Goal: Task Accomplishment & Management: Manage account settings

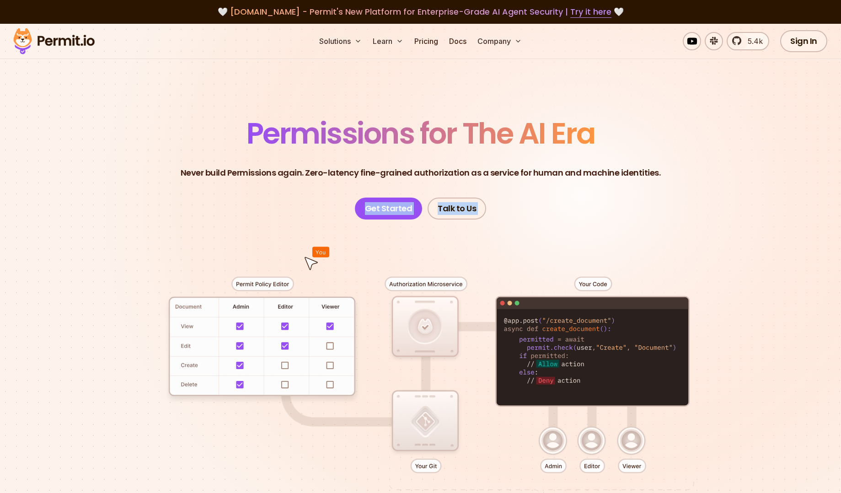
drag, startPoint x: 0, startPoint y: 0, endPoint x: 253, endPoint y: 198, distance: 321.3
click at [253, 198] on header "Permissions for The AI Era Never build Permissions again. Zero-latency fine-gra…" at bounding box center [421, 169] width 640 height 101
click at [424, 279] on div at bounding box center [421, 387] width 640 height 336
click at [275, 286] on div at bounding box center [421, 387] width 640 height 336
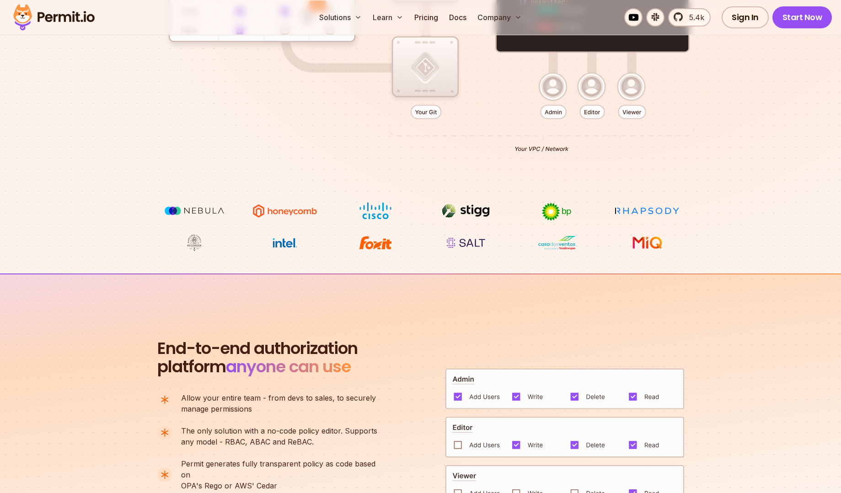
scroll to position [668, 0]
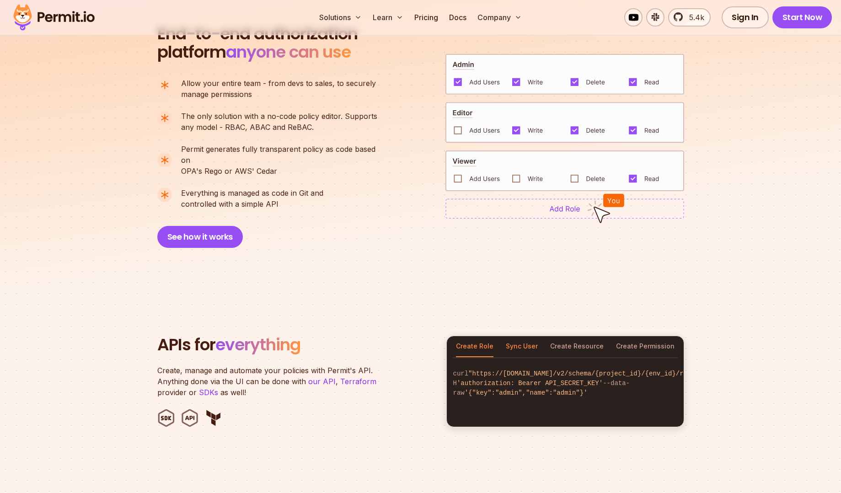
click at [526, 336] on button "Sync User" at bounding box center [522, 346] width 32 height 21
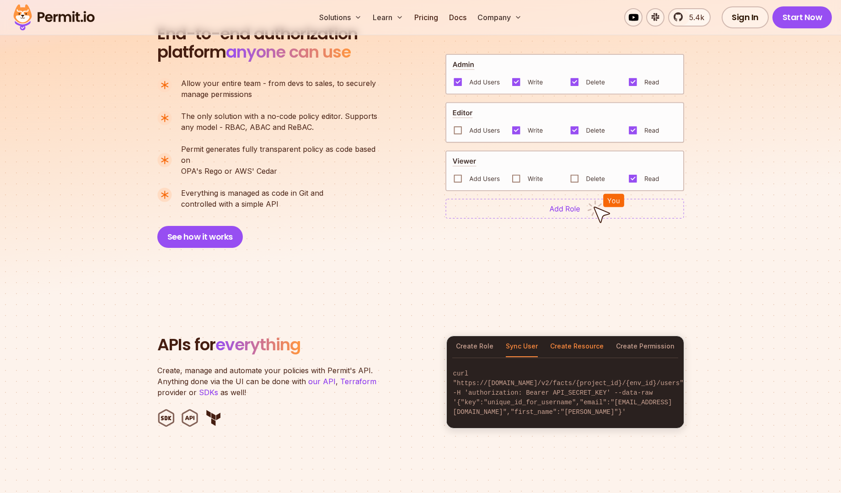
click at [581, 336] on button "Create Resource" at bounding box center [576, 346] width 53 height 21
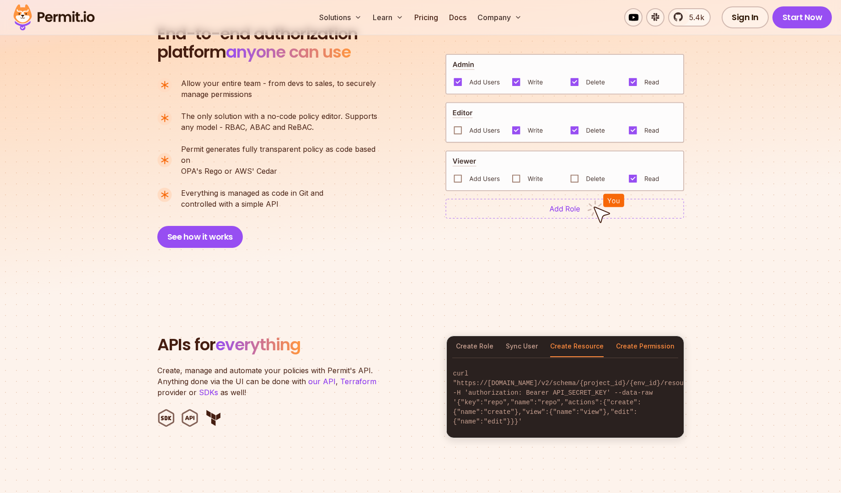
click at [634, 337] on button "Create Permission" at bounding box center [645, 346] width 59 height 21
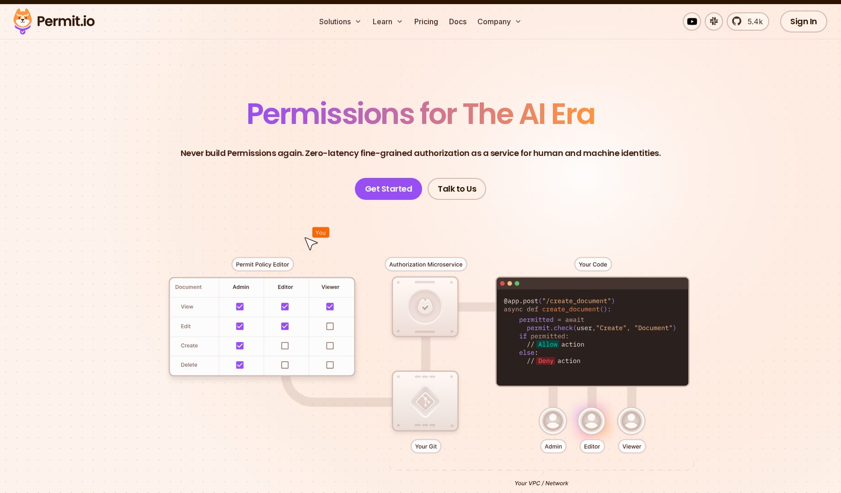
scroll to position [0, 0]
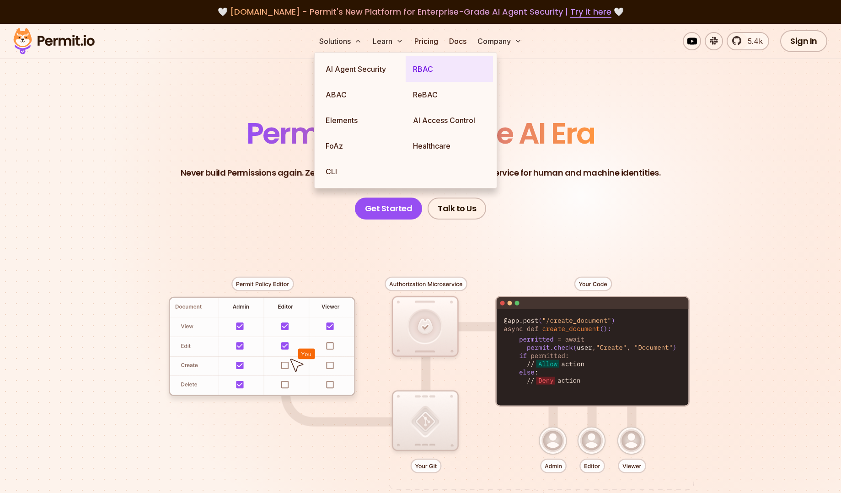
click at [419, 76] on link "RBAC" at bounding box center [448, 69] width 87 height 26
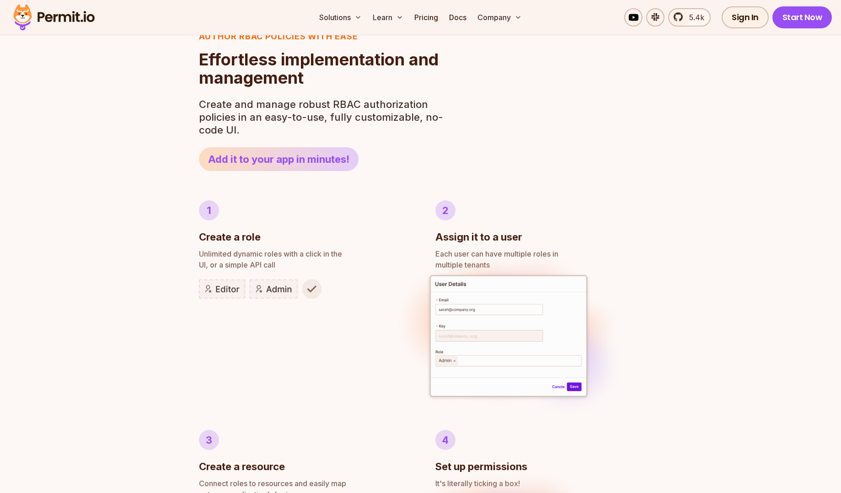
scroll to position [389, 0]
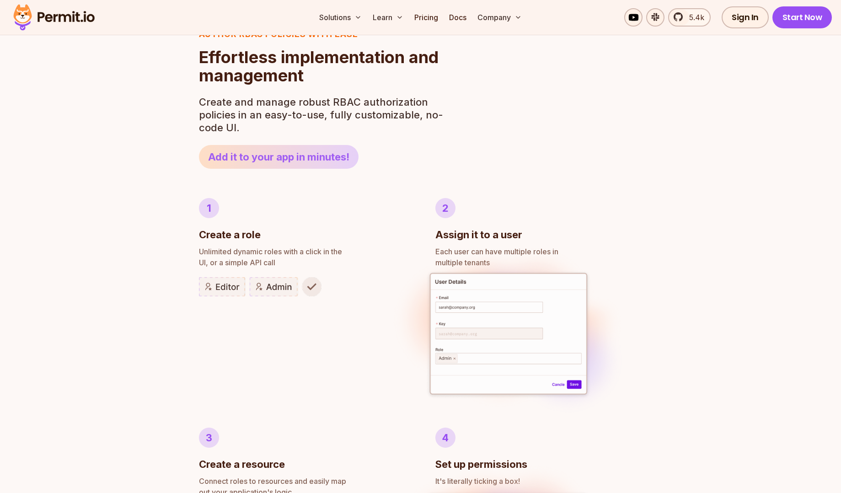
click at [291, 154] on link "Add it to your app in minutes!" at bounding box center [279, 157] width 160 height 24
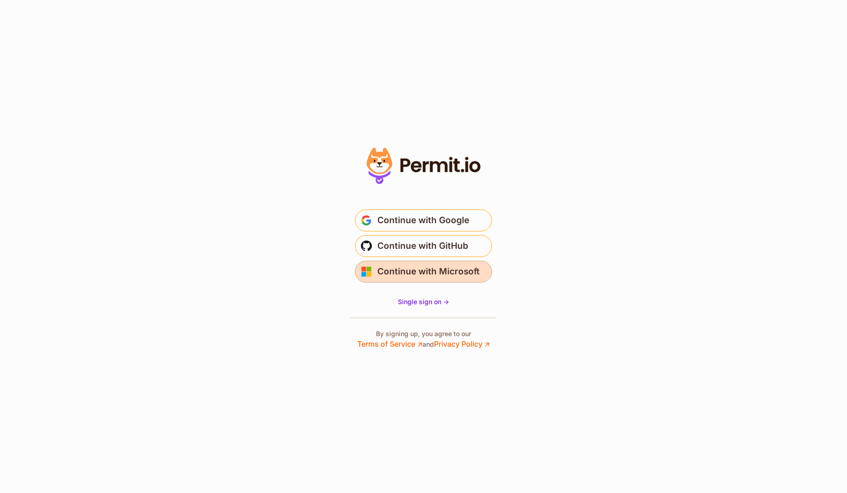
click at [434, 275] on span "Continue with Microsoft" at bounding box center [429, 271] width 102 height 15
click at [432, 245] on span "Continue with GitHub" at bounding box center [423, 246] width 91 height 15
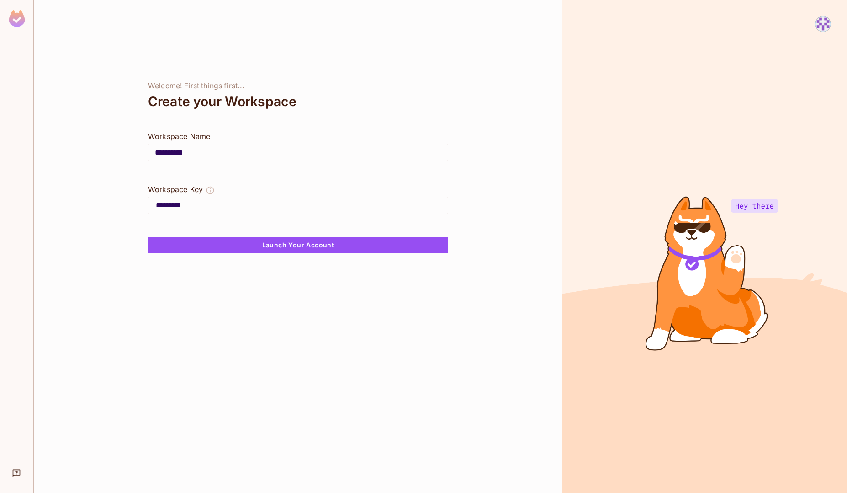
click at [264, 211] on input "*********" at bounding box center [302, 205] width 292 height 15
click at [308, 288] on div "**********" at bounding box center [298, 246] width 529 height 493
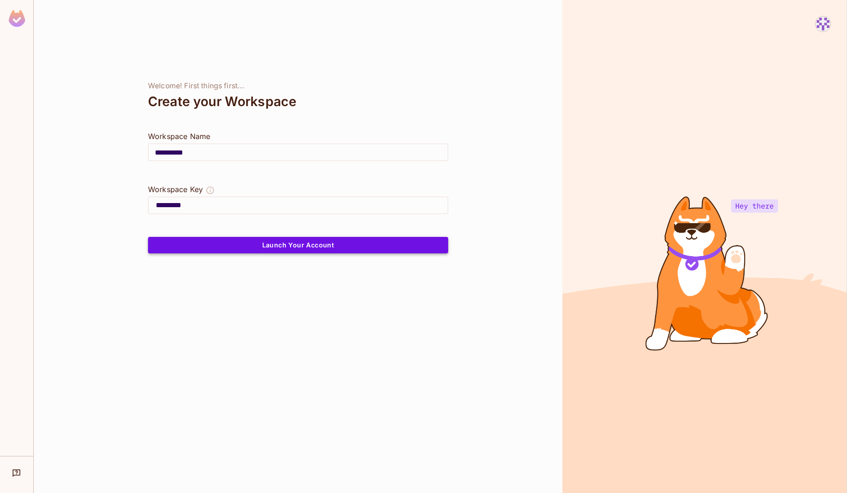
click at [352, 243] on button "Launch Your Account" at bounding box center [298, 245] width 300 height 16
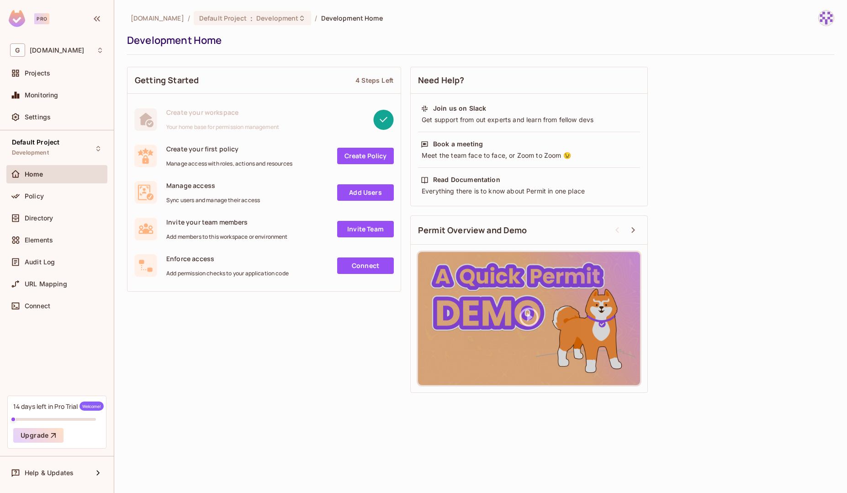
click at [360, 156] on link "Create Policy" at bounding box center [365, 156] width 57 height 16
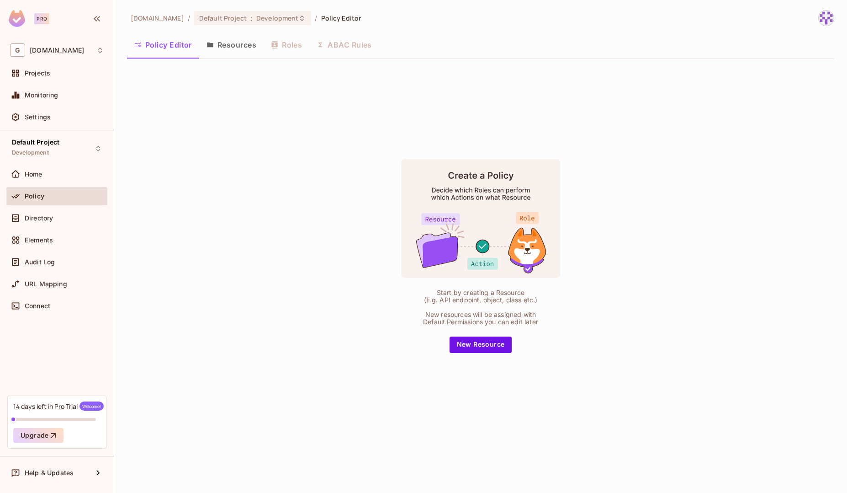
click at [234, 45] on button "Resources" at bounding box center [231, 44] width 64 height 23
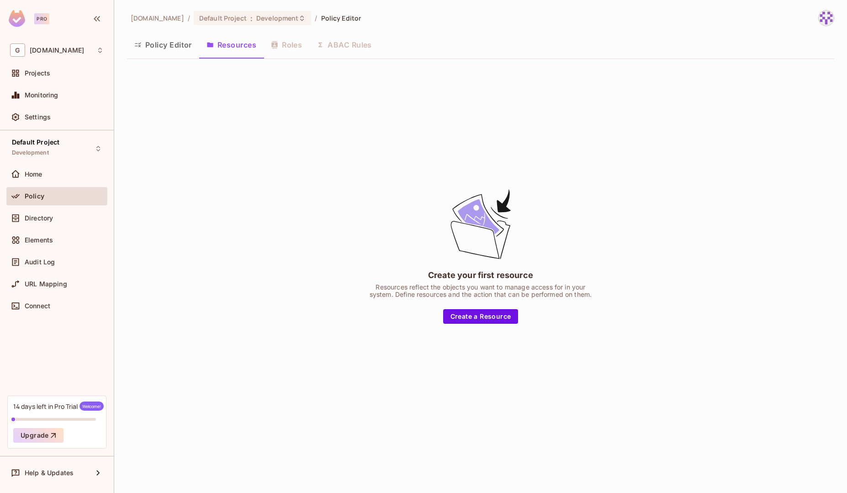
click at [288, 44] on div "Policy Editor Resources Roles ABAC Rules" at bounding box center [481, 44] width 708 height 23
click at [285, 46] on div "Policy Editor Resources Roles ABAC Rules" at bounding box center [481, 44] width 708 height 23
click at [348, 46] on div "Policy Editor Resources Roles ABAC Rules" at bounding box center [481, 44] width 708 height 23
click at [185, 45] on button "Policy Editor" at bounding box center [163, 44] width 72 height 23
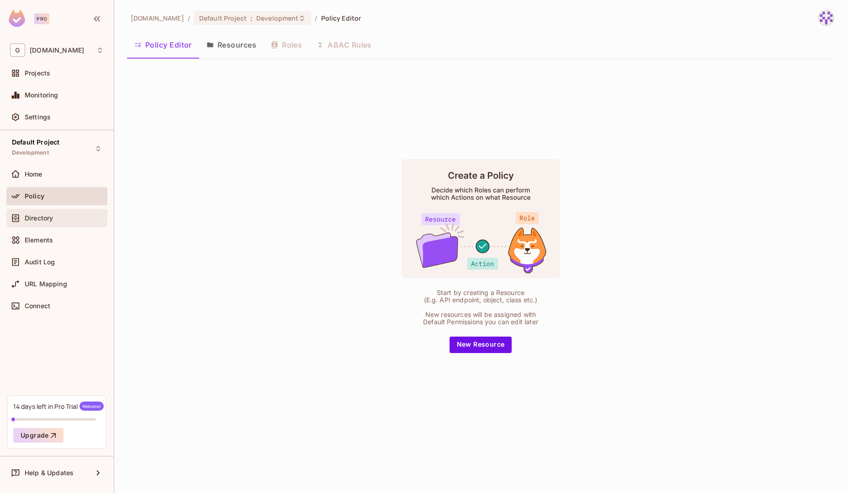
click at [40, 224] on div "Directory" at bounding box center [56, 218] width 101 height 18
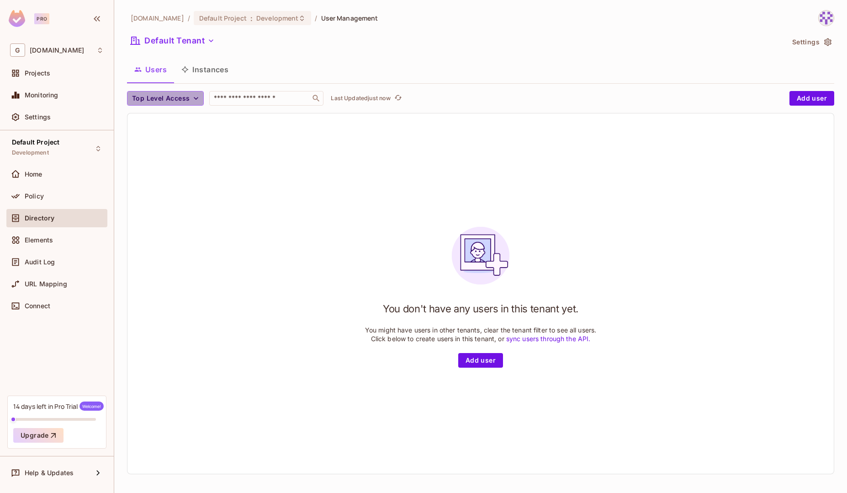
click at [194, 100] on icon "button" at bounding box center [196, 98] width 9 height 9
click at [149, 121] on span "admin" at bounding box center [149, 119] width 31 height 9
click at [248, 99] on input "text" at bounding box center [223, 98] width 96 height 9
click at [286, 202] on div "You don't have any users in this tenant yet. You might have users in other tena…" at bounding box center [481, 293] width 707 height 360
click at [211, 68] on button "Instances" at bounding box center [205, 69] width 62 height 23
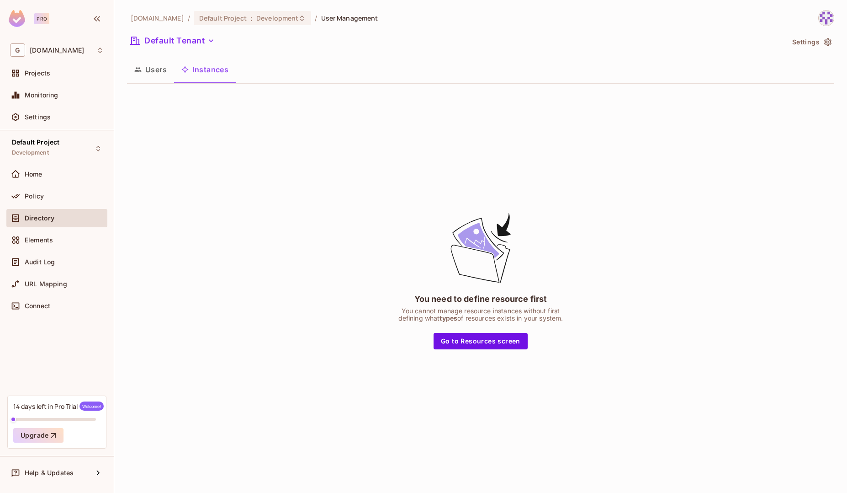
click at [154, 68] on button "Users" at bounding box center [150, 69] width 47 height 23
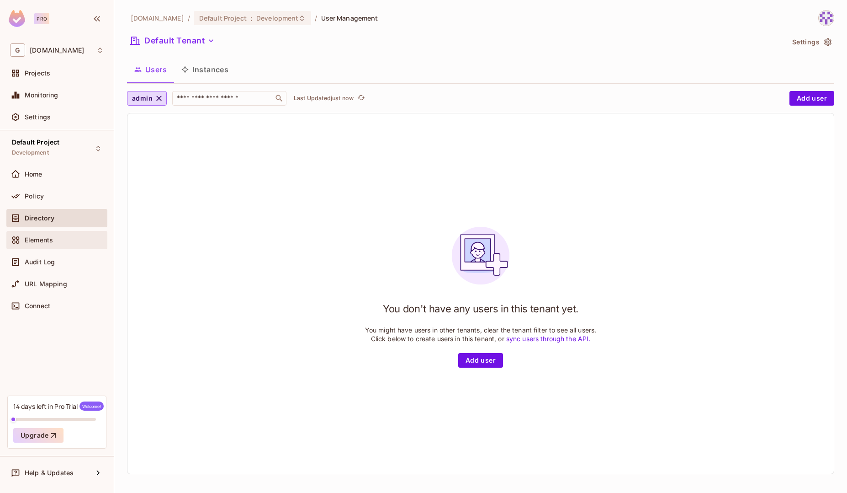
click at [56, 243] on div "Elements" at bounding box center [64, 239] width 79 height 7
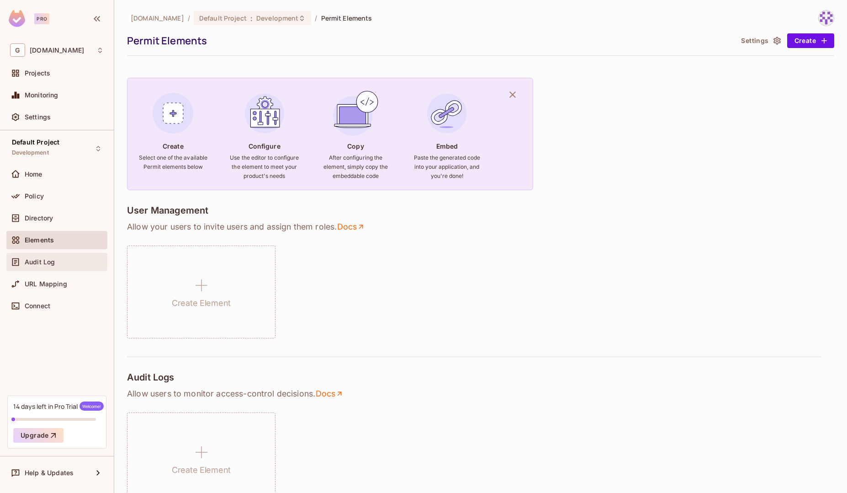
click at [31, 256] on div "Audit Log" at bounding box center [57, 261] width 94 height 11
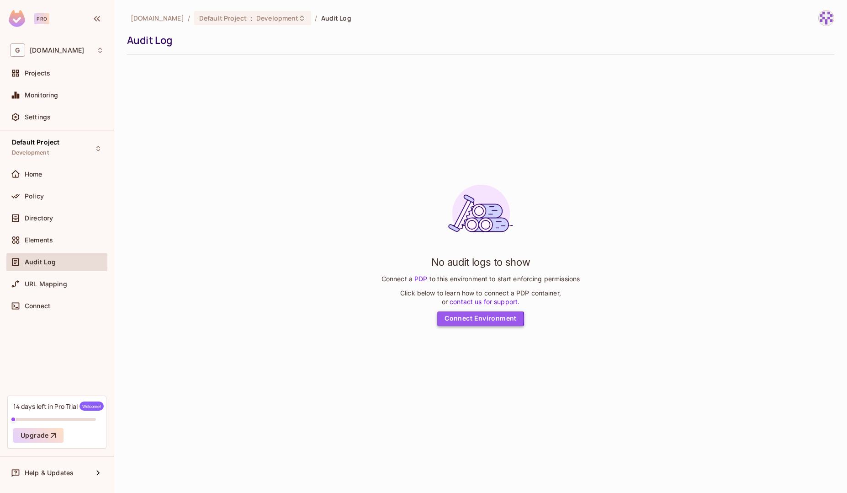
click at [478, 318] on link "Connect Environment" at bounding box center [480, 318] width 87 height 15
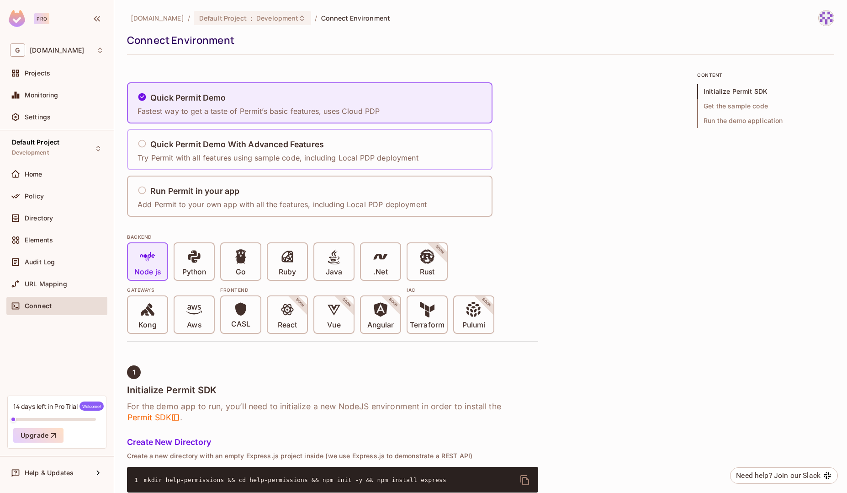
click at [144, 148] on icon at bounding box center [142, 143] width 9 height 9
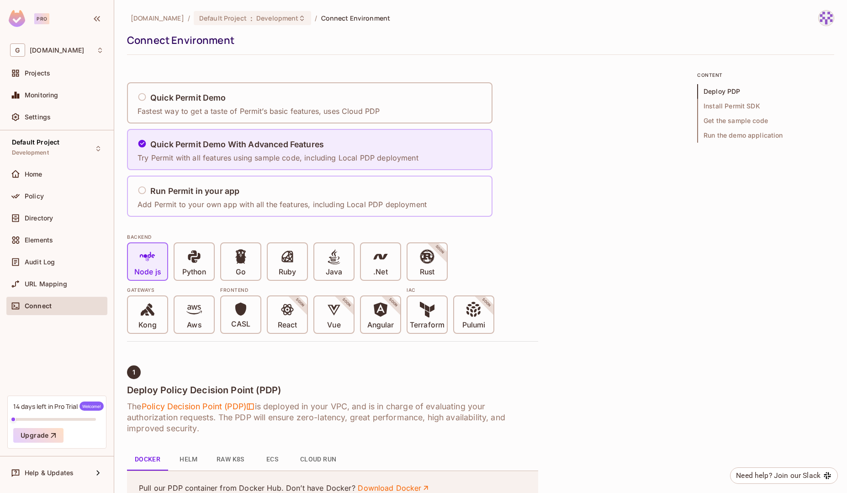
click at [142, 194] on div "Run Permit in your app" at bounding box center [282, 191] width 289 height 11
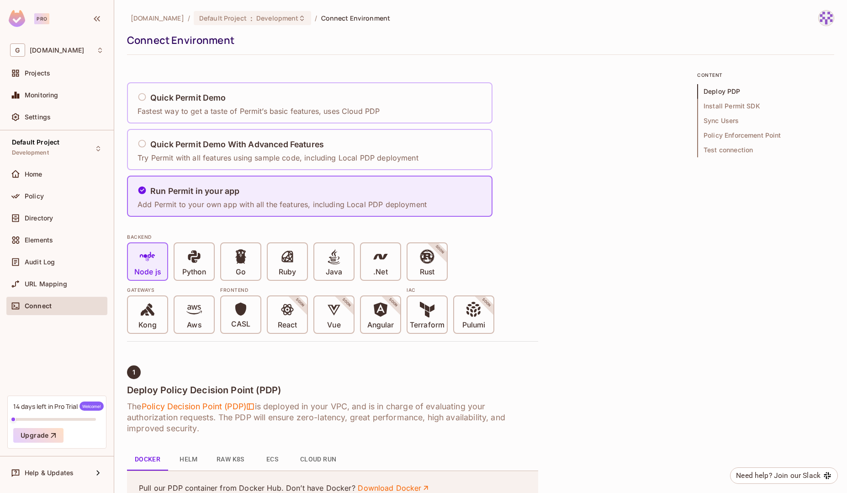
click at [145, 97] on icon at bounding box center [142, 97] width 8 height 8
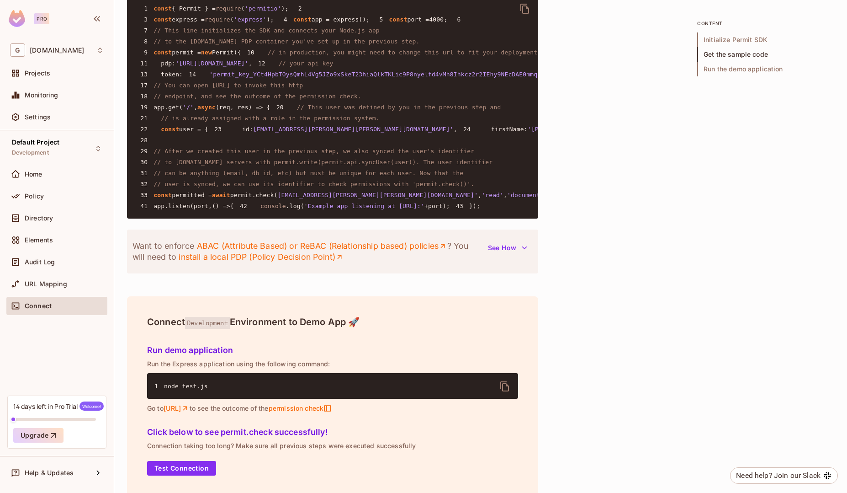
scroll to position [732, 0]
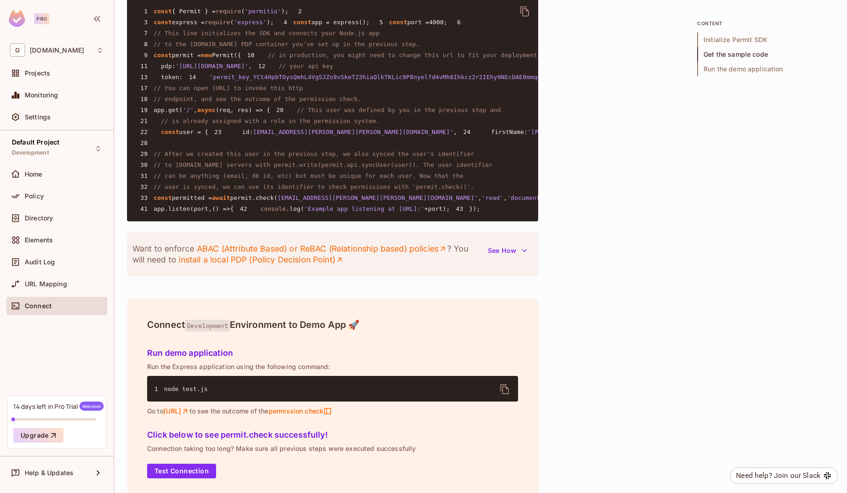
click at [467, 221] on pre "1 const { Permit } = require ( 'permitio' ); 2 3 const express = require ( 'exp…" at bounding box center [332, 109] width 411 height 223
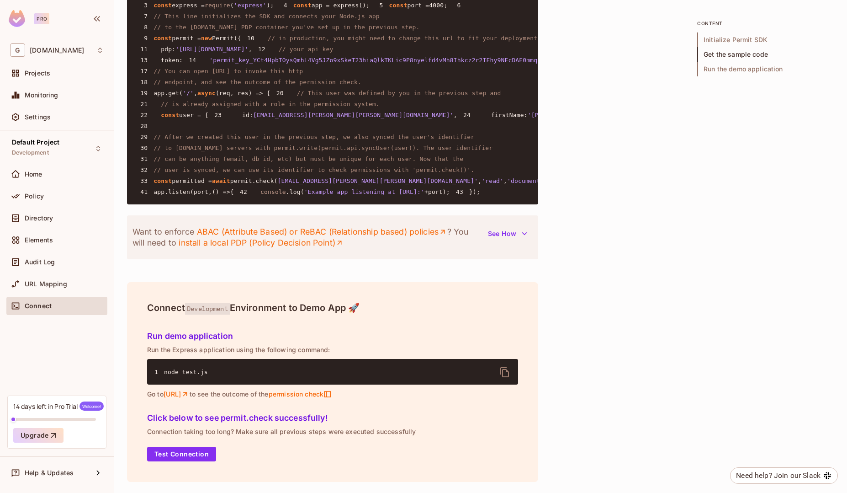
scroll to position [910, 0]
click at [529, 241] on button "See How" at bounding box center [508, 233] width 50 height 15
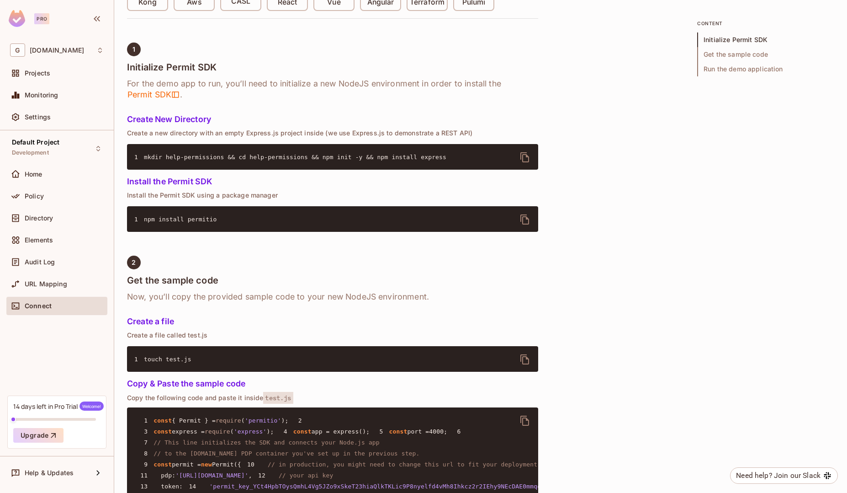
scroll to position [0, 0]
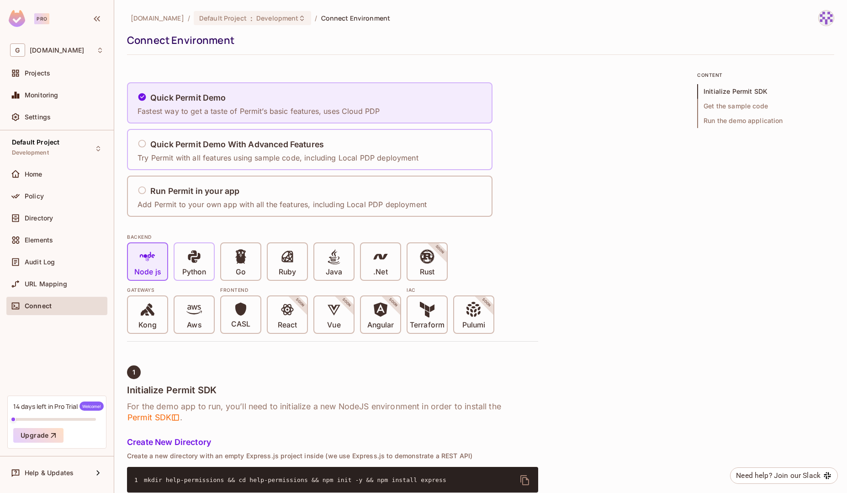
click at [198, 246] on div "Python" at bounding box center [194, 261] width 39 height 37
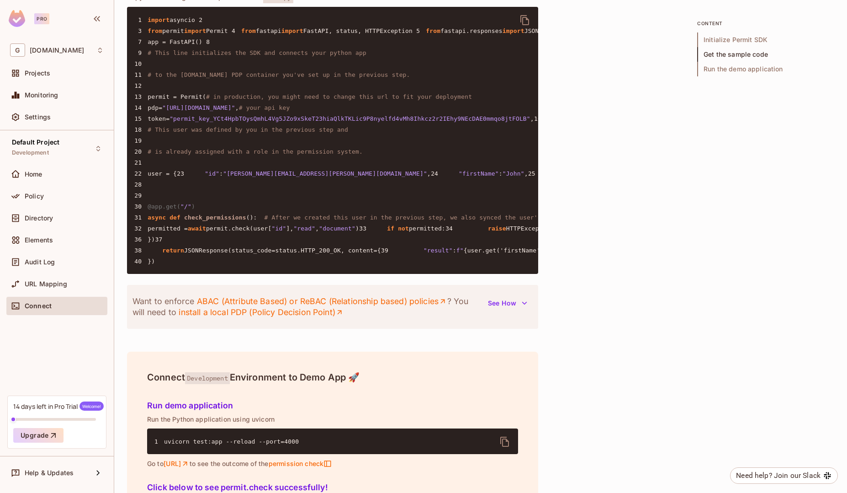
scroll to position [1033, 0]
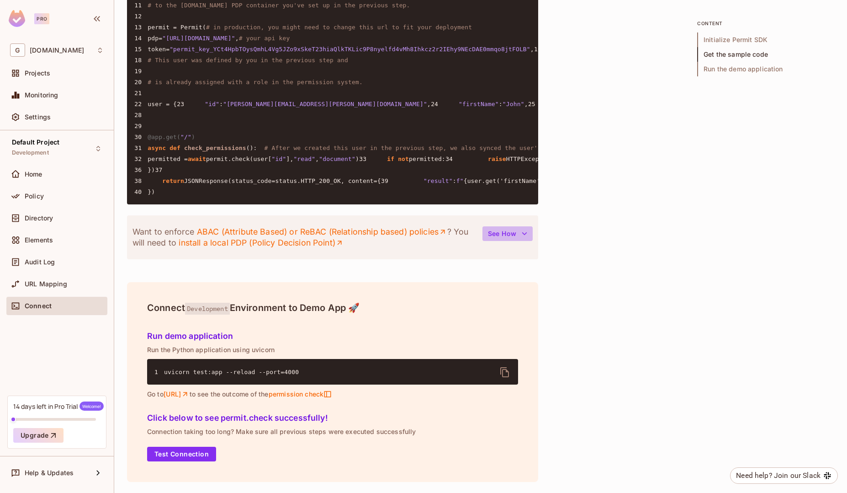
click at [528, 232] on icon "button" at bounding box center [524, 233] width 9 height 9
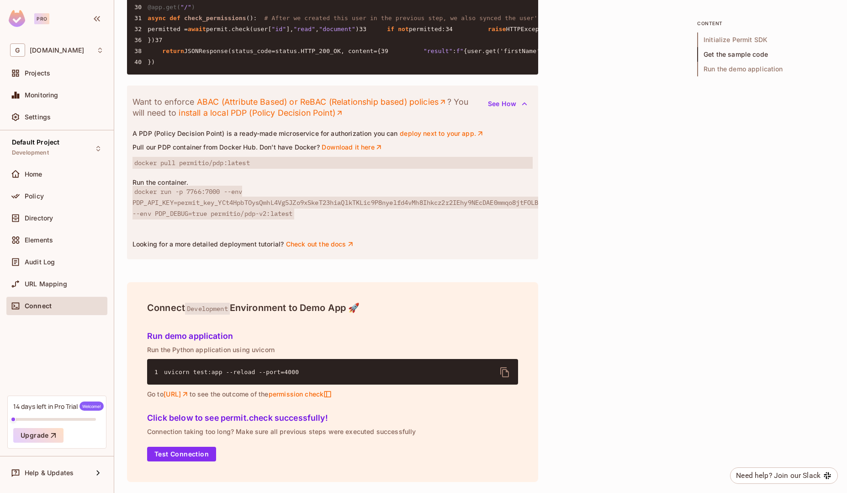
click at [528, 108] on icon "button" at bounding box center [524, 103] width 9 height 9
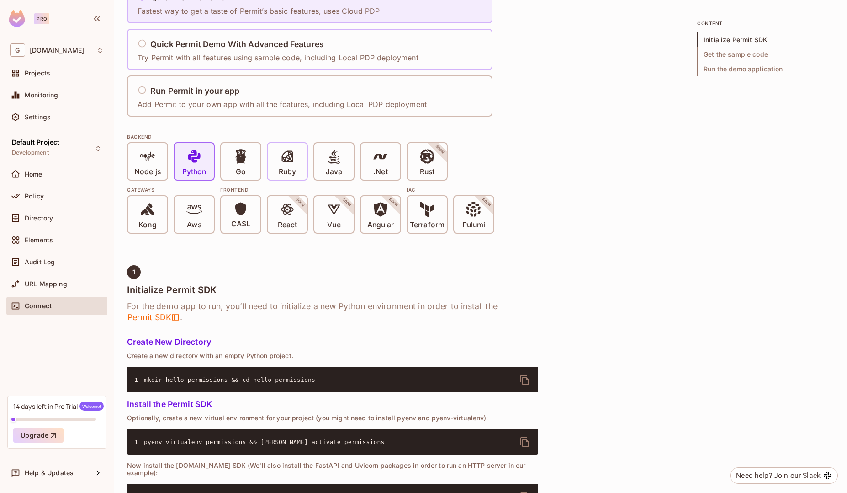
scroll to position [96, 0]
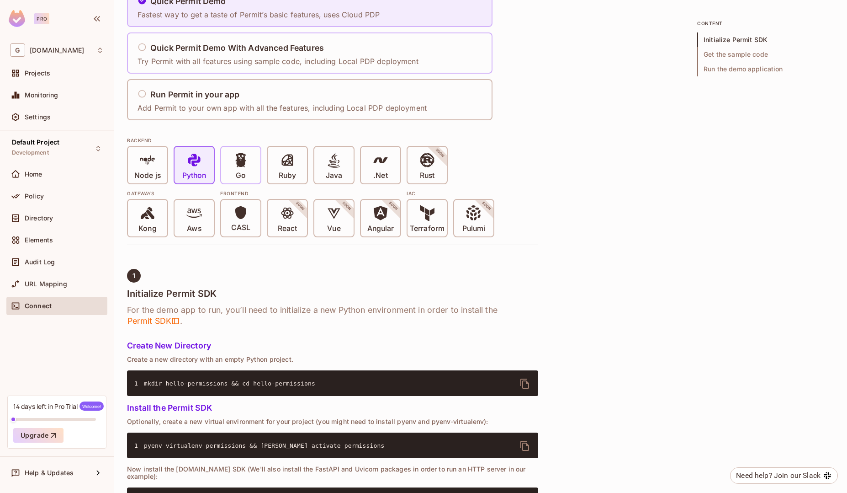
click at [242, 161] on icon at bounding box center [240, 160] width 11 height 14
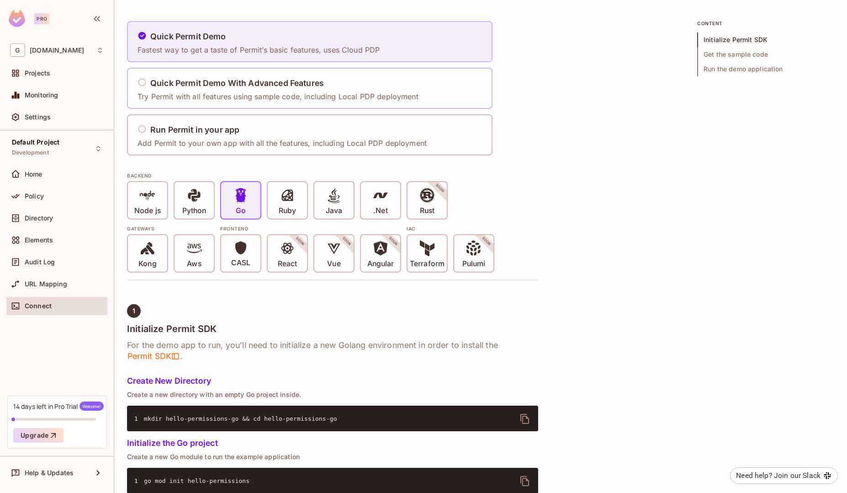
scroll to position [61, 0]
click at [155, 251] on span "Kong" at bounding box center [147, 255] width 18 height 28
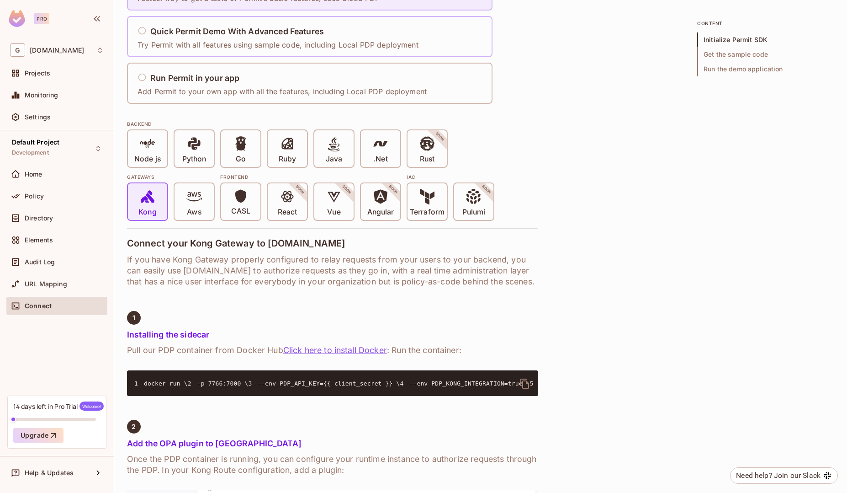
scroll to position [106, 0]
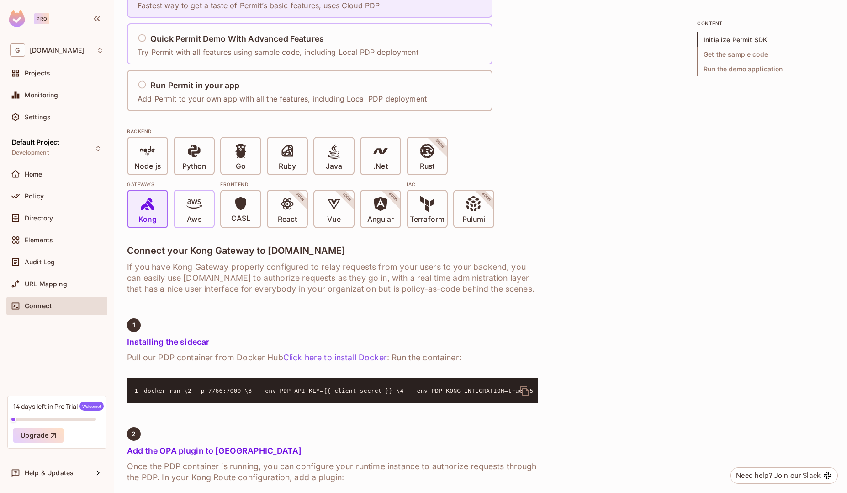
click at [199, 213] on span at bounding box center [194, 205] width 16 height 19
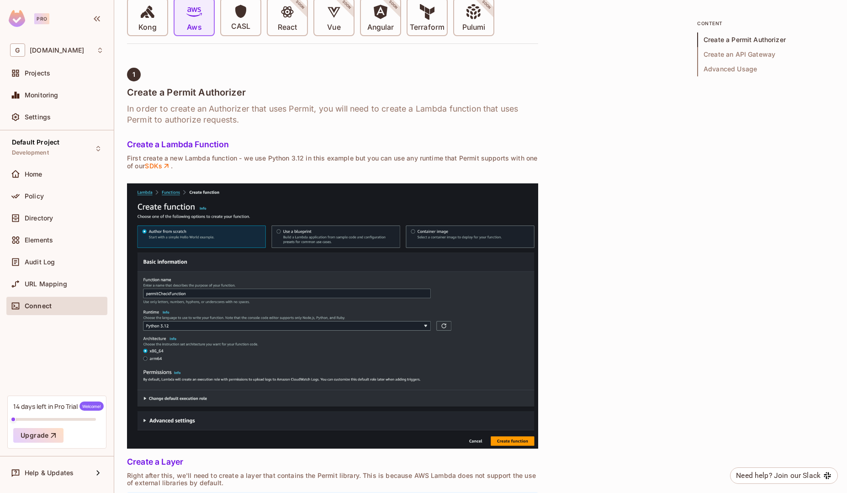
scroll to position [0, 0]
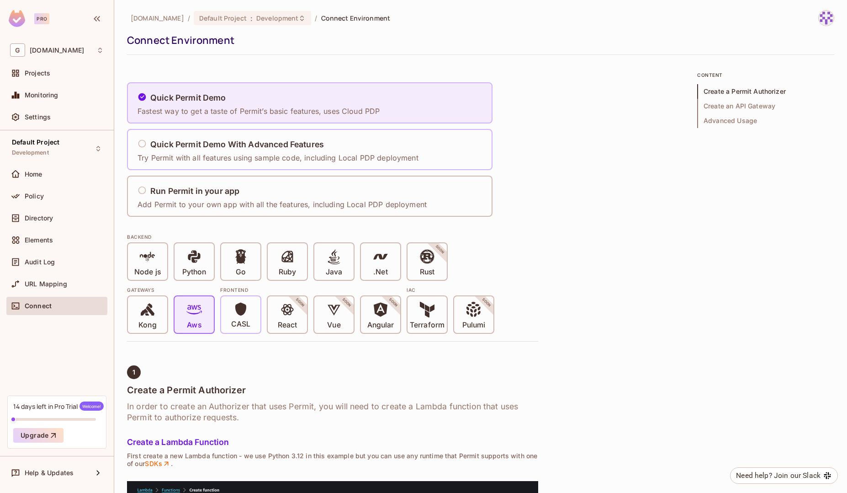
click at [254, 310] on div "CASL" at bounding box center [240, 314] width 39 height 37
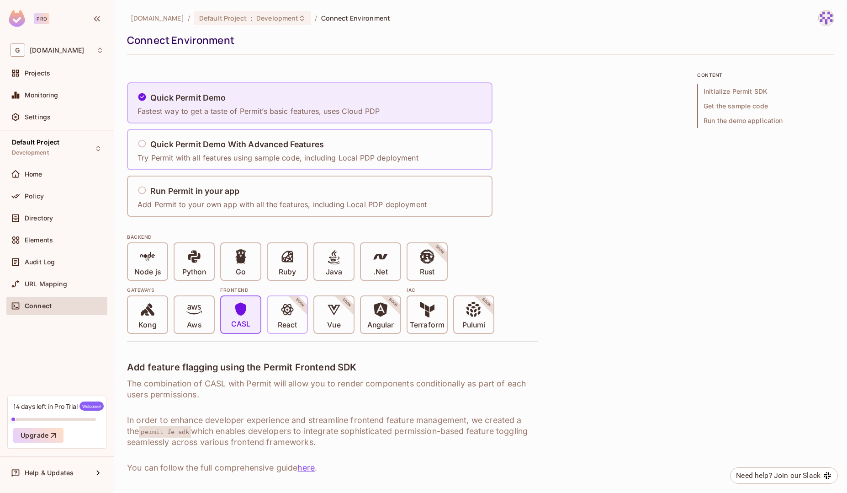
click at [294, 315] on icon at bounding box center [288, 310] width 16 height 16
click at [143, 144] on icon at bounding box center [142, 143] width 9 height 9
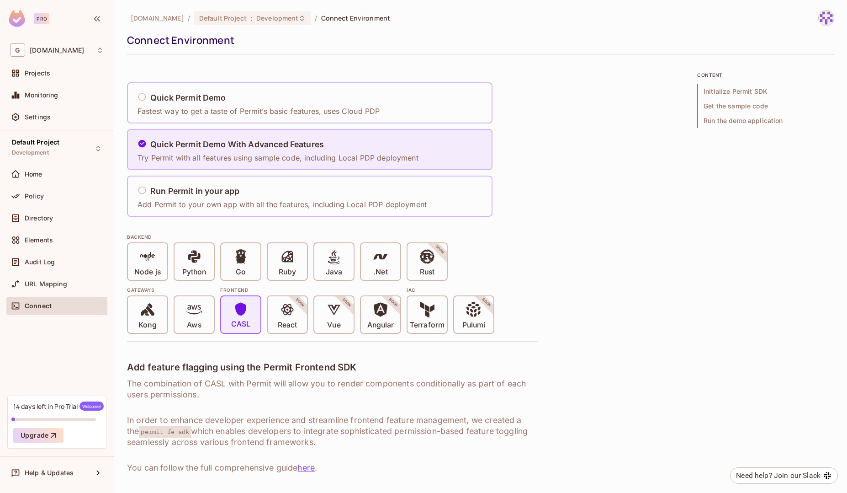
click at [139, 195] on div "Run Permit in your app" at bounding box center [282, 191] width 289 height 11
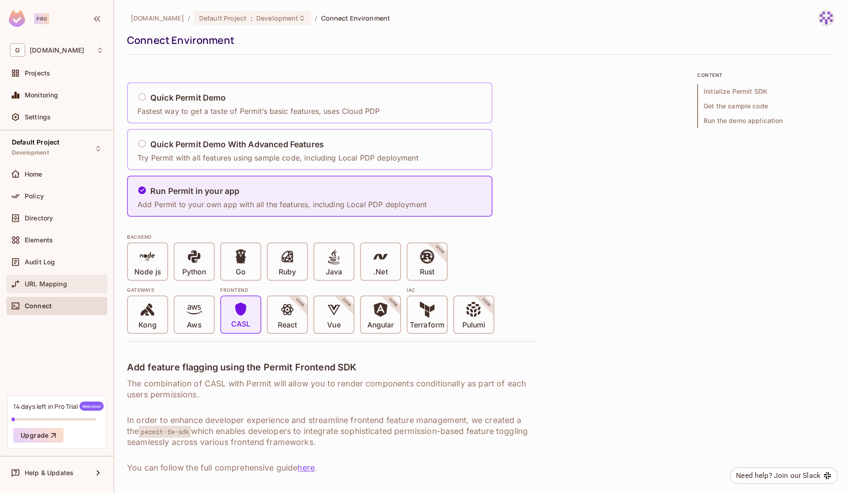
click at [40, 275] on div "URL Mapping" at bounding box center [56, 284] width 101 height 18
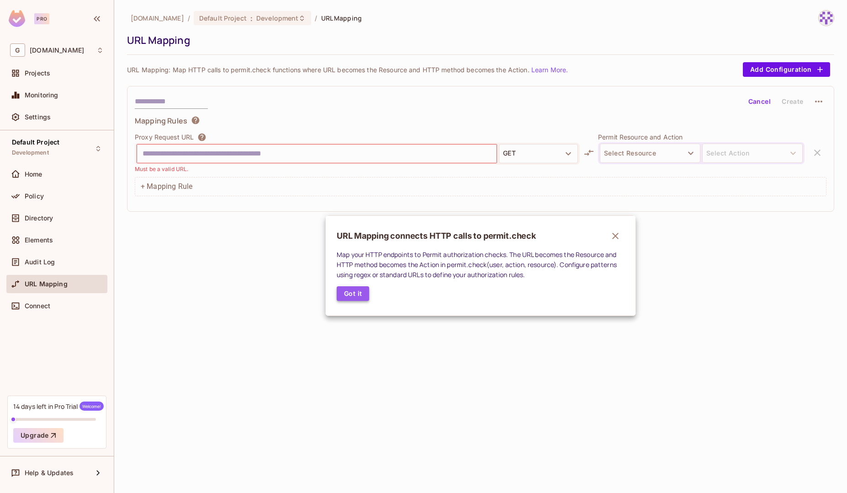
click at [361, 295] on button "Got it" at bounding box center [353, 293] width 32 height 15
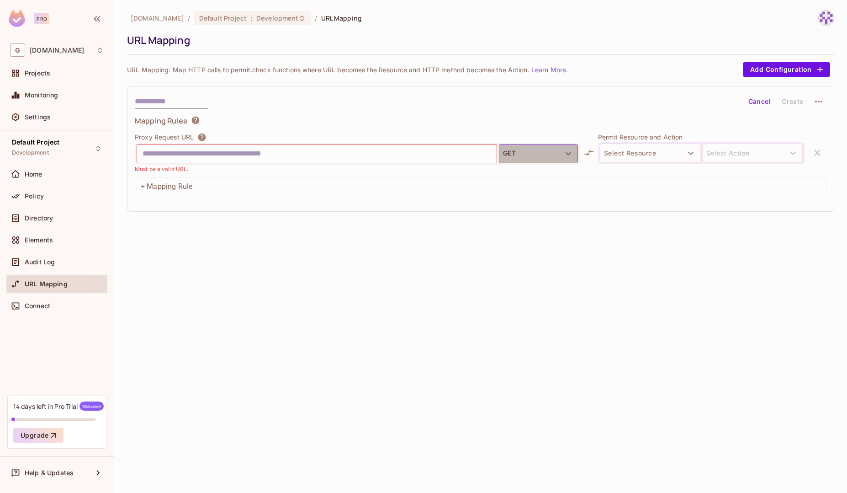
click at [567, 157] on icon "button" at bounding box center [568, 153] width 11 height 11
click at [672, 289] on div at bounding box center [423, 246] width 847 height 493
click at [697, 156] on button "Select Resource" at bounding box center [650, 153] width 101 height 19
click at [645, 281] on div at bounding box center [423, 246] width 847 height 493
click at [671, 333] on div "gnapi.tech / Default Project : Development / URL Mapping URL Mapping URL Mappin…" at bounding box center [480, 246] width 733 height 493
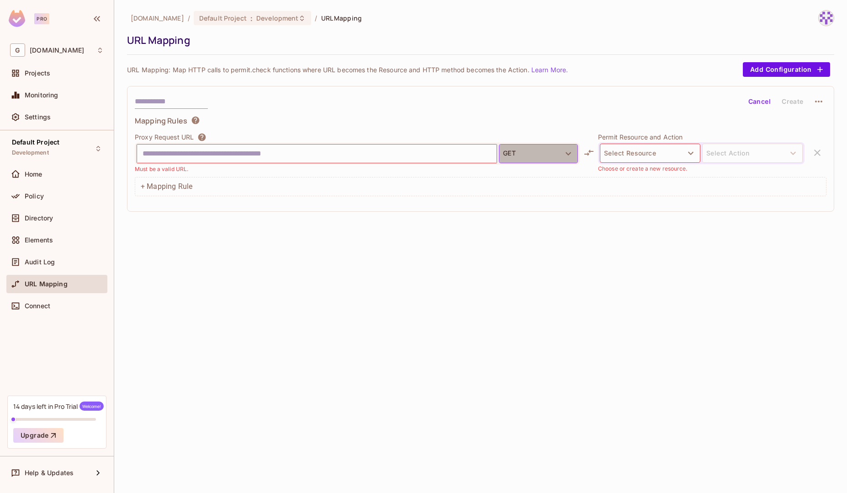
click at [570, 149] on icon "button" at bounding box center [568, 153] width 11 height 11
click at [666, 238] on div at bounding box center [423, 246] width 847 height 493
click at [686, 149] on icon "button" at bounding box center [691, 153] width 11 height 11
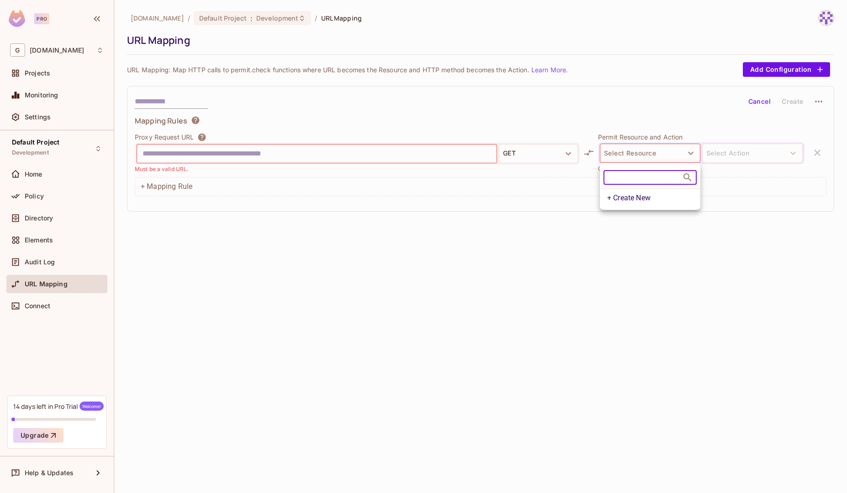
click at [624, 346] on div at bounding box center [423, 246] width 847 height 493
click at [417, 320] on div "gnapi.tech / Default Project : Development / URL Mapping URL Mapping URL Mappin…" at bounding box center [480, 246] width 733 height 493
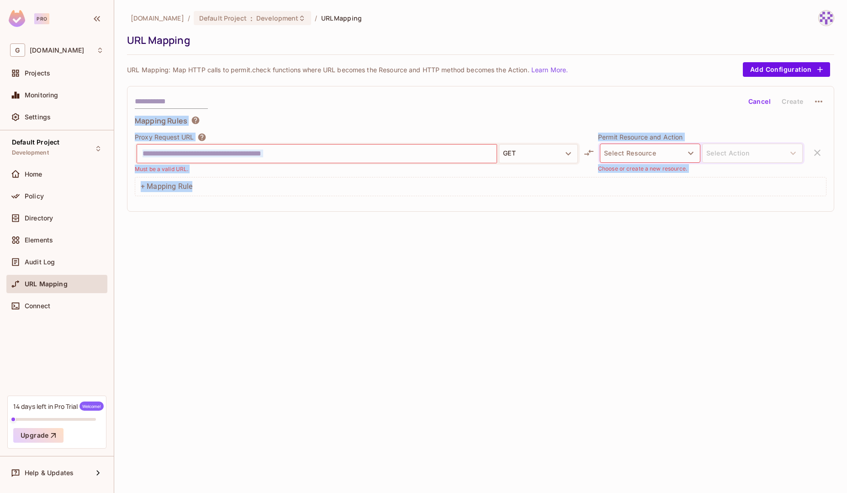
drag, startPoint x: 417, startPoint y: 320, endPoint x: 133, endPoint y: 226, distance: 299.0
click at [133, 226] on div "gnapi.tech / Default Project : Development / URL Mapping URL Mapping URL Mappin…" at bounding box center [480, 246] width 733 height 493
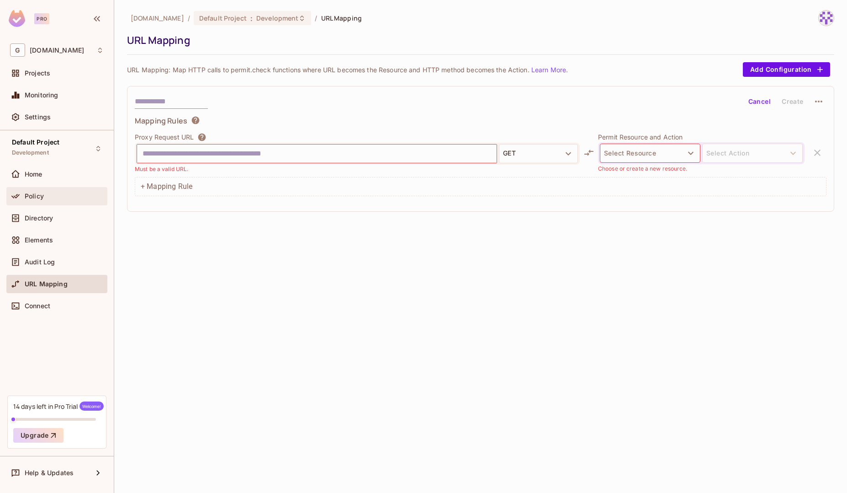
click at [64, 197] on div "Policy" at bounding box center [64, 195] width 79 height 7
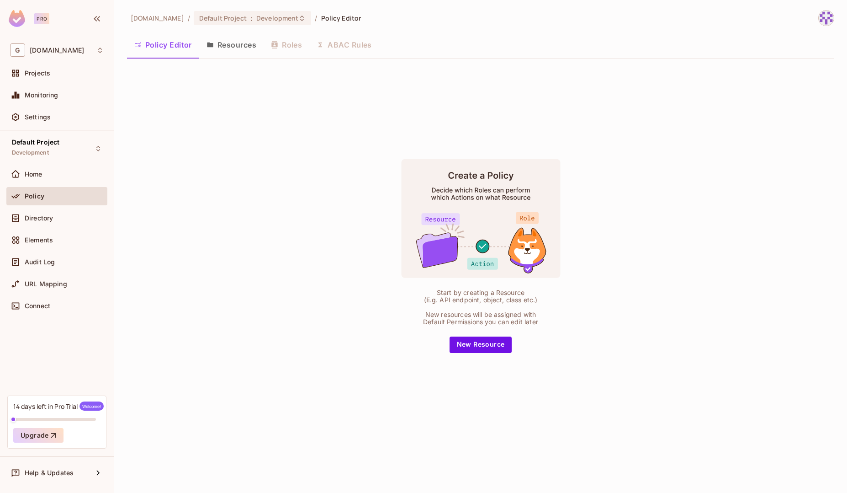
click at [244, 44] on button "Resources" at bounding box center [231, 44] width 64 height 23
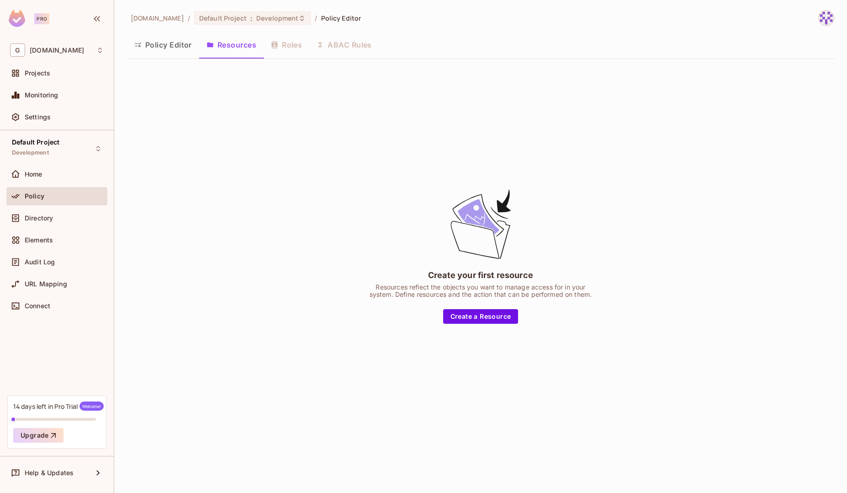
click at [284, 39] on div "Policy Editor Resources Roles ABAC Rules" at bounding box center [481, 44] width 708 height 23
click at [333, 44] on div "Policy Editor Resources Roles ABAC Rules" at bounding box center [481, 44] width 708 height 23
click at [47, 231] on div "Elements" at bounding box center [56, 240] width 101 height 18
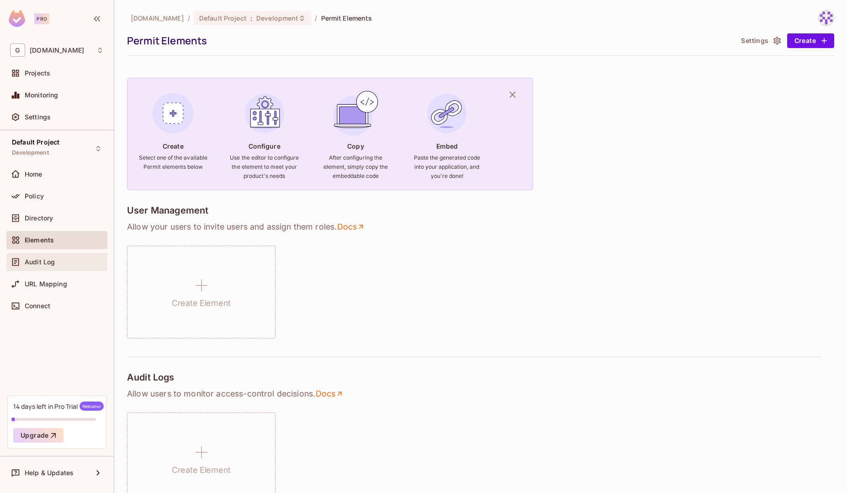
click at [46, 264] on span "Audit Log" at bounding box center [40, 261] width 30 height 7
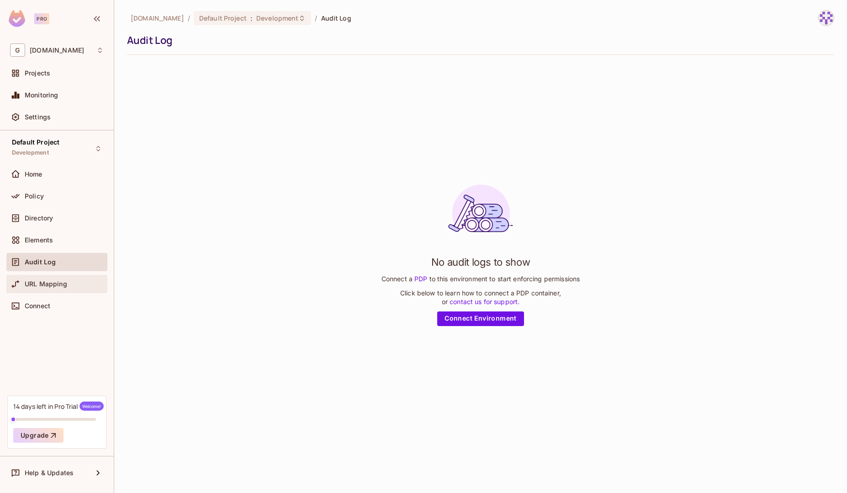
click at [65, 281] on span "URL Mapping" at bounding box center [46, 283] width 43 height 7
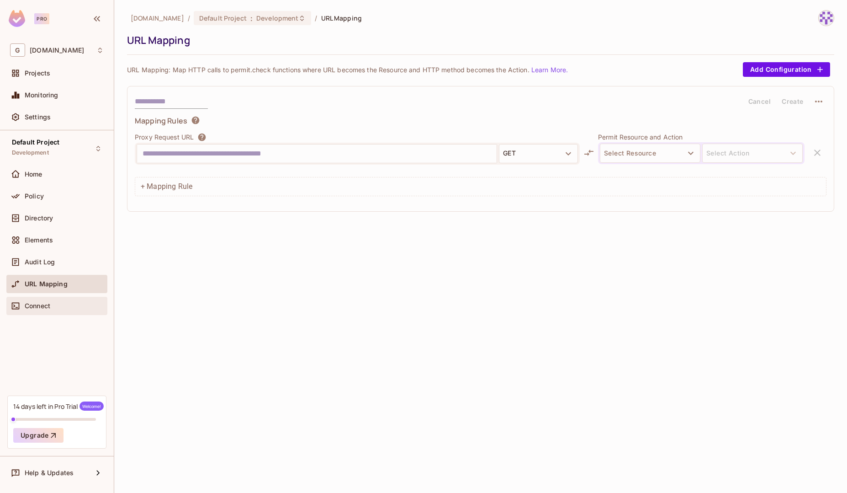
click at [56, 304] on div "Connect" at bounding box center [64, 305] width 79 height 7
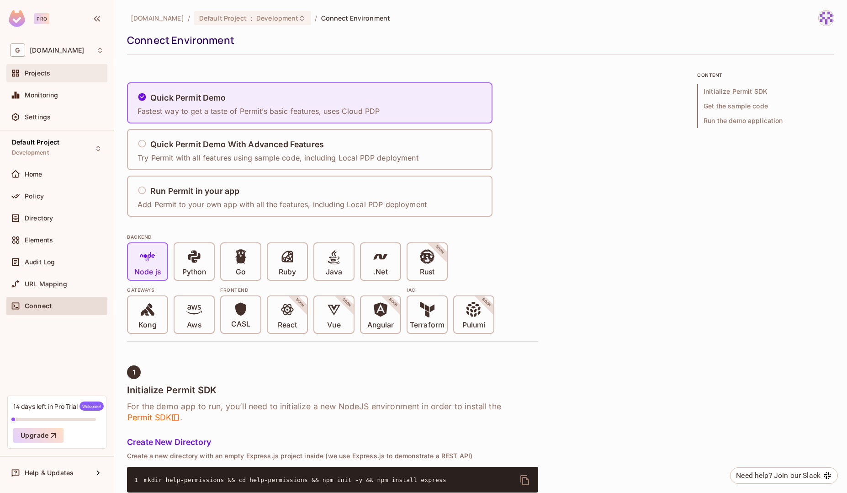
click at [49, 73] on span "Projects" at bounding box center [38, 72] width 26 height 7
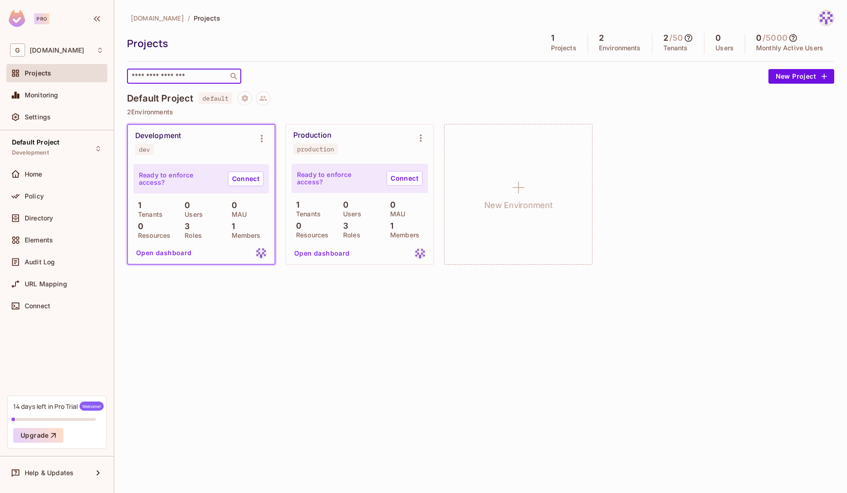
click at [226, 79] on input "text" at bounding box center [178, 76] width 96 height 9
click at [326, 66] on div "gnapi.tech / Projects Projects 1 Projects 2 Environments 2 / 50 Tenants 0 Users…" at bounding box center [481, 47] width 708 height 74
click at [347, 89] on div "gnapi.tech / Projects Projects 1 Projects 2 Environments 2 / 50 Tenants 0 Users…" at bounding box center [481, 142] width 708 height 265
click at [182, 252] on button "Open dashboard" at bounding box center [164, 252] width 63 height 15
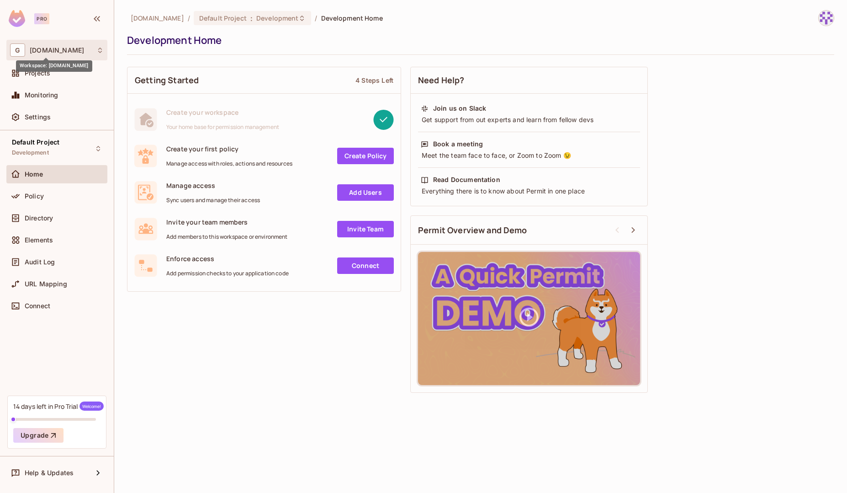
click at [44, 47] on span "gnapi.tech" at bounding box center [57, 50] width 54 height 7
click at [235, 349] on div at bounding box center [423, 246] width 847 height 493
click at [51, 76] on div "Projects" at bounding box center [64, 72] width 79 height 7
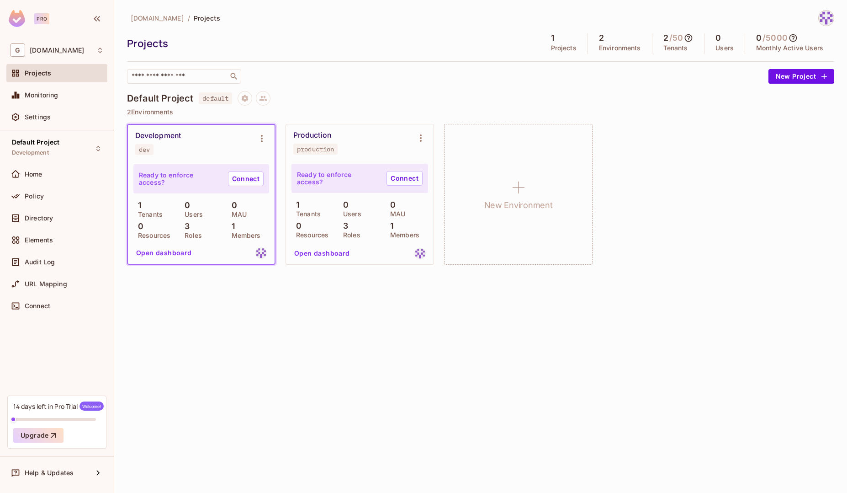
click at [688, 34] on icon at bounding box center [689, 38] width 8 height 8
click at [717, 175] on div at bounding box center [423, 246] width 847 height 493
click at [256, 176] on link "Connect" at bounding box center [246, 178] width 36 height 15
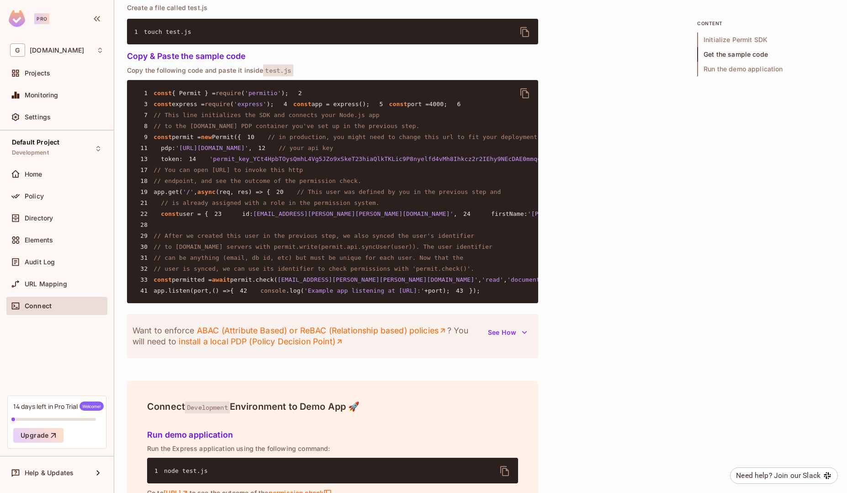
scroll to position [1012, 0]
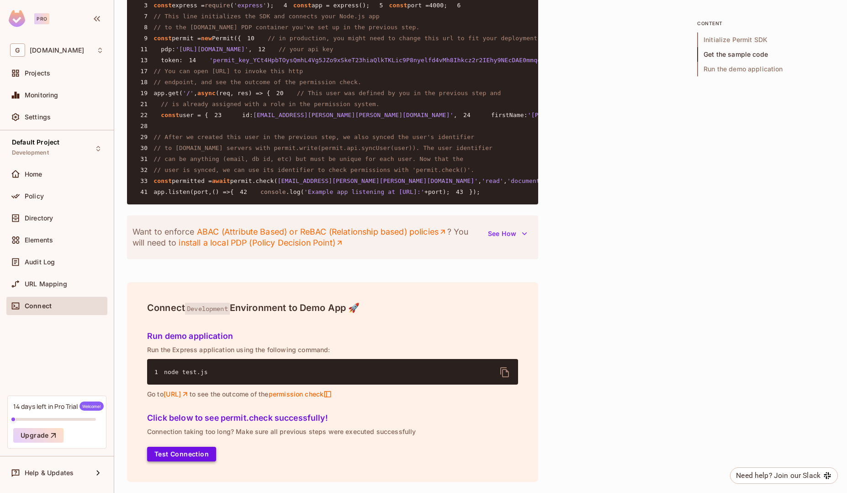
click at [200, 457] on button "Test Connection" at bounding box center [181, 454] width 69 height 15
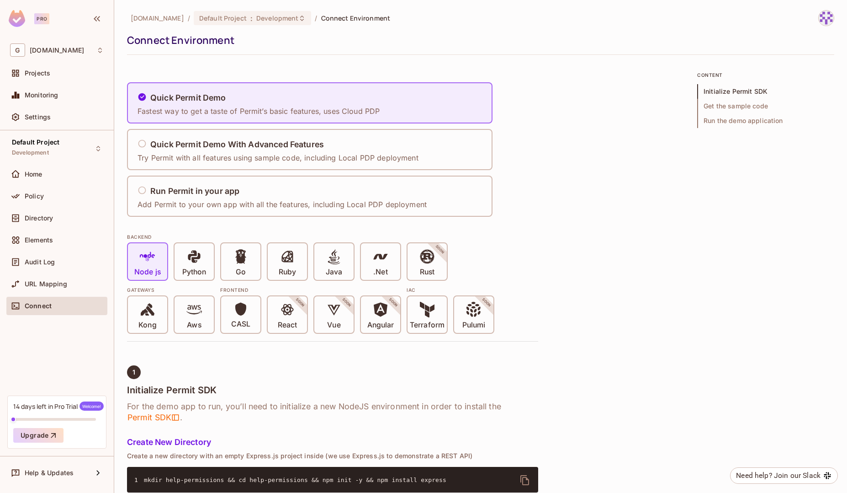
click at [38, 54] on div "G gnapi.tech" at bounding box center [57, 49] width 94 height 13
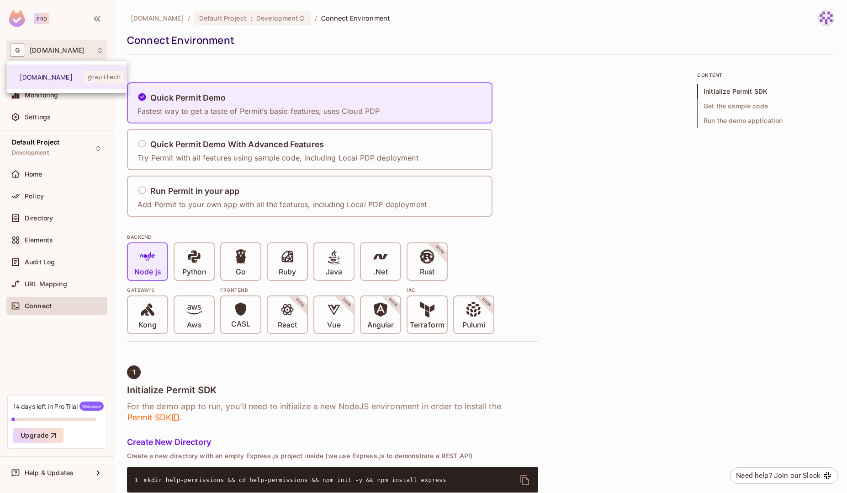
click at [222, 42] on div at bounding box center [423, 246] width 847 height 493
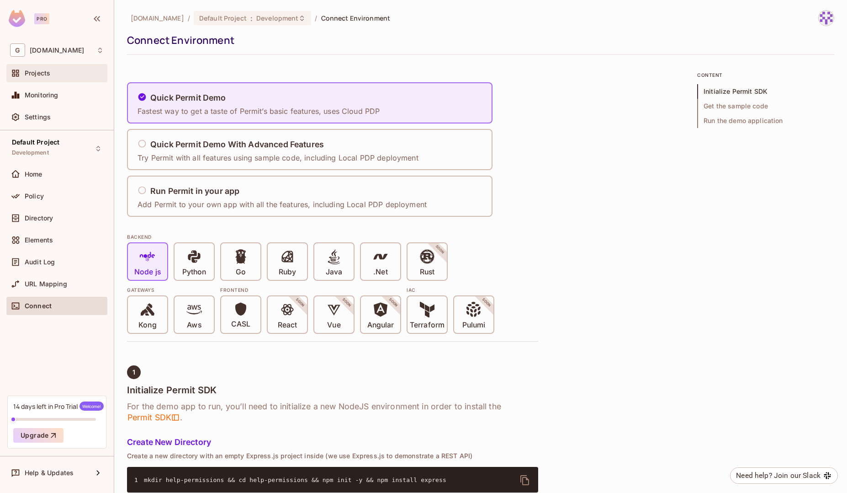
click at [46, 75] on span "Projects" at bounding box center [38, 72] width 26 height 7
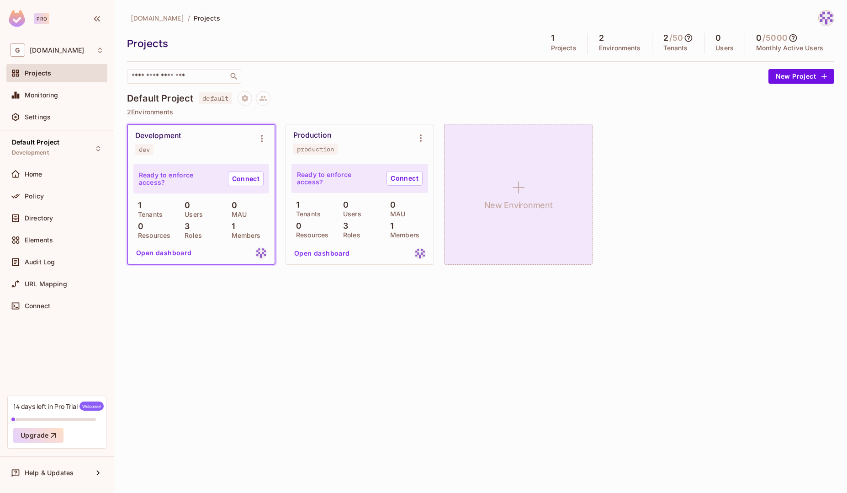
click at [519, 189] on icon at bounding box center [519, 187] width 22 height 22
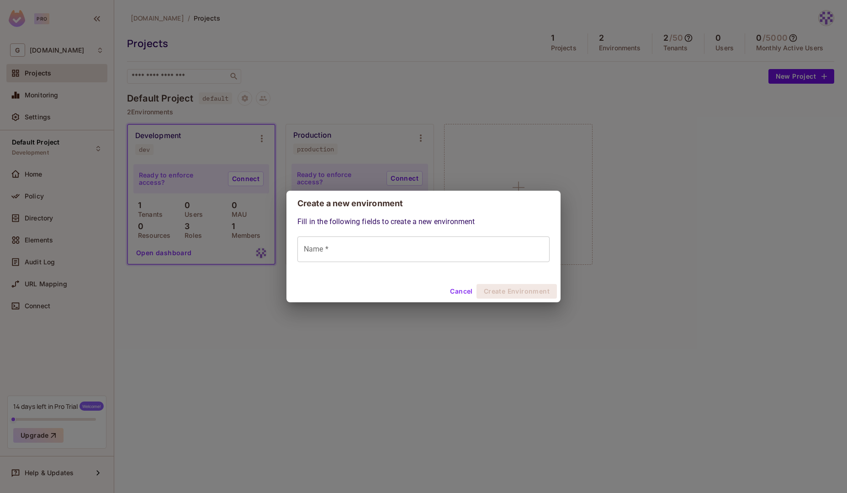
click at [411, 268] on div "Fill in the following fields to create a new environment Name * Name *" at bounding box center [424, 248] width 274 height 64
click at [459, 295] on button "Cancel" at bounding box center [462, 291] width 30 height 15
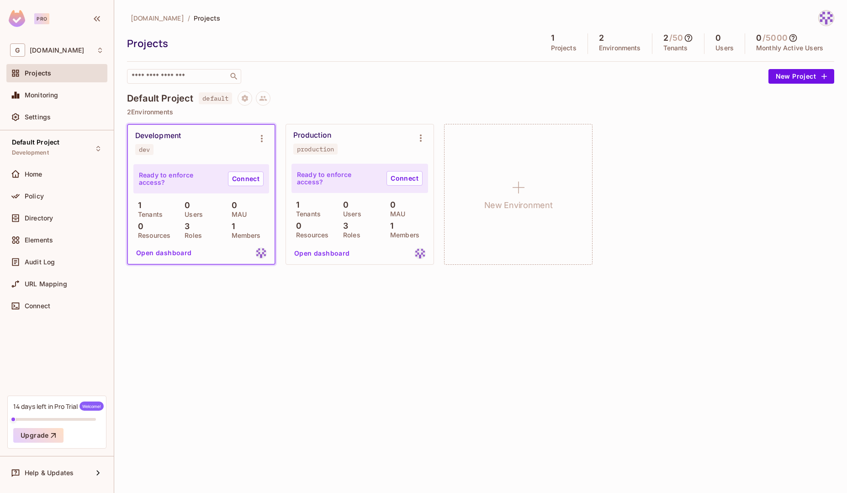
click at [692, 37] on icon at bounding box center [689, 38] width 8 height 8
click at [597, 81] on div at bounding box center [423, 246] width 847 height 493
click at [670, 82] on div "​" at bounding box center [445, 76] width 637 height 15
click at [43, 96] on span "Monitoring" at bounding box center [42, 94] width 34 height 7
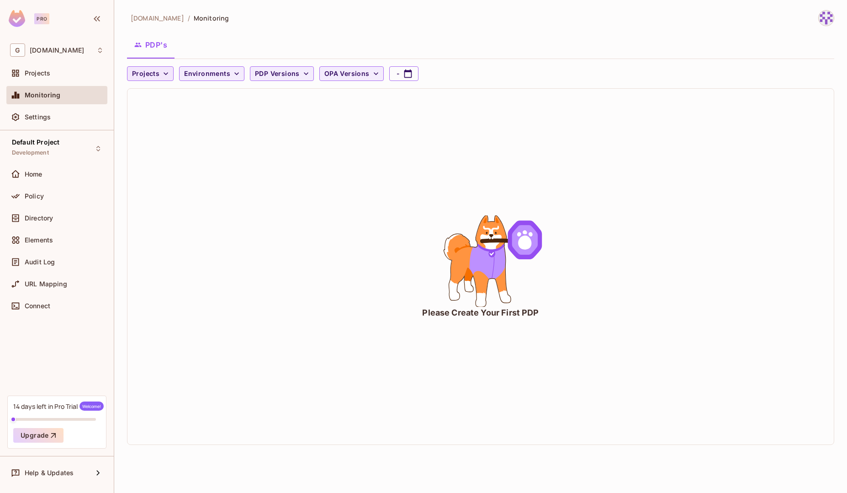
click at [166, 71] on icon "button" at bounding box center [165, 73] width 9 height 9
click at [221, 165] on div at bounding box center [423, 246] width 847 height 493
click at [232, 70] on icon "button" at bounding box center [236, 73] width 9 height 9
click at [271, 188] on div at bounding box center [423, 246] width 847 height 493
click at [304, 80] on button "PDP Versions" at bounding box center [282, 73] width 64 height 15
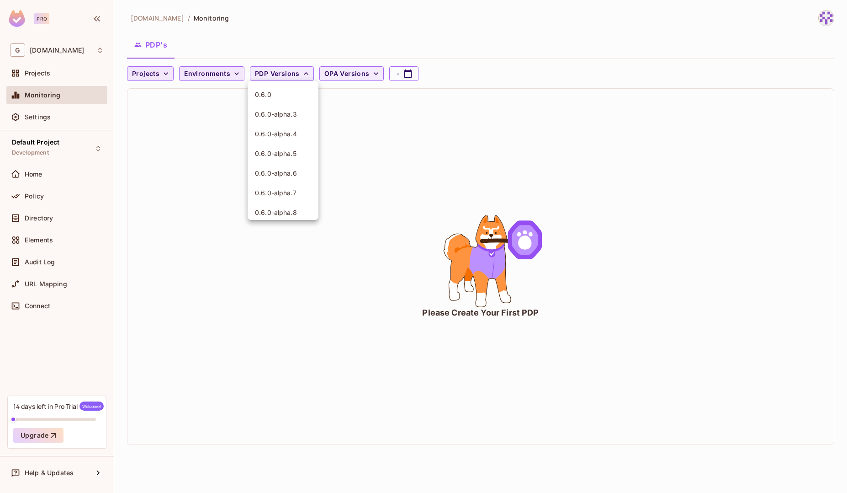
click at [382, 115] on div at bounding box center [423, 246] width 847 height 493
click at [373, 75] on icon "button" at bounding box center [376, 73] width 9 height 9
click at [495, 175] on div at bounding box center [423, 246] width 847 height 493
click at [405, 71] on icon "button" at bounding box center [409, 73] width 8 height 8
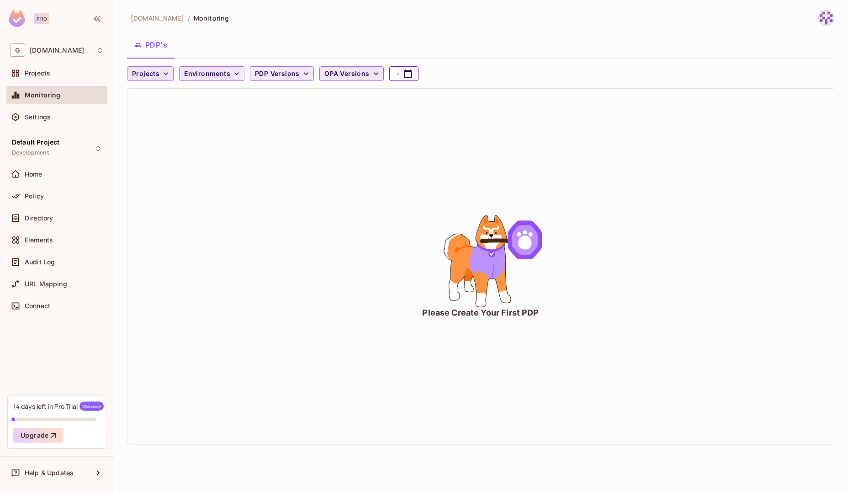
select select "*"
select select "****"
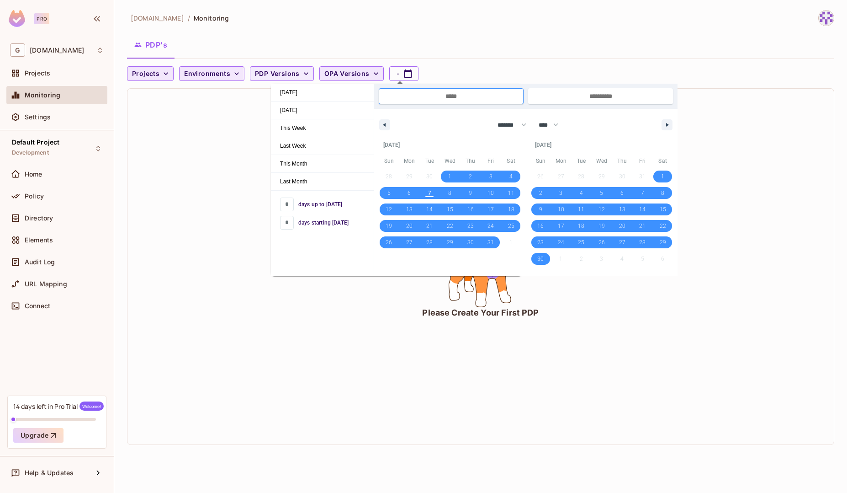
click at [220, 131] on div "Please Create Your First PDP" at bounding box center [481, 267] width 707 height 356
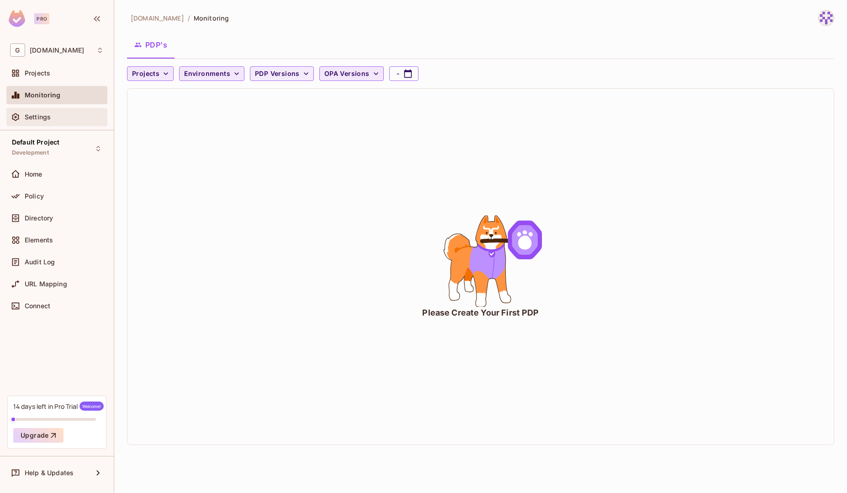
click at [58, 117] on div "Settings" at bounding box center [64, 116] width 79 height 7
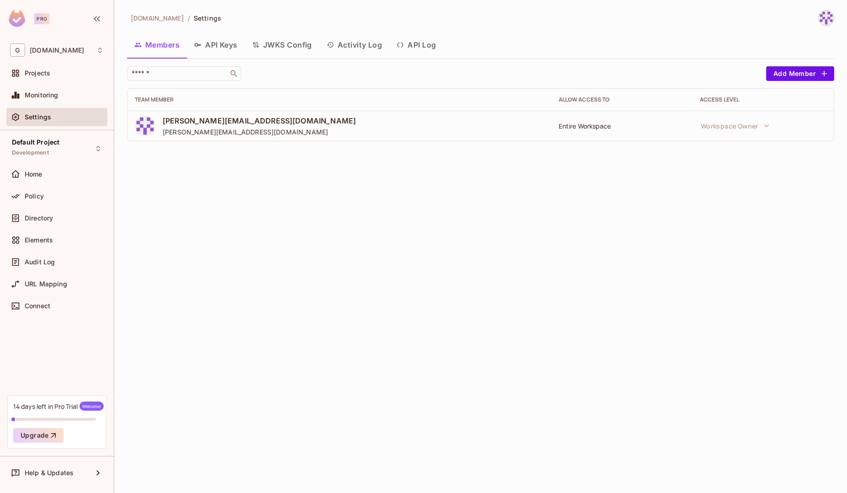
click at [225, 42] on button "API Keys" at bounding box center [216, 44] width 58 height 23
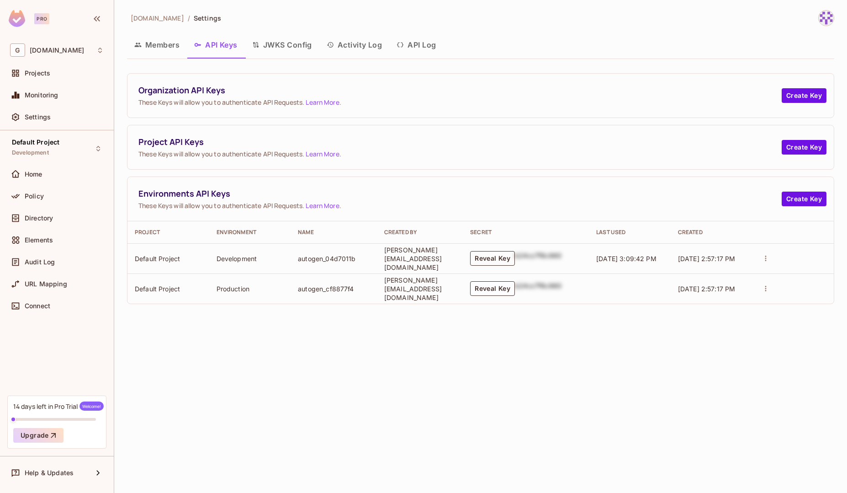
click at [512, 259] on button "Reveal Key" at bounding box center [492, 258] width 45 height 15
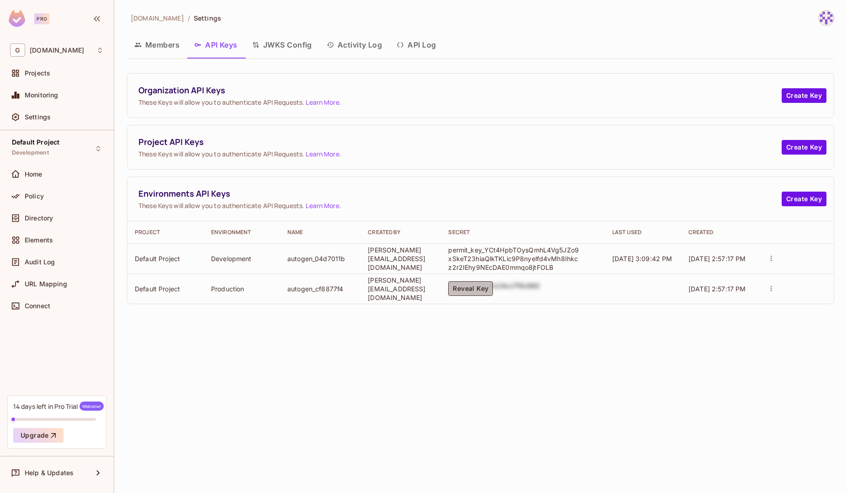
click at [493, 289] on button "Reveal Key" at bounding box center [470, 288] width 45 height 15
click at [796, 200] on button "Create Key" at bounding box center [804, 199] width 45 height 15
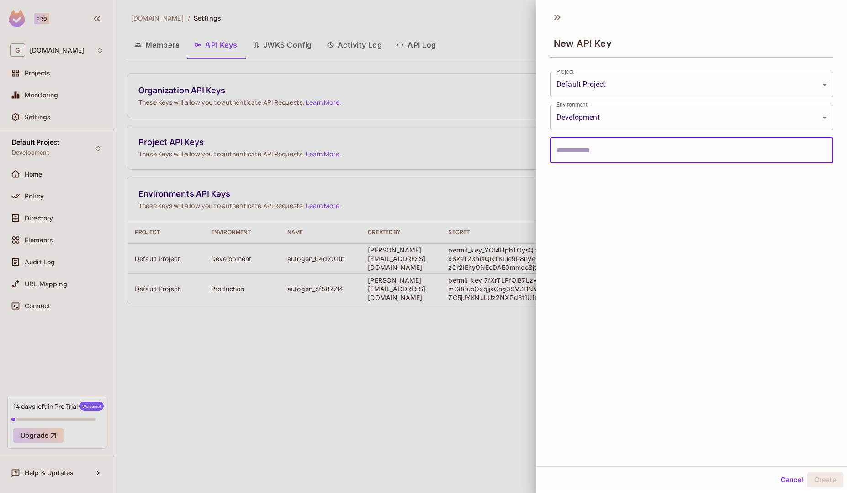
click at [642, 154] on input "text" at bounding box center [691, 151] width 283 height 26
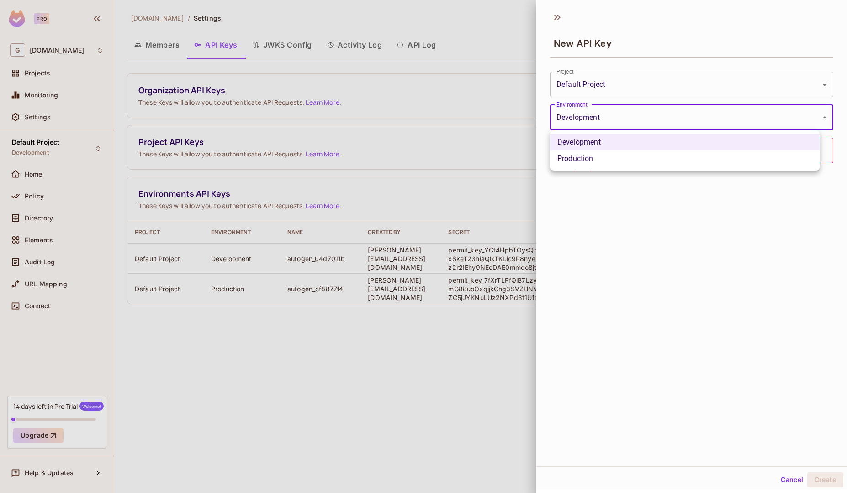
click at [662, 116] on body "Pro G gnapi.tech Projects Monitoring Settings Default Project Development Home …" at bounding box center [423, 246] width 847 height 493
click at [662, 116] on div at bounding box center [423, 246] width 847 height 493
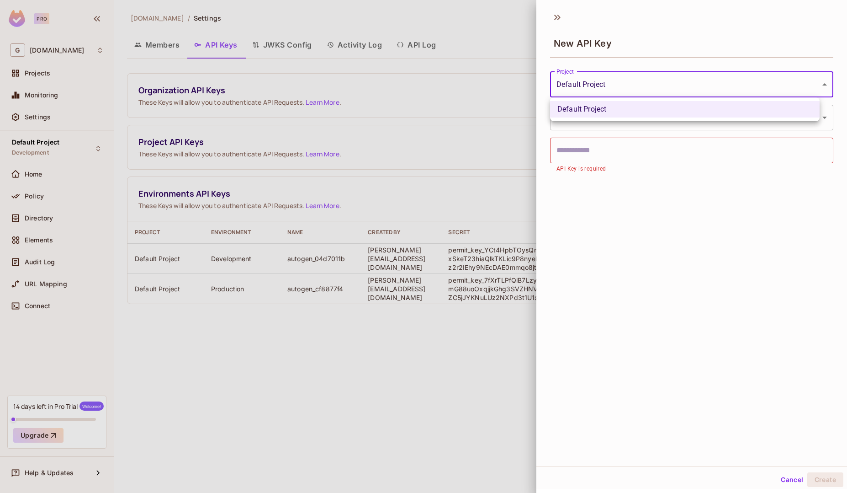
click at [689, 83] on body "Pro G gnapi.tech Projects Monitoring Settings Default Project Development Home …" at bounding box center [423, 246] width 847 height 493
click at [689, 83] on div at bounding box center [423, 246] width 847 height 493
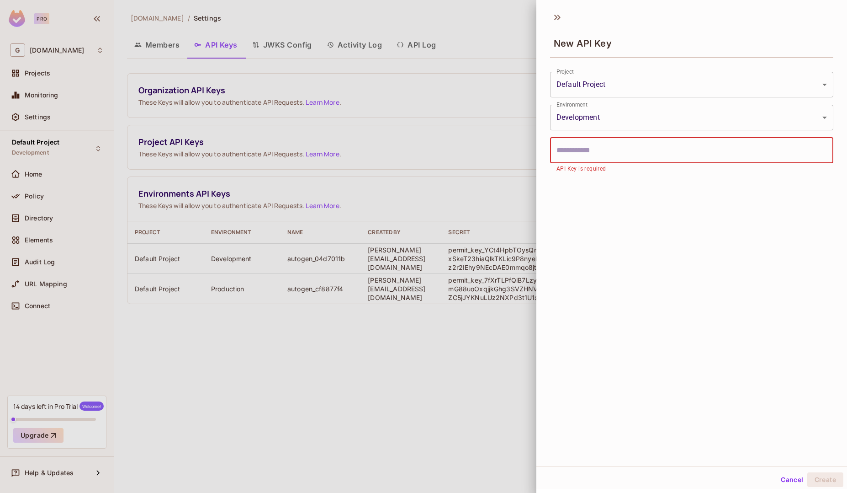
click at [692, 153] on input "text" at bounding box center [691, 151] width 283 height 26
click at [777, 478] on button "Cancel" at bounding box center [792, 479] width 30 height 15
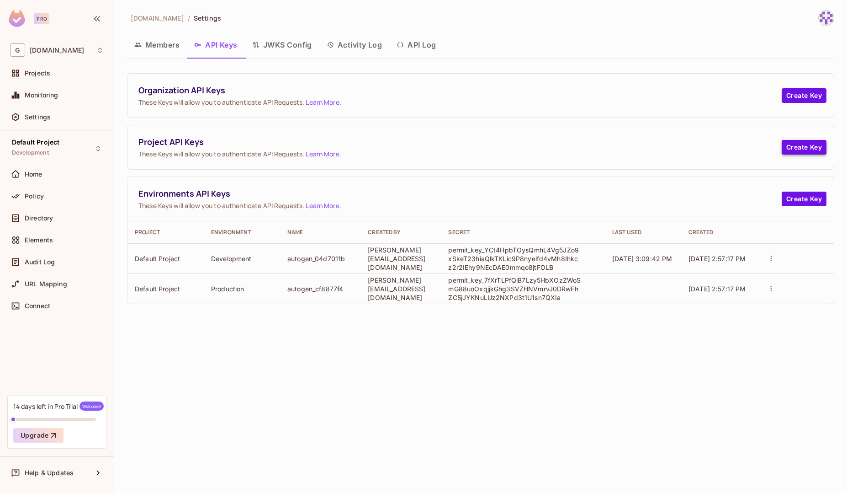
click at [797, 149] on button "Create Key" at bounding box center [804, 147] width 45 height 15
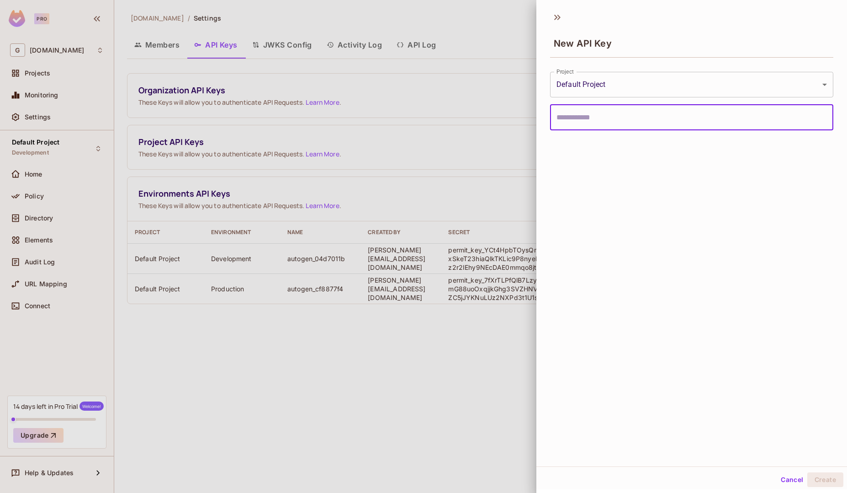
click at [651, 117] on input "text" at bounding box center [691, 118] width 283 height 26
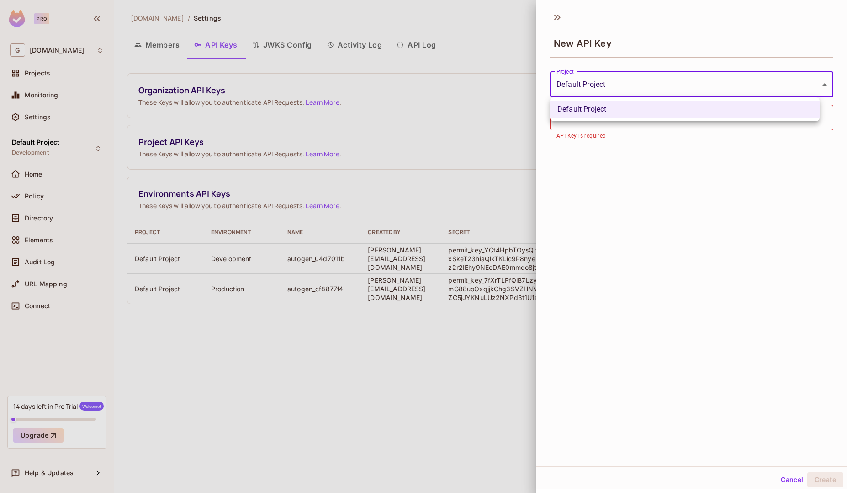
click at [671, 88] on body "Pro G gnapi.tech Projects Monitoring Settings Default Project Development Home …" at bounding box center [423, 246] width 847 height 493
click at [671, 88] on div at bounding box center [423, 246] width 847 height 493
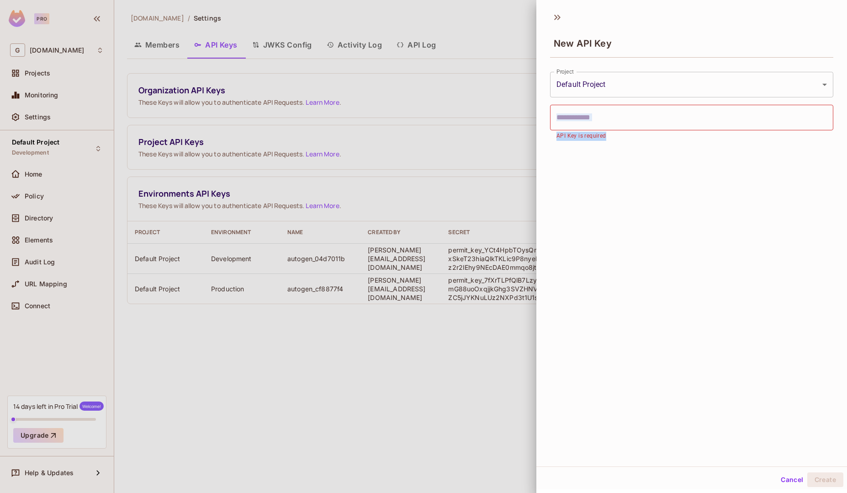
drag, startPoint x: 699, startPoint y: 267, endPoint x: 705, endPoint y: 87, distance: 180.6
click at [705, 87] on div "**********" at bounding box center [692, 236] width 311 height 460
click at [705, 87] on body "Pro G gnapi.tech Projects Monitoring Settings Default Project Development Home …" at bounding box center [423, 246] width 847 height 493
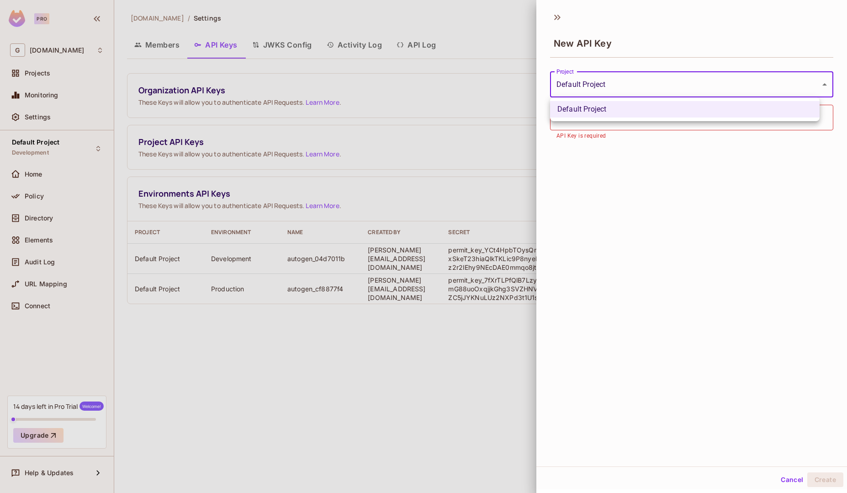
click at [711, 302] on div at bounding box center [423, 246] width 847 height 493
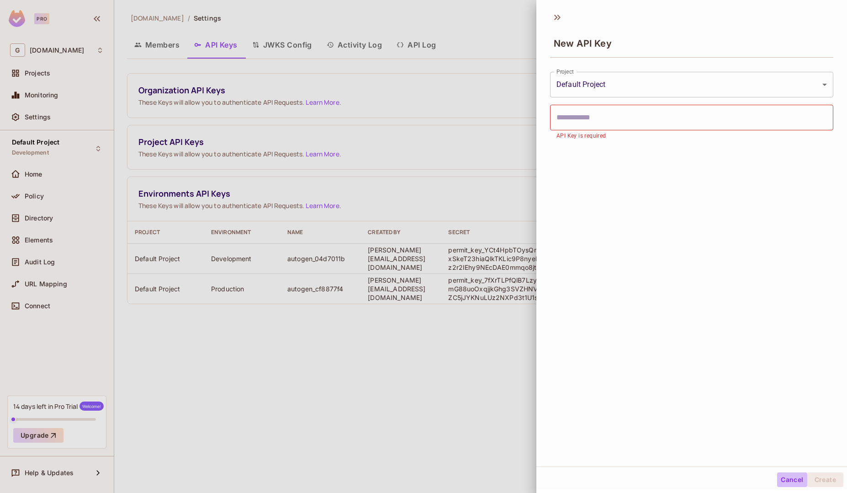
click at [781, 475] on button "Cancel" at bounding box center [792, 479] width 30 height 15
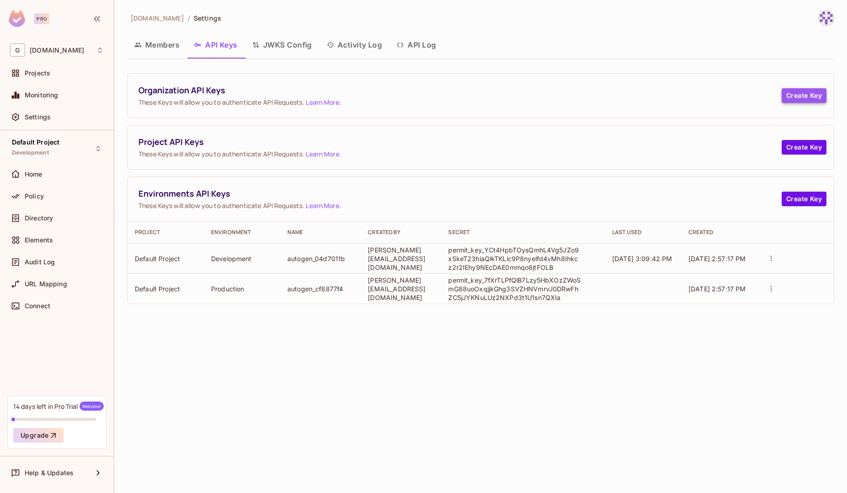
click at [791, 97] on button "Create Key" at bounding box center [804, 95] width 45 height 15
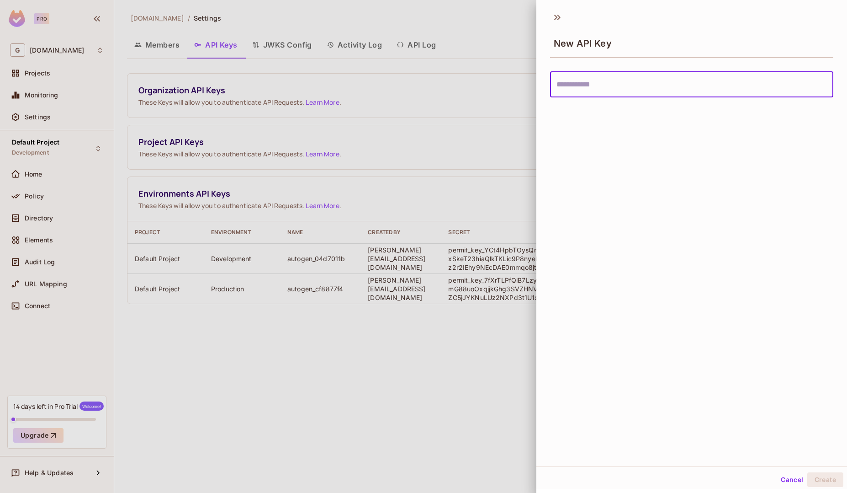
click at [644, 84] on input "text" at bounding box center [691, 85] width 283 height 26
click at [558, 19] on icon at bounding box center [559, 17] width 3 height 5
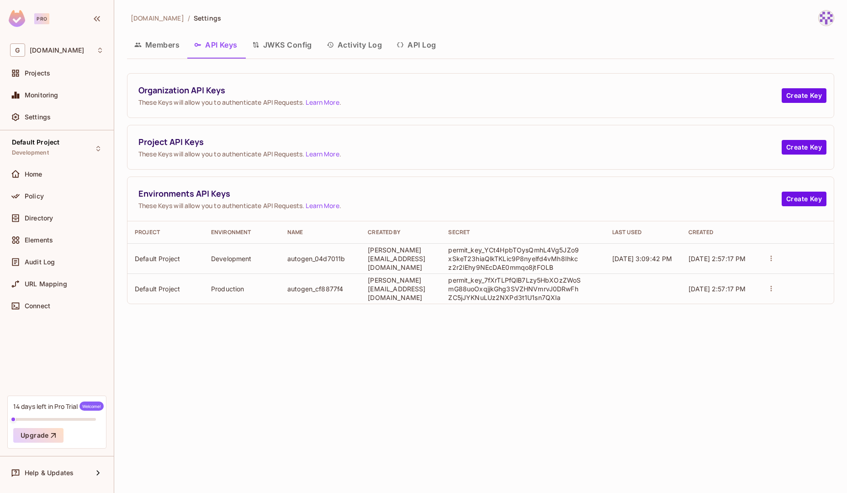
click at [300, 45] on button "JWKS Config" at bounding box center [282, 44] width 75 height 23
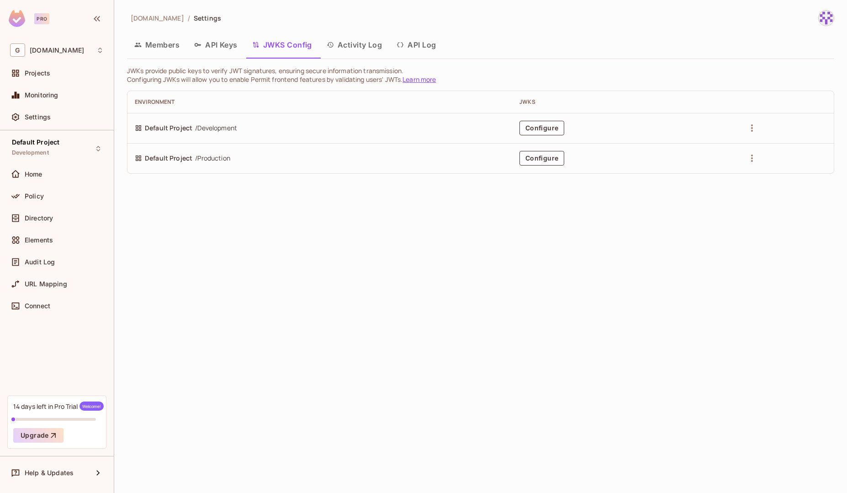
click at [371, 51] on button "Activity Log" at bounding box center [354, 44] width 70 height 23
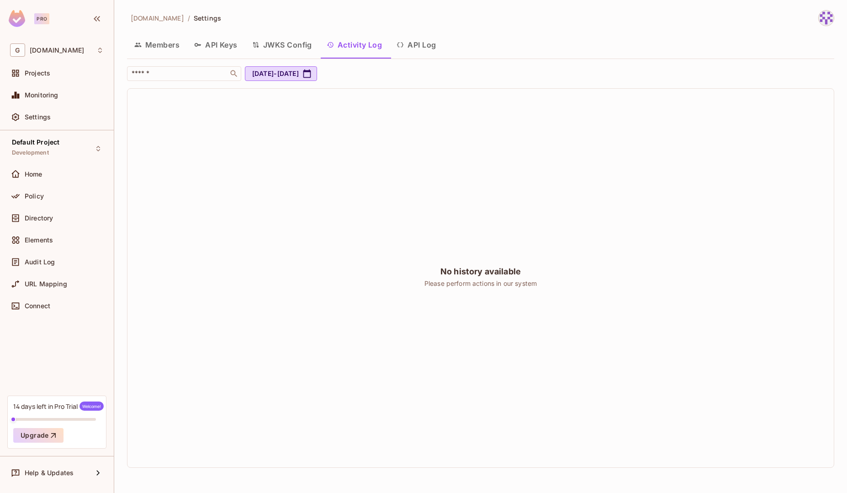
click at [431, 48] on button "API Log" at bounding box center [416, 44] width 54 height 23
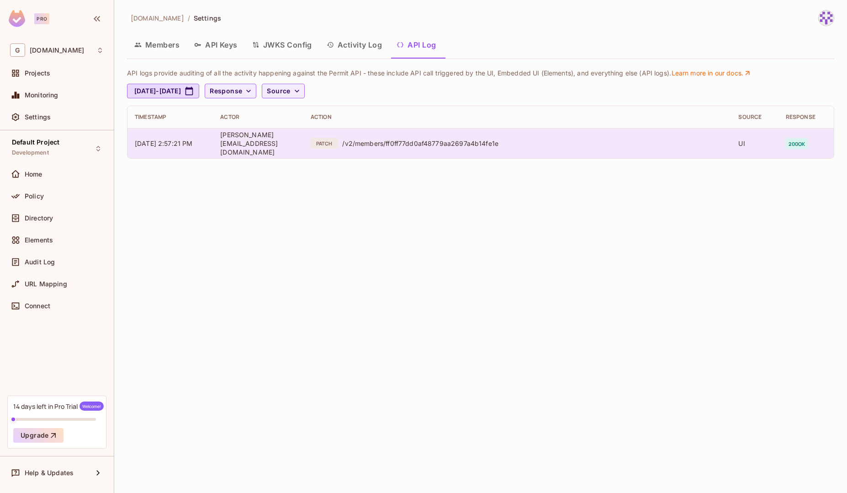
click at [540, 142] on div "/v2/members/ff0ff77dd0af48779aa2697a4b14fe1e" at bounding box center [533, 143] width 382 height 9
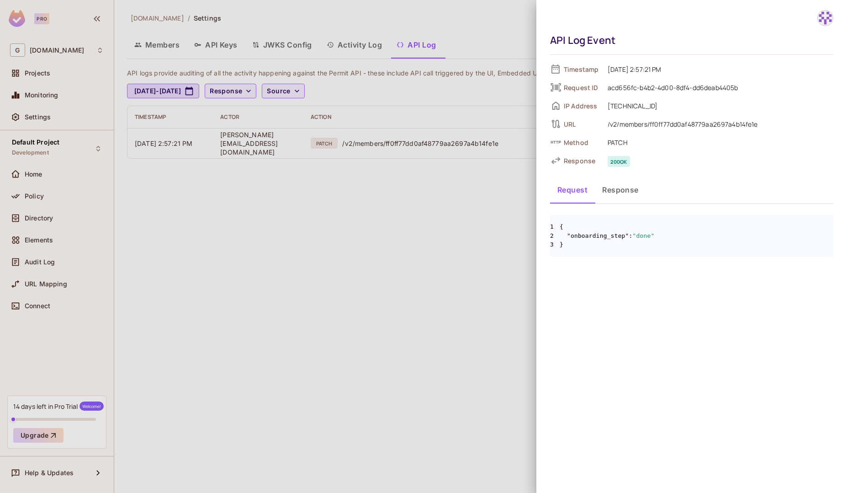
click at [617, 194] on button "Response" at bounding box center [620, 189] width 51 height 23
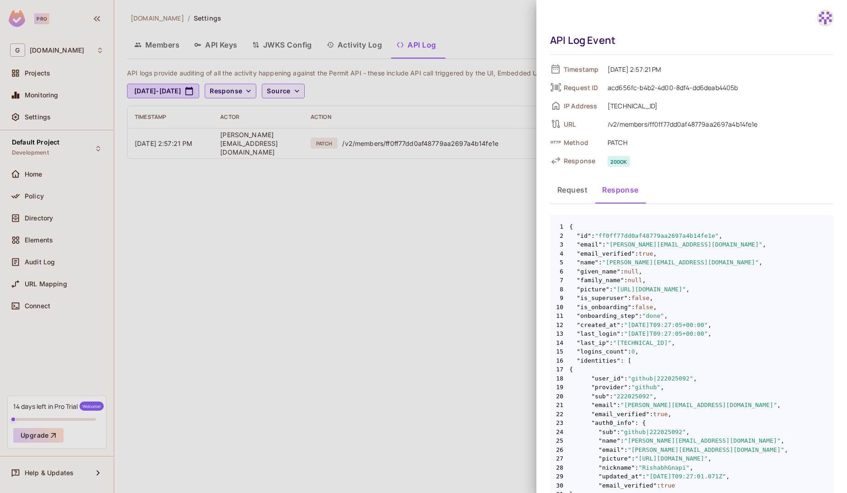
click at [353, 225] on div at bounding box center [423, 246] width 847 height 493
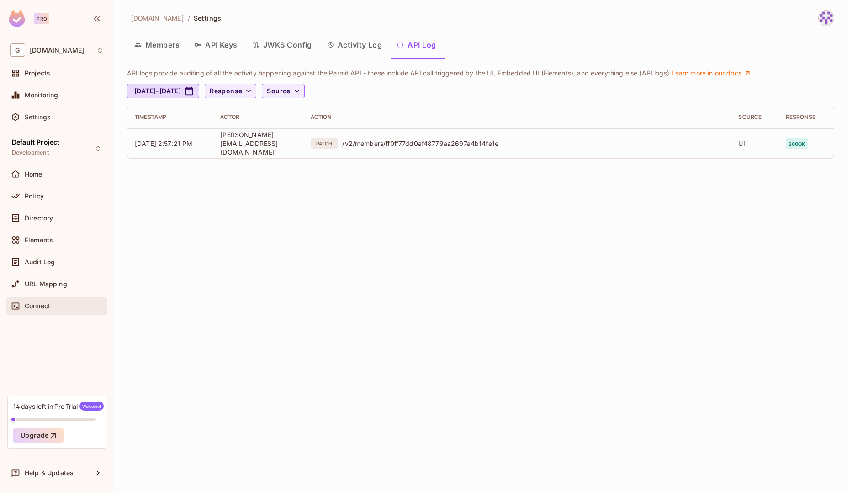
click at [50, 307] on span "Connect" at bounding box center [38, 305] width 26 height 7
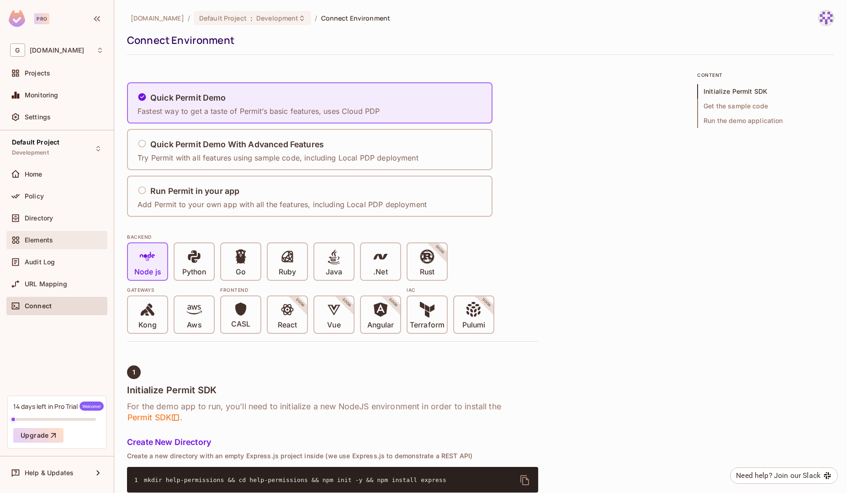
click at [46, 248] on div "Elements" at bounding box center [56, 240] width 101 height 18
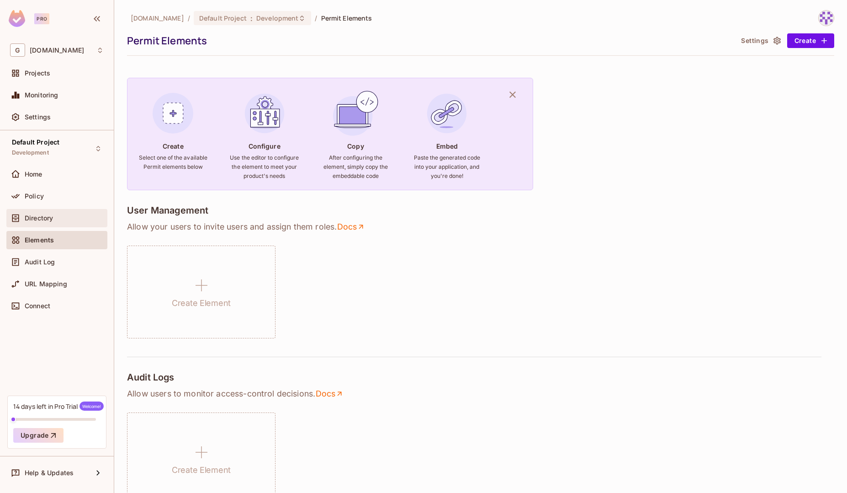
click at [67, 224] on div "Directory" at bounding box center [56, 218] width 101 height 18
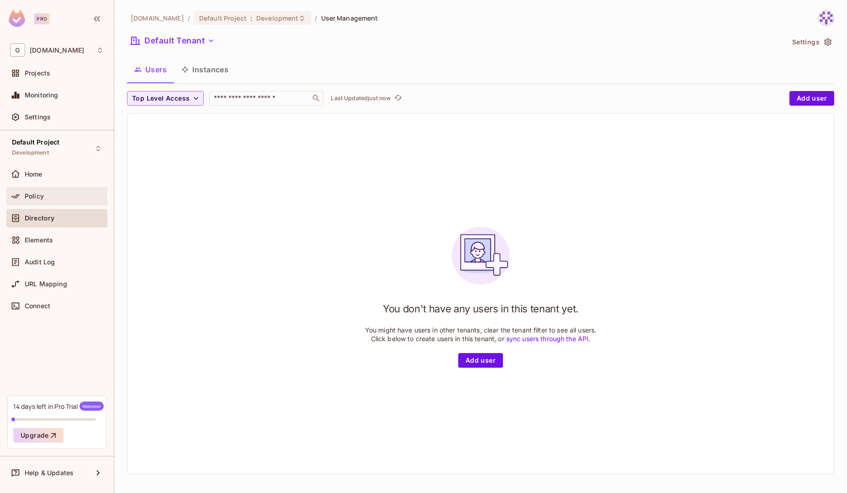
click at [37, 192] on span "Policy" at bounding box center [34, 195] width 19 height 7
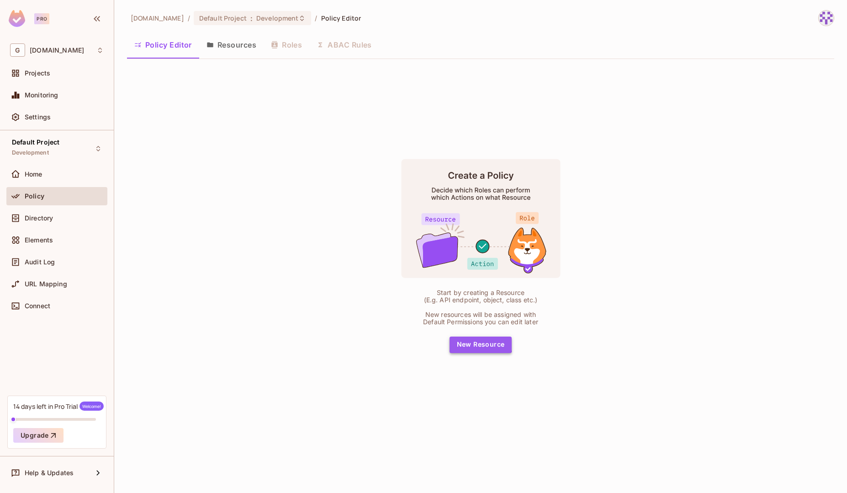
click at [467, 341] on button "New Resource" at bounding box center [481, 344] width 63 height 16
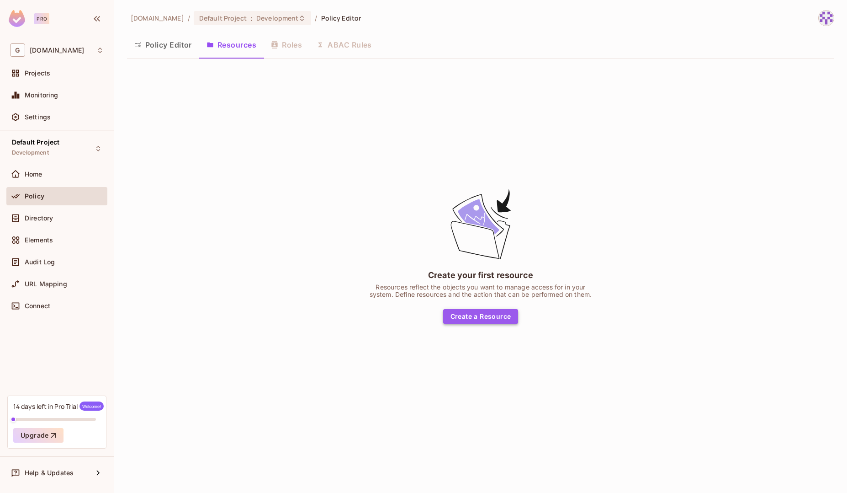
click at [501, 320] on button "Create a Resource" at bounding box center [480, 316] width 75 height 15
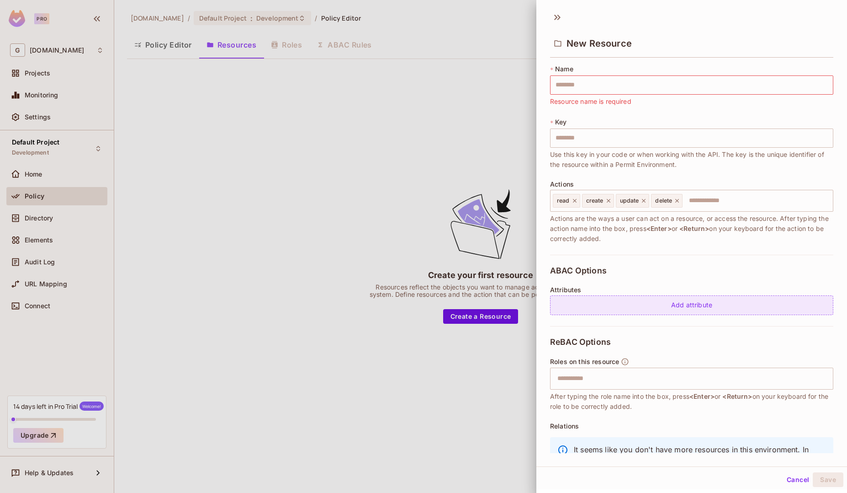
click at [689, 303] on div "Add attribute" at bounding box center [691, 305] width 283 height 20
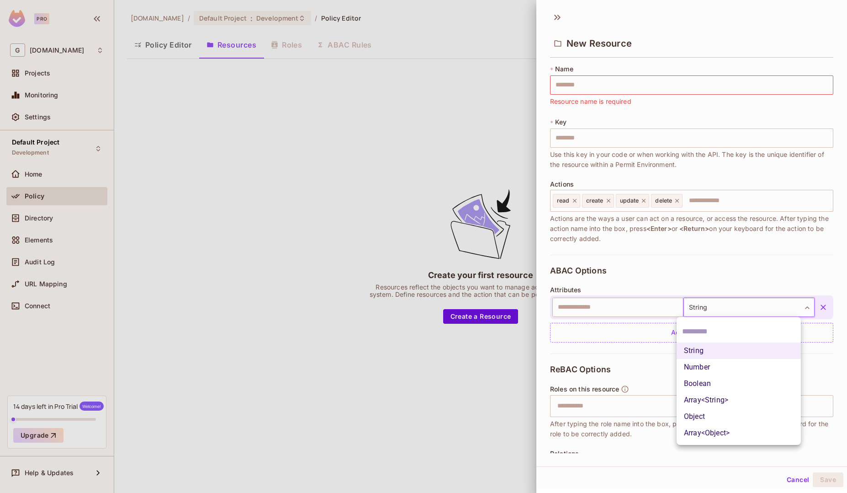
click at [703, 311] on body "Pro G gnapi.tech Projects Monitoring Settings Default Project Development Home …" at bounding box center [423, 246] width 847 height 493
click at [728, 255] on div at bounding box center [423, 246] width 847 height 493
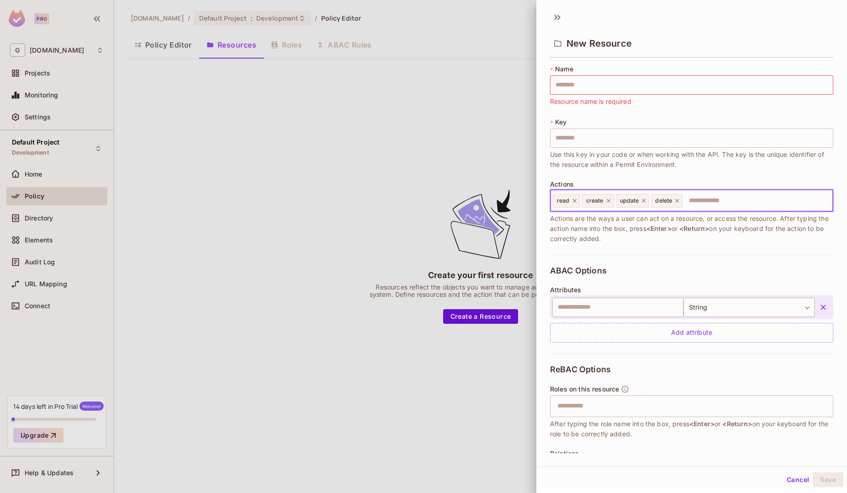
click at [706, 201] on input "text" at bounding box center [757, 201] width 146 height 18
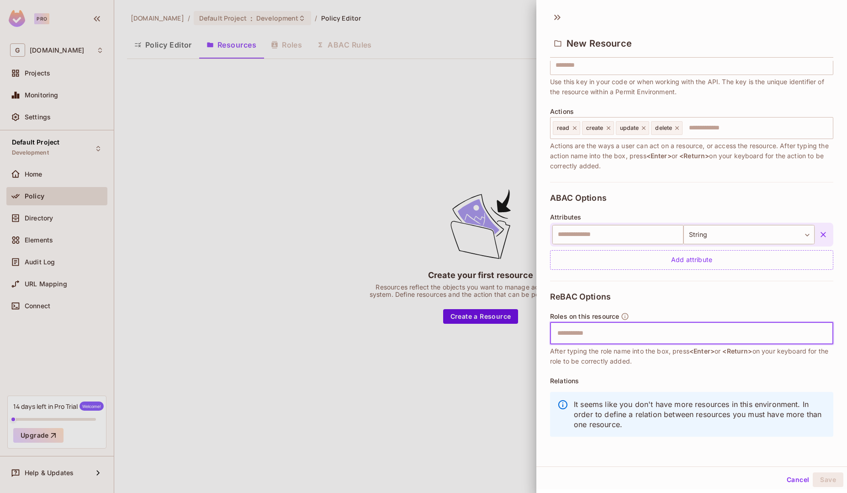
click at [610, 333] on input "text" at bounding box center [690, 333] width 277 height 18
click at [687, 291] on div "ReBAC Options Roles on this resource ​ After typing the role name into the box,…" at bounding box center [691, 367] width 283 height 172
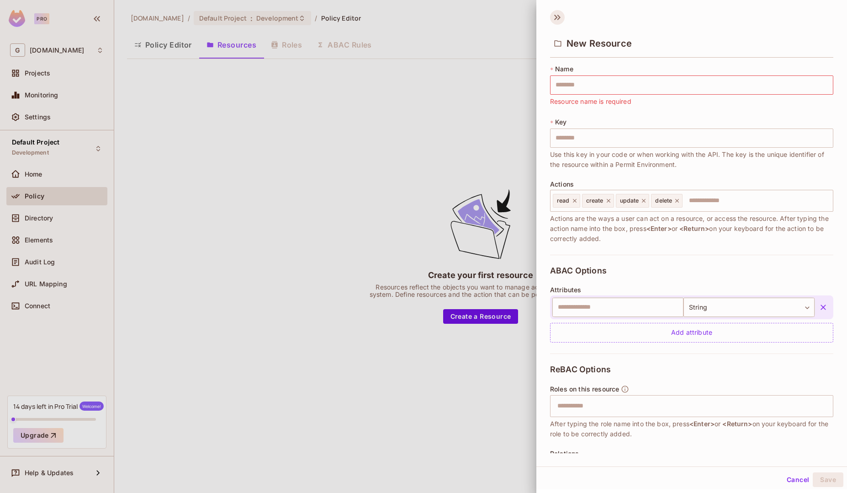
click at [550, 16] on icon at bounding box center [557, 17] width 15 height 15
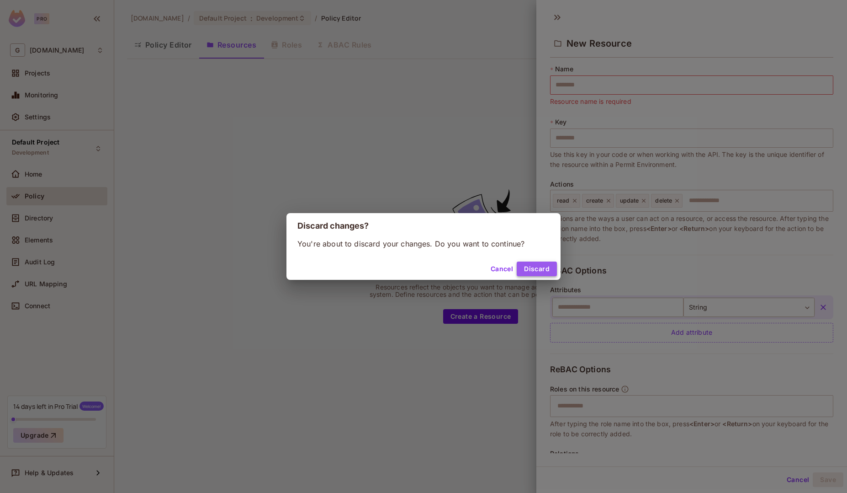
click at [537, 271] on button "Discard" at bounding box center [537, 268] width 40 height 15
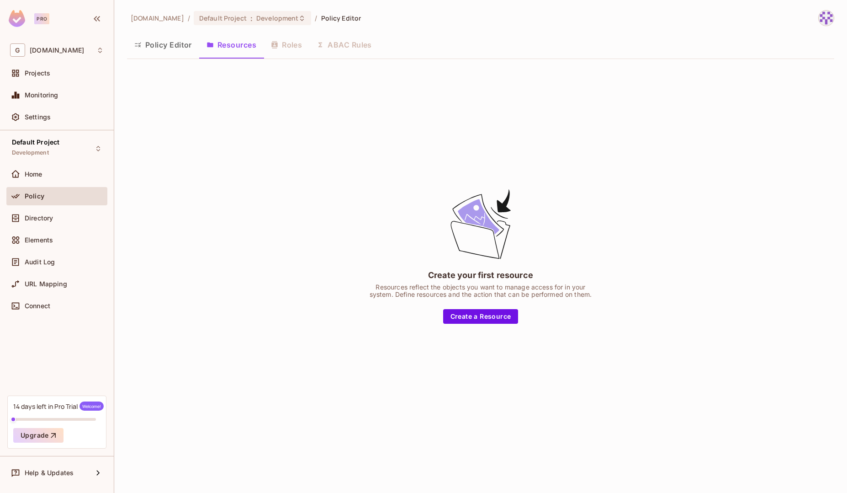
click at [289, 50] on div "Policy Editor Resources Roles ABAC Rules" at bounding box center [481, 44] width 708 height 23
click at [302, 46] on div "Policy Editor Resources Roles ABAC Rules" at bounding box center [481, 44] width 708 height 23
click at [354, 48] on div "Policy Editor Resources Roles ABAC Rules" at bounding box center [481, 44] width 708 height 23
click at [66, 87] on div "Monitoring" at bounding box center [56, 95] width 101 height 18
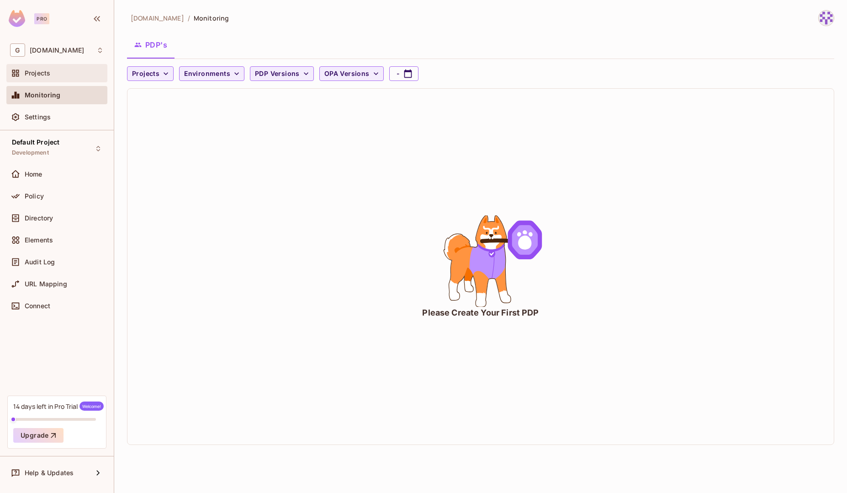
click at [54, 73] on div "Projects" at bounding box center [64, 72] width 79 height 7
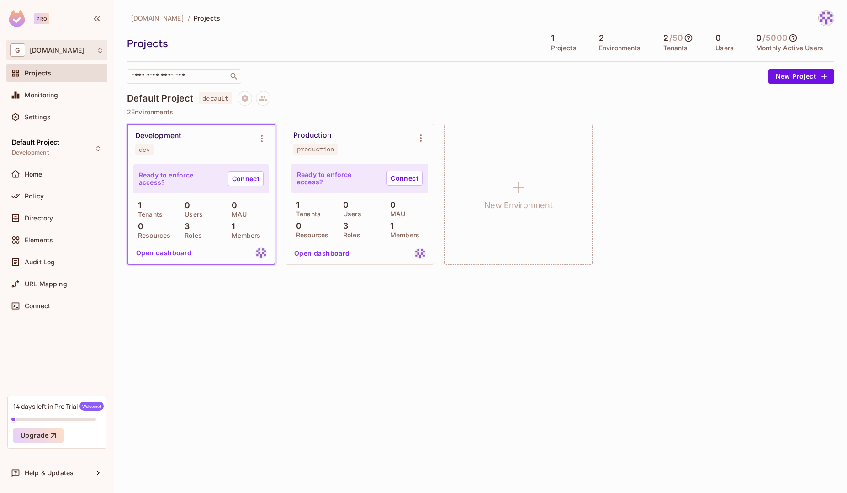
click at [71, 52] on div "G gnapi.tech" at bounding box center [57, 49] width 94 height 13
click at [272, 342] on div at bounding box center [423, 246] width 847 height 493
click at [421, 340] on div "gnapi.tech / Projects Projects 1 Projects 2 Environments 2 / 50 Tenants 0 Users…" at bounding box center [480, 246] width 733 height 493
click at [412, 341] on div "gnapi.tech / Projects Projects 1 Projects 2 Environments 2 / 50 Tenants 0 Users…" at bounding box center [480, 246] width 733 height 493
click at [673, 330] on div "gnapi.tech / Projects Projects 1 Projects 2 Environments 2 / 50 Tenants 0 Users…" at bounding box center [480, 246] width 733 height 493
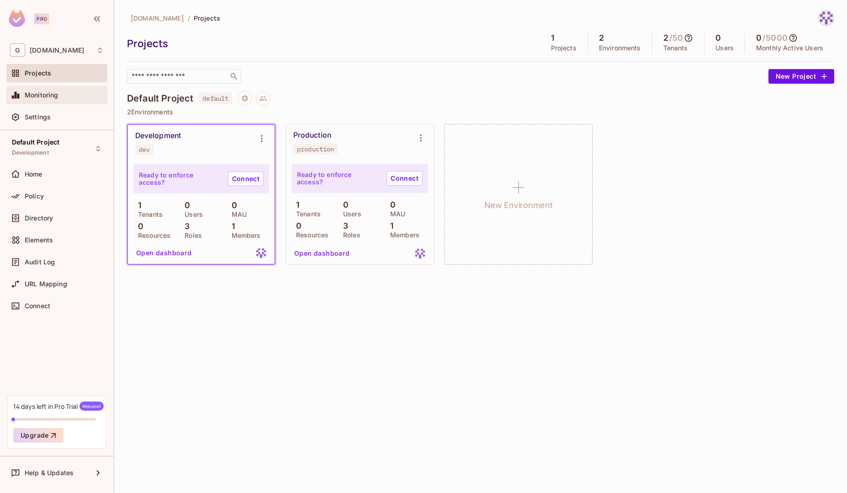
click at [53, 93] on span "Monitoring" at bounding box center [42, 94] width 34 height 7
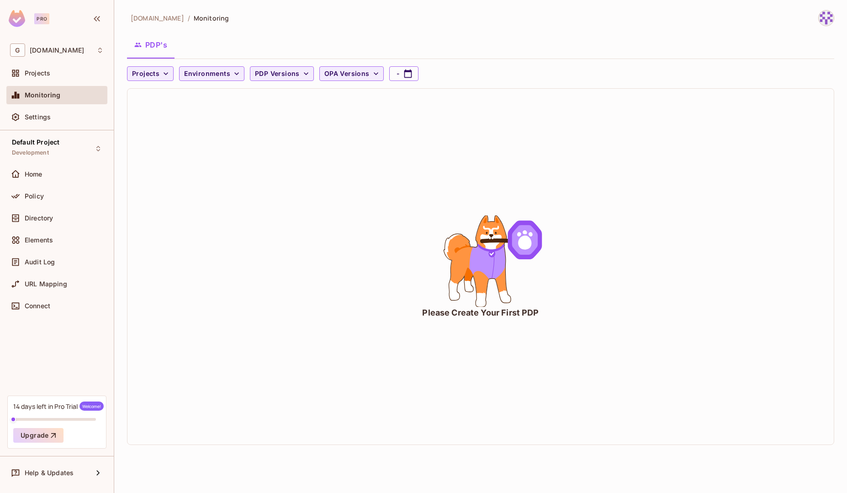
click at [55, 122] on div "Settings" at bounding box center [57, 117] width 94 height 11
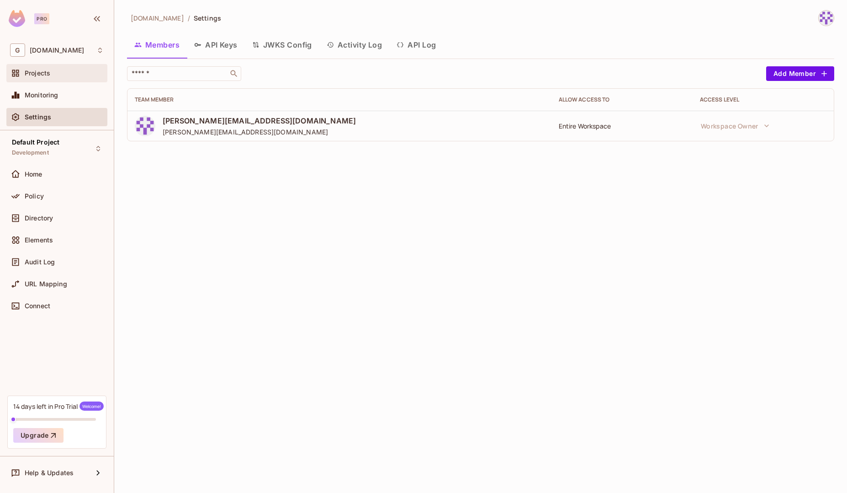
click at [68, 67] on div "Projects" at bounding box center [56, 73] width 101 height 18
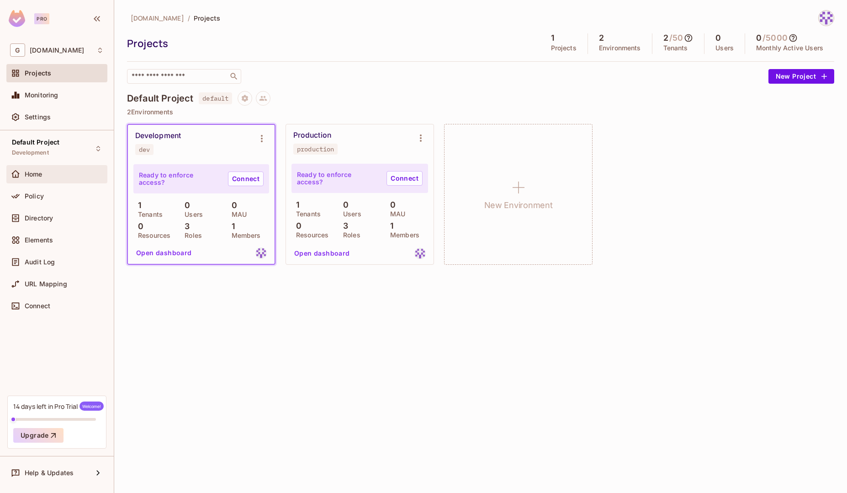
click at [48, 172] on div "Home" at bounding box center [64, 173] width 79 height 7
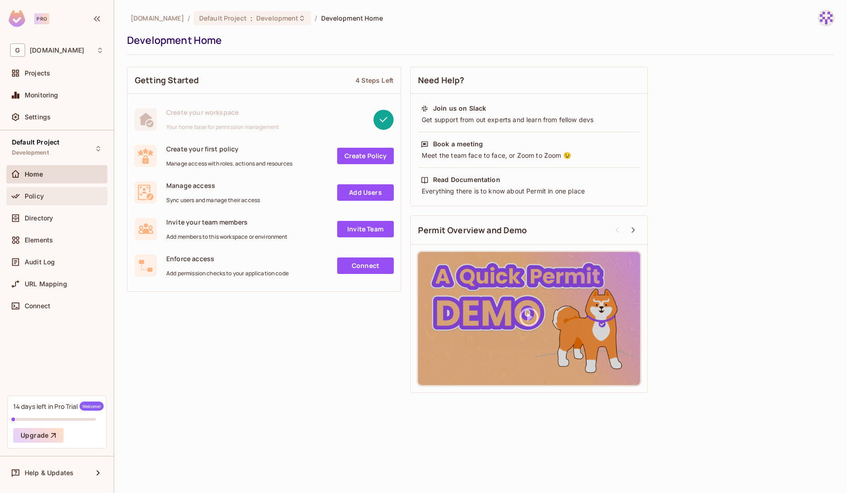
click at [51, 191] on div "Policy" at bounding box center [57, 196] width 94 height 11
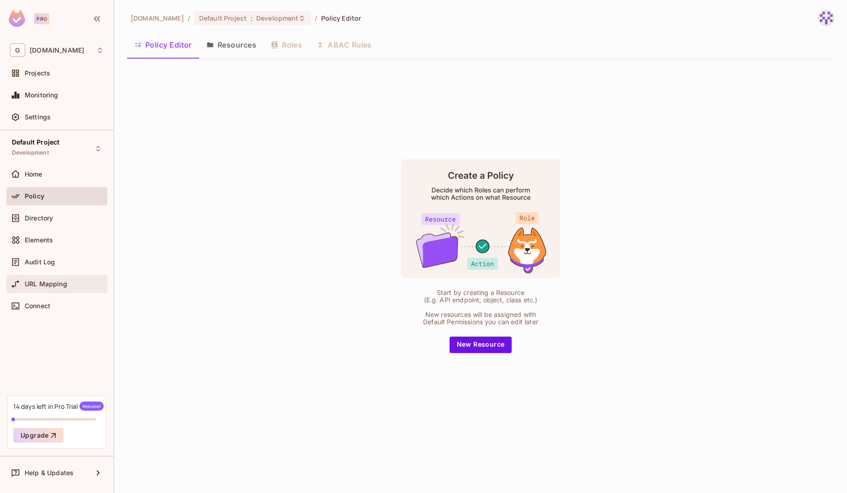
click at [43, 285] on span "URL Mapping" at bounding box center [46, 283] width 43 height 7
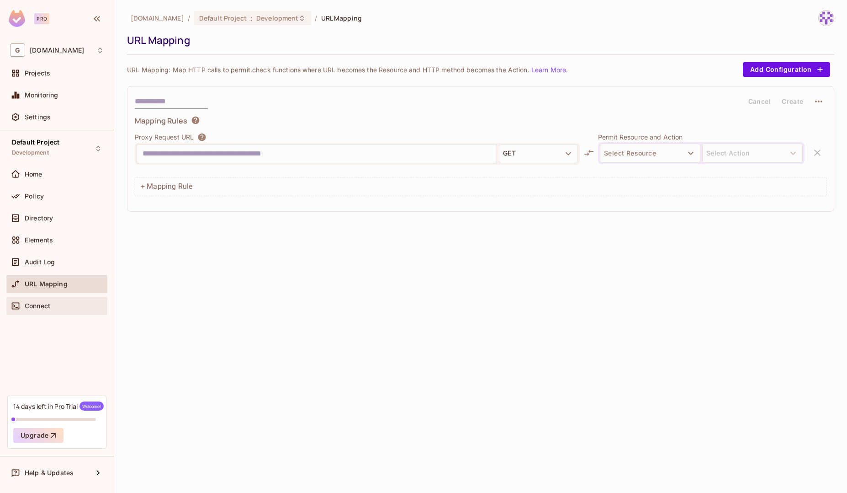
click at [53, 308] on div "Connect" at bounding box center [64, 305] width 79 height 7
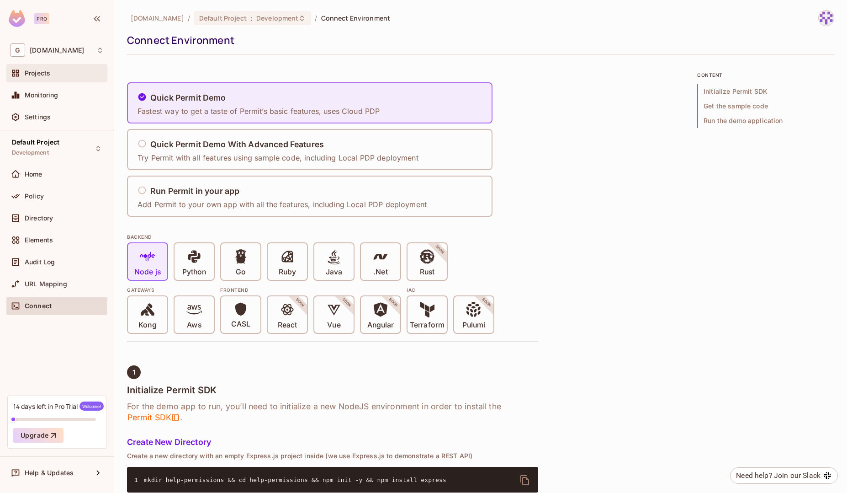
click at [57, 73] on div "Projects" at bounding box center [64, 72] width 79 height 7
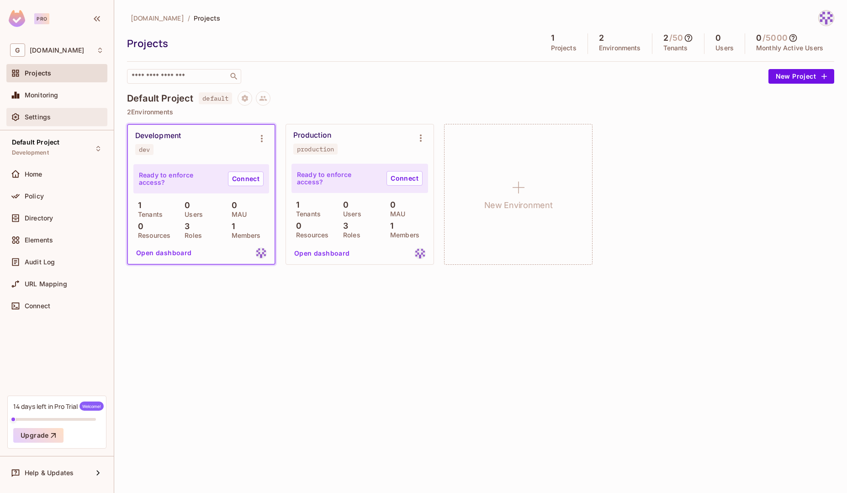
click at [48, 119] on span "Settings" at bounding box center [38, 116] width 26 height 7
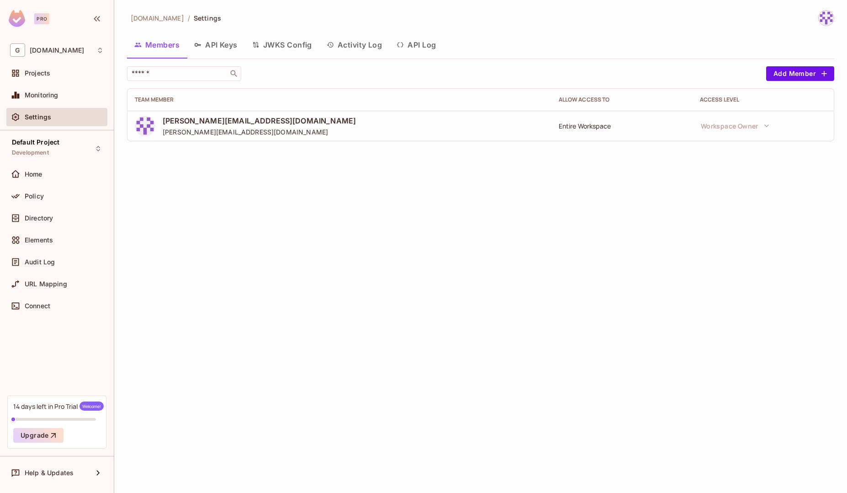
click at [303, 157] on div "gnapi.tech / Settings Members API Keys JWKS Config Activity Log API Log ​ Add M…" at bounding box center [480, 246] width 733 height 493
click at [214, 41] on button "API Keys" at bounding box center [216, 44] width 58 height 23
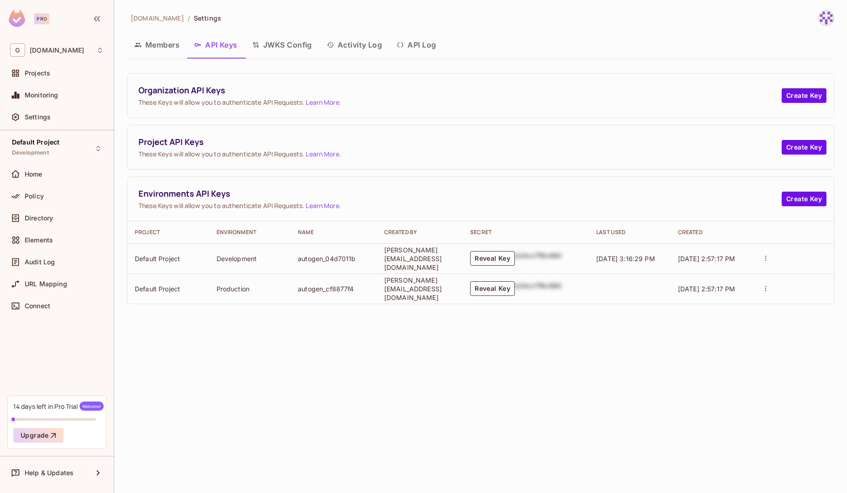
click at [432, 45] on button "API Log" at bounding box center [416, 44] width 54 height 23
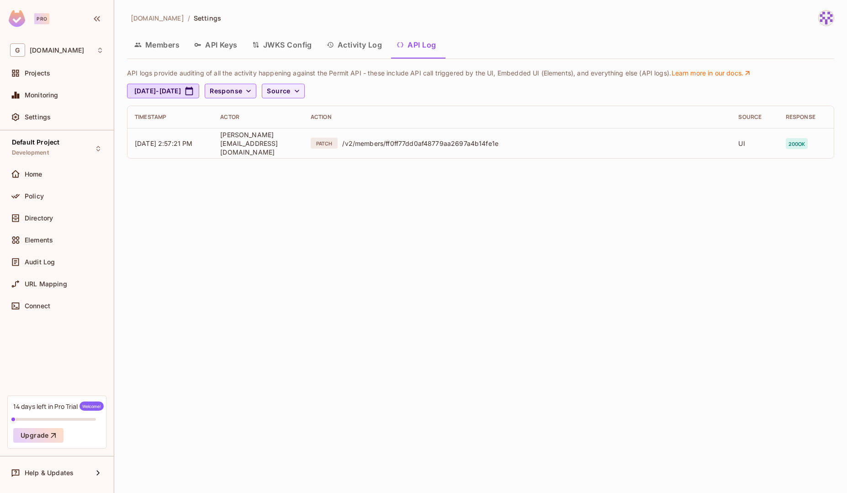
click at [253, 93] on icon "button" at bounding box center [248, 90] width 9 height 9
click at [322, 93] on div at bounding box center [423, 246] width 847 height 493
click at [290, 93] on span "Source" at bounding box center [278, 90] width 23 height 11
click at [423, 312] on div at bounding box center [423, 246] width 847 height 493
click at [302, 87] on icon "button" at bounding box center [297, 90] width 9 height 9
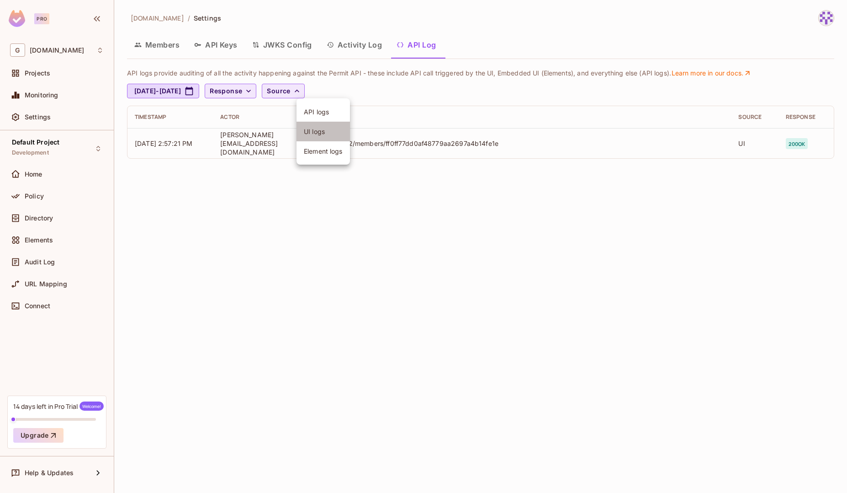
click at [327, 133] on span "UI logs" at bounding box center [323, 131] width 39 height 9
click at [404, 235] on div at bounding box center [423, 246] width 847 height 493
click at [304, 96] on button "UI logs" at bounding box center [283, 91] width 43 height 15
click at [335, 155] on span "Element logs" at bounding box center [323, 153] width 39 height 9
click at [341, 126] on li "UI logs" at bounding box center [332, 133] width 70 height 22
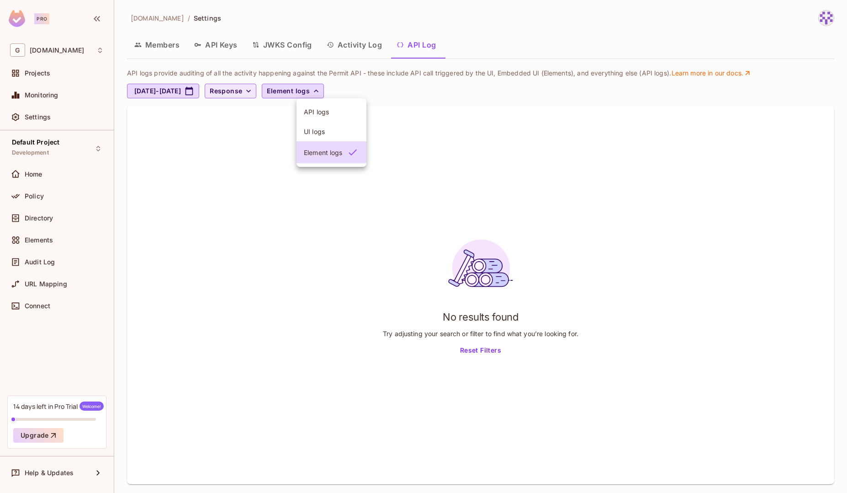
click at [336, 294] on div at bounding box center [423, 246] width 847 height 493
click at [99, 49] on icon at bounding box center [99, 50] width 7 height 7
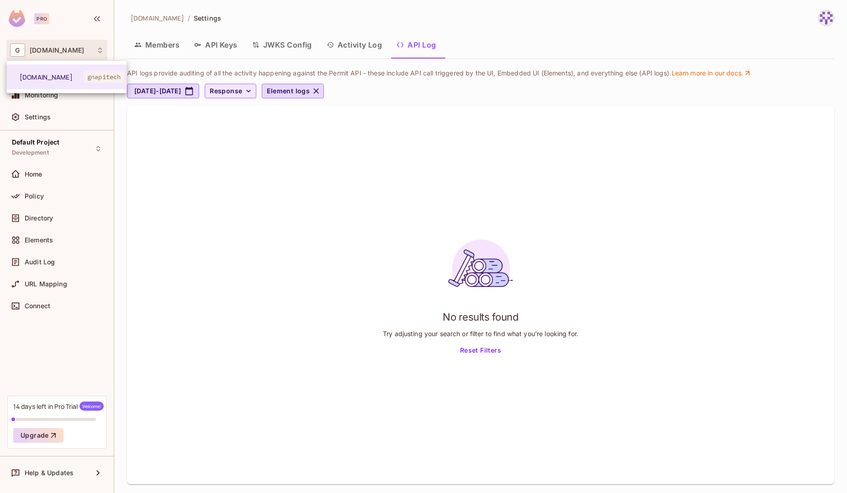
click at [161, 127] on div at bounding box center [423, 246] width 847 height 493
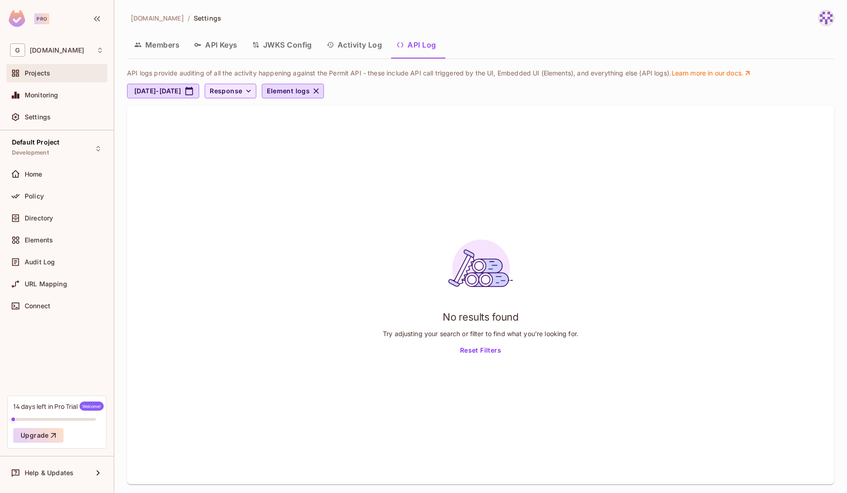
click at [59, 70] on div "Projects" at bounding box center [64, 72] width 79 height 7
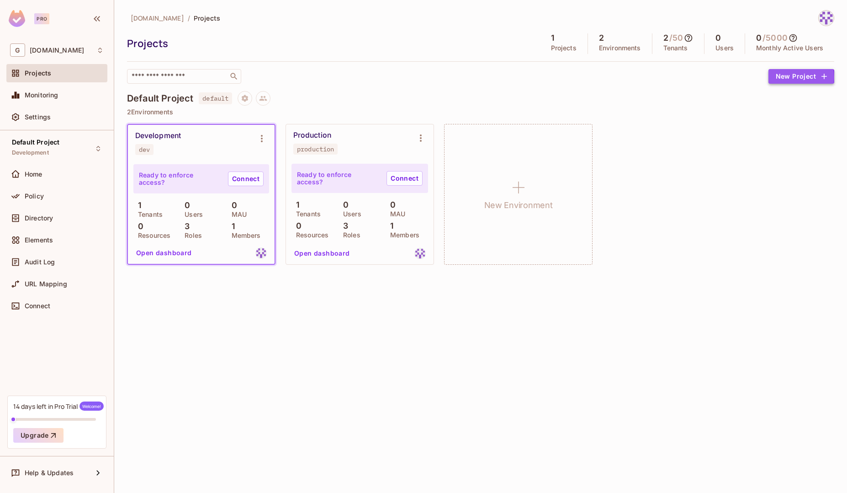
click at [791, 77] on button "New Project" at bounding box center [802, 76] width 66 height 15
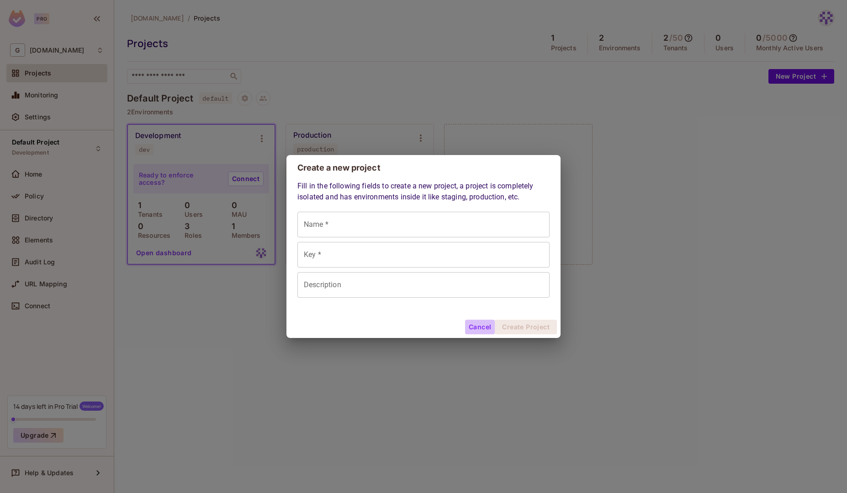
click at [480, 332] on button "Cancel" at bounding box center [480, 326] width 30 height 15
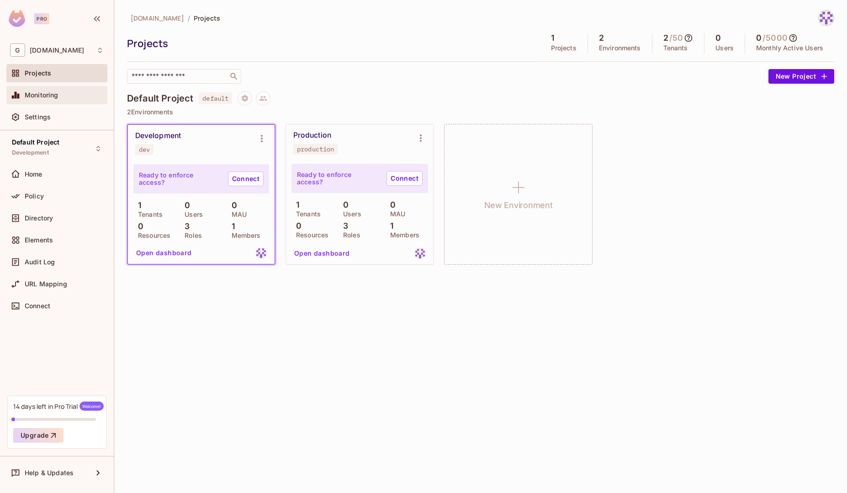
click at [61, 99] on div "Monitoring" at bounding box center [57, 95] width 94 height 11
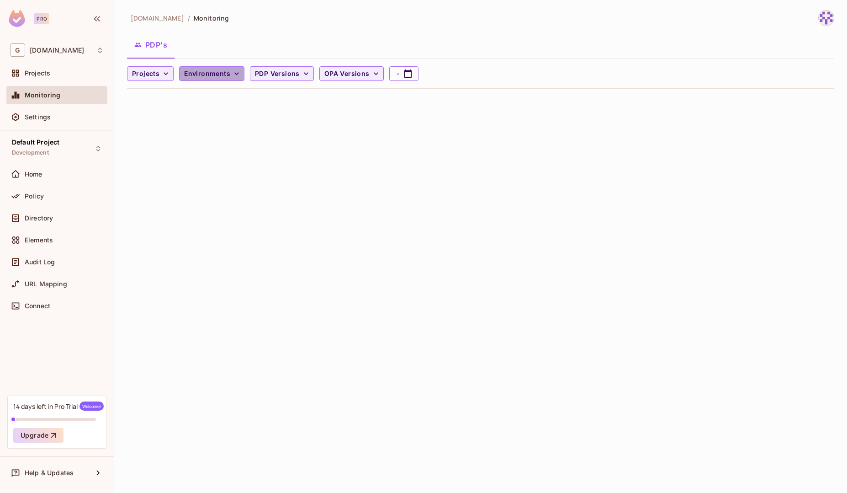
click at [220, 73] on span "Environments" at bounding box center [207, 73] width 46 height 11
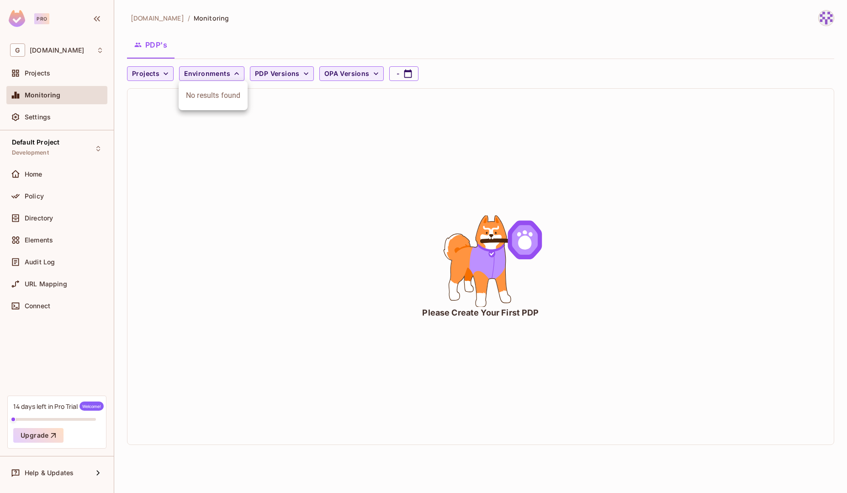
click at [141, 131] on div at bounding box center [423, 246] width 847 height 493
click at [75, 123] on div "Settings" at bounding box center [56, 117] width 101 height 18
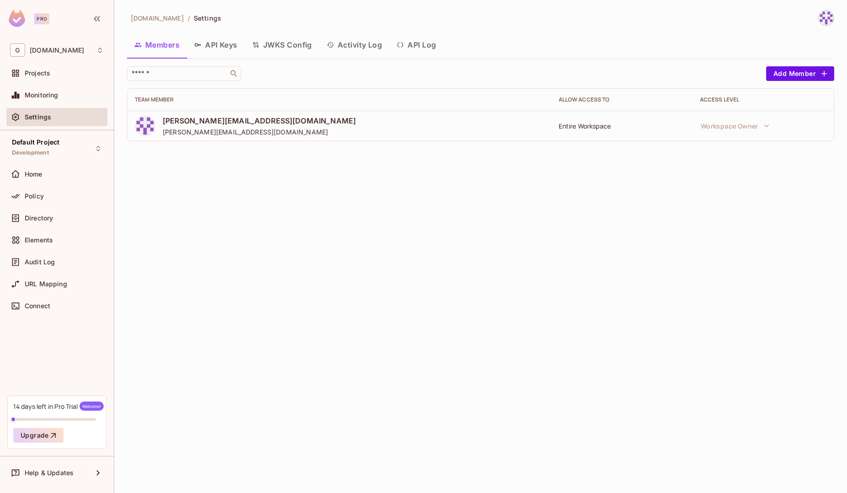
click at [216, 45] on button "API Keys" at bounding box center [216, 44] width 58 height 23
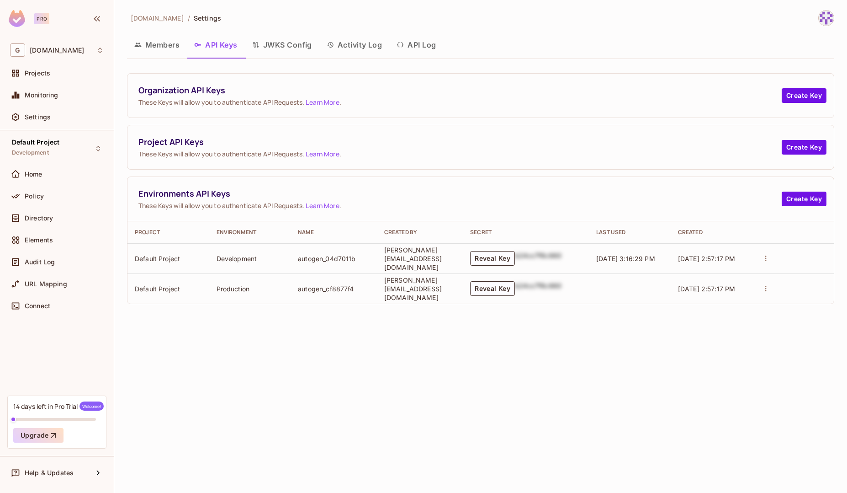
click at [421, 42] on button "API Log" at bounding box center [416, 44] width 54 height 23
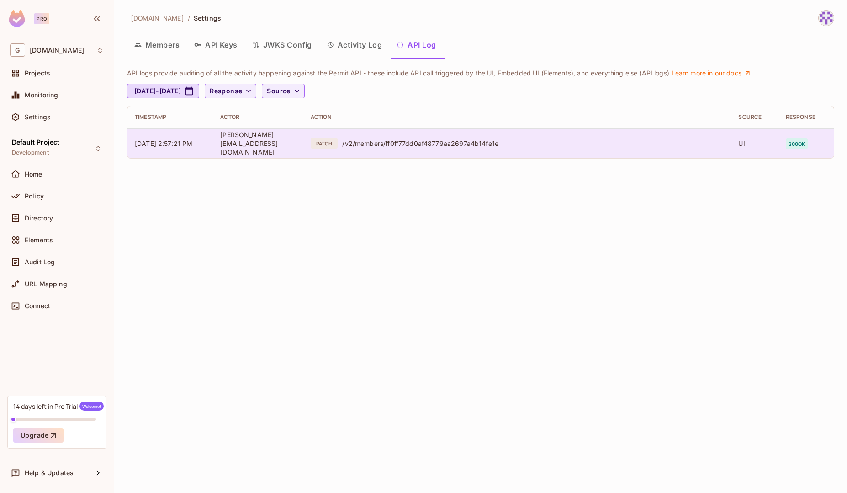
click at [300, 138] on td "rishabh.shukla@gnapi.tech" at bounding box center [258, 143] width 90 height 30
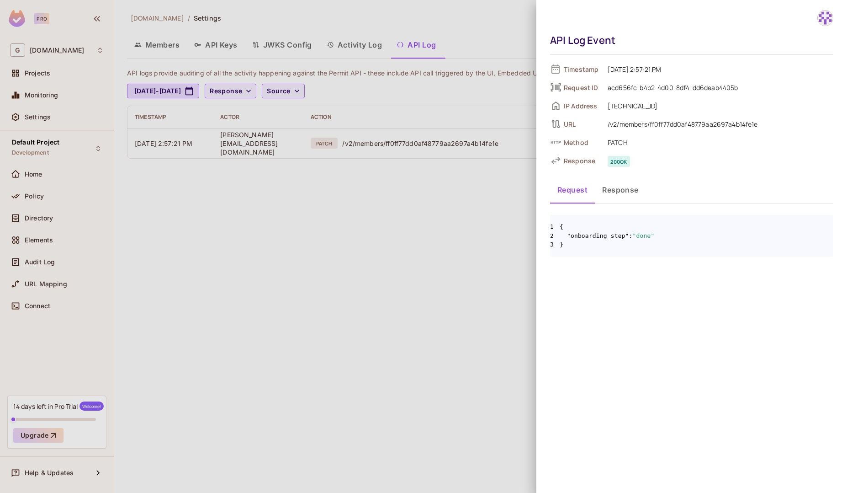
click at [452, 27] on div at bounding box center [423, 246] width 847 height 493
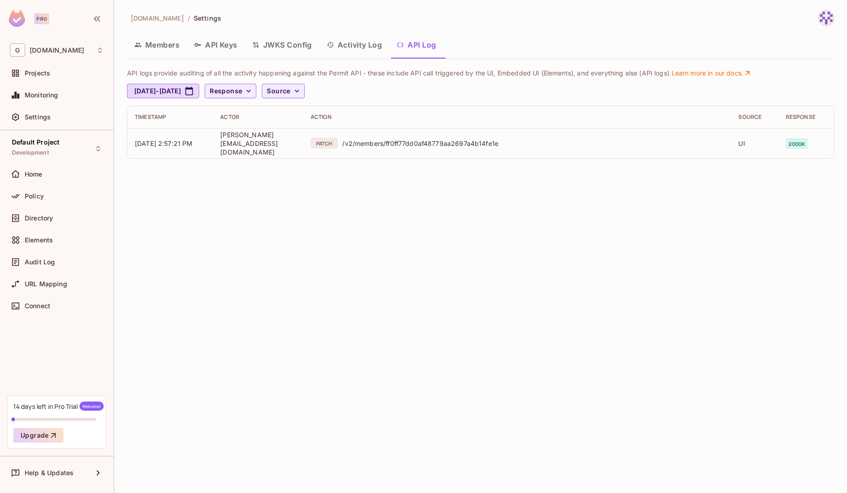
click at [360, 43] on button "Activity Log" at bounding box center [354, 44] width 70 height 23
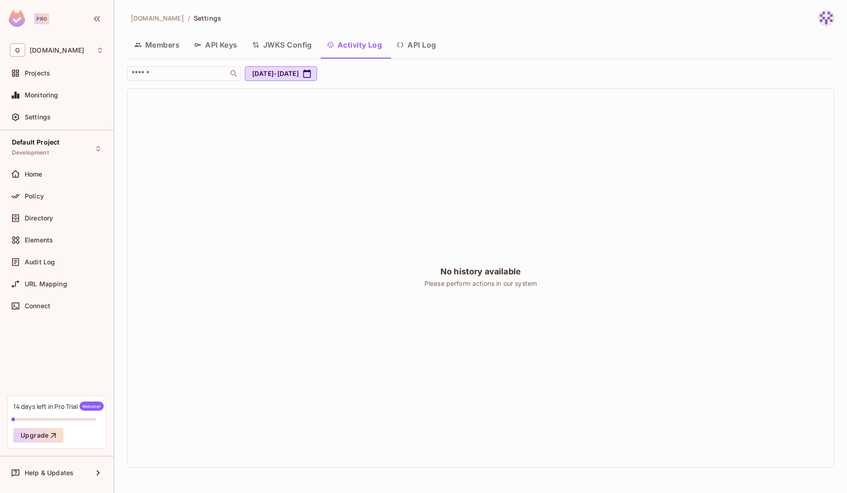
click at [175, 42] on button "Members" at bounding box center [157, 44] width 60 height 23
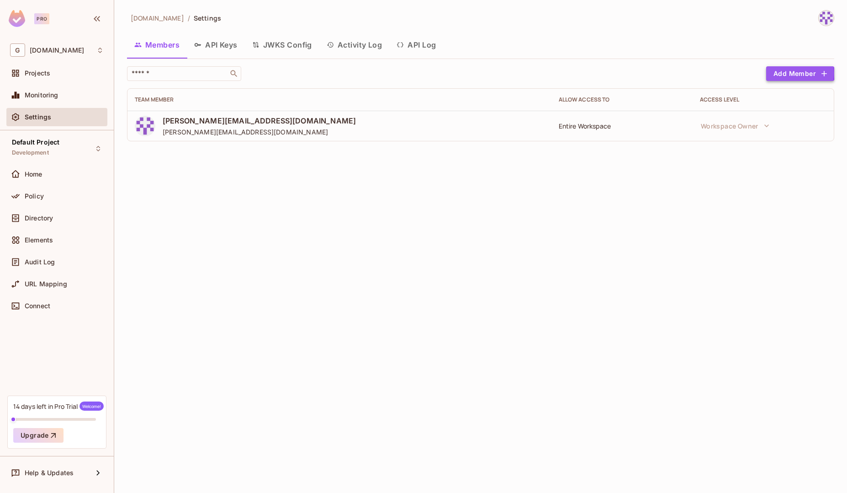
click at [786, 73] on button "Add Member" at bounding box center [801, 73] width 68 height 15
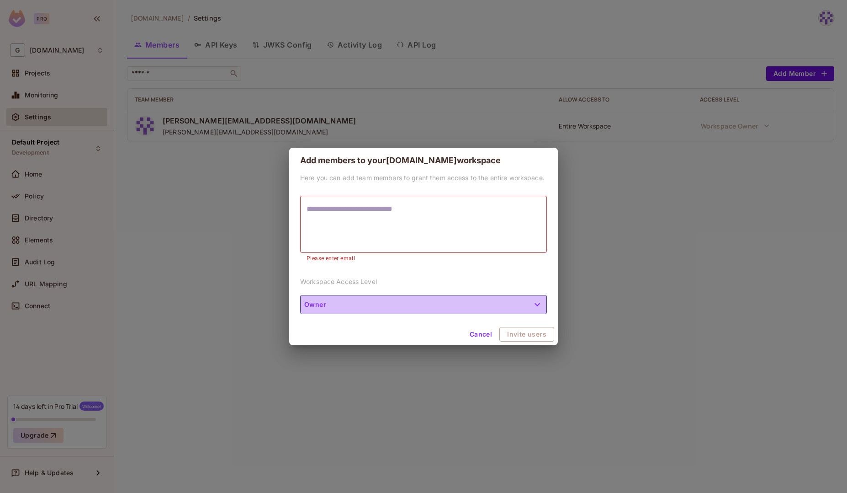
click at [520, 307] on button "Owner" at bounding box center [423, 304] width 247 height 19
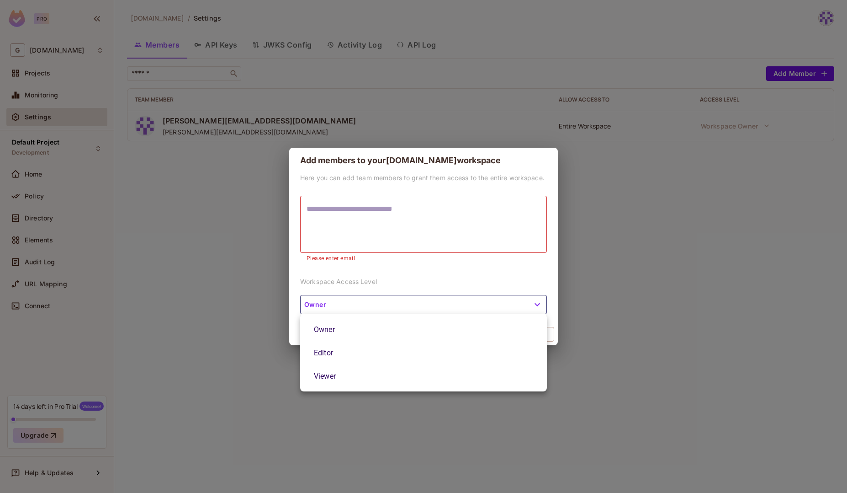
click at [555, 268] on div at bounding box center [423, 246] width 847 height 493
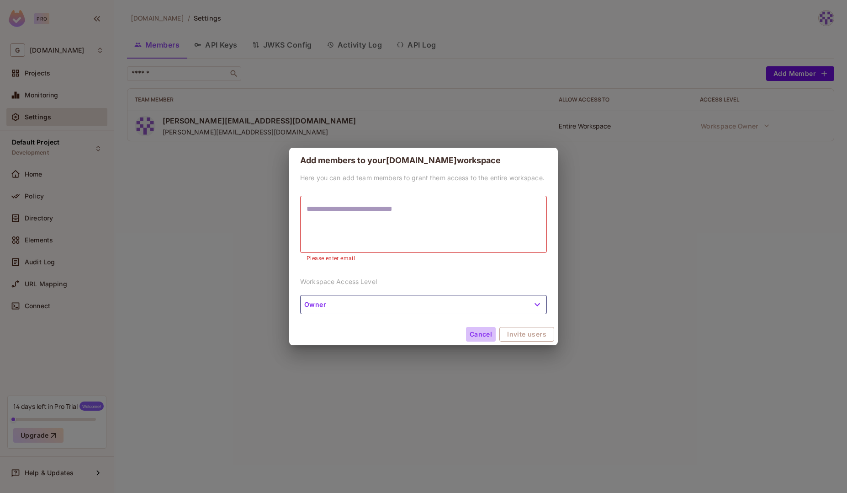
click at [482, 334] on button "Cancel" at bounding box center [481, 334] width 30 height 15
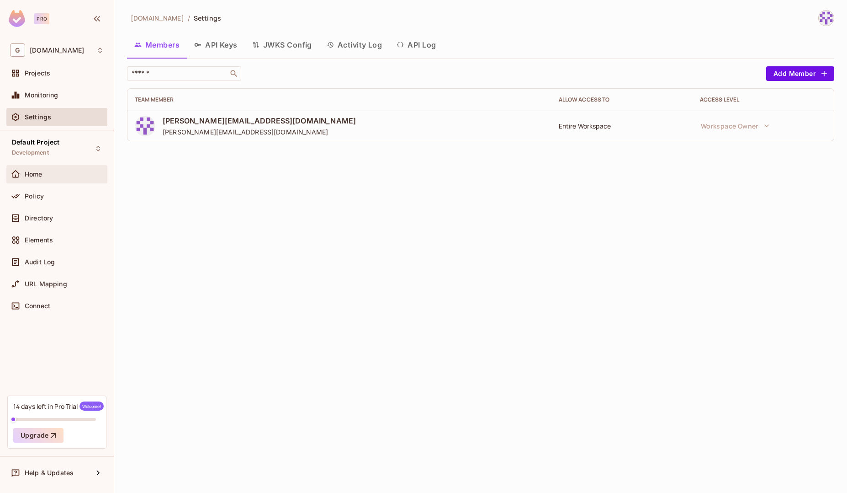
click at [43, 181] on div "Home" at bounding box center [56, 174] width 101 height 18
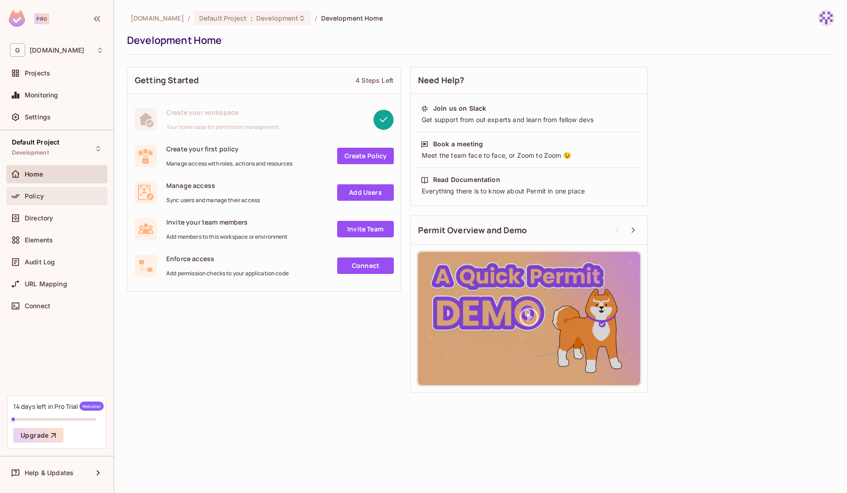
click at [40, 197] on span "Policy" at bounding box center [34, 195] width 19 height 7
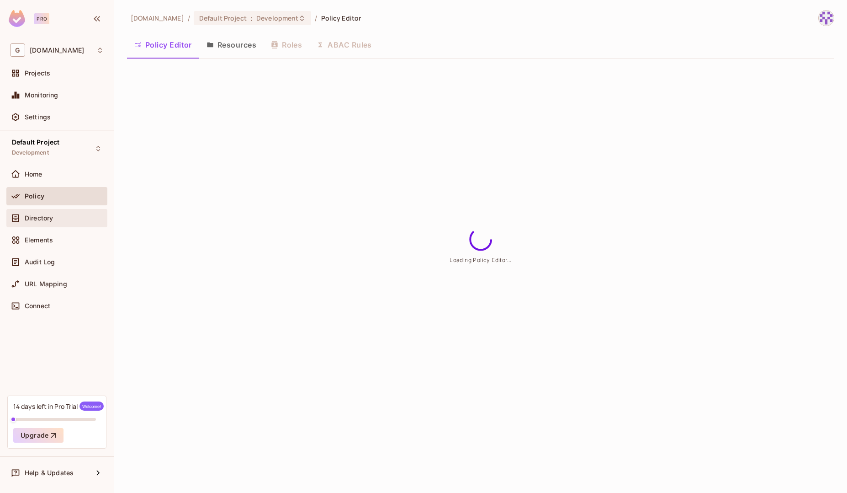
click at [47, 220] on span "Directory" at bounding box center [39, 217] width 28 height 7
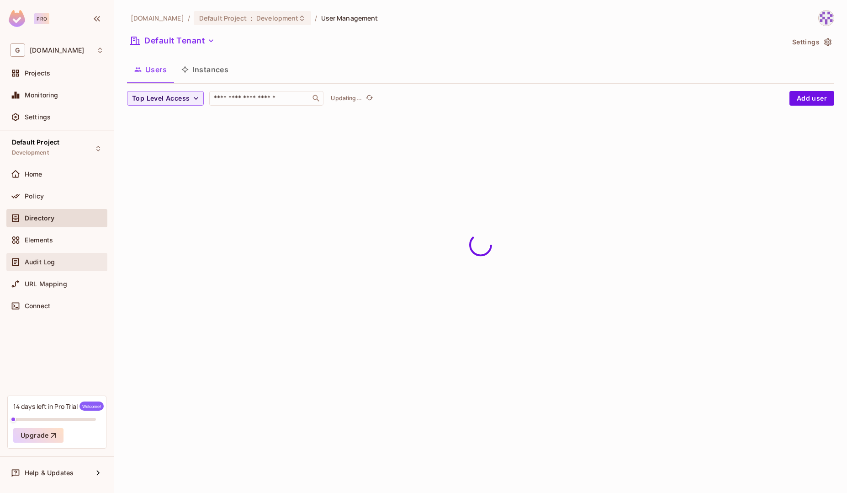
click at [52, 253] on div "Audit Log" at bounding box center [56, 262] width 101 height 18
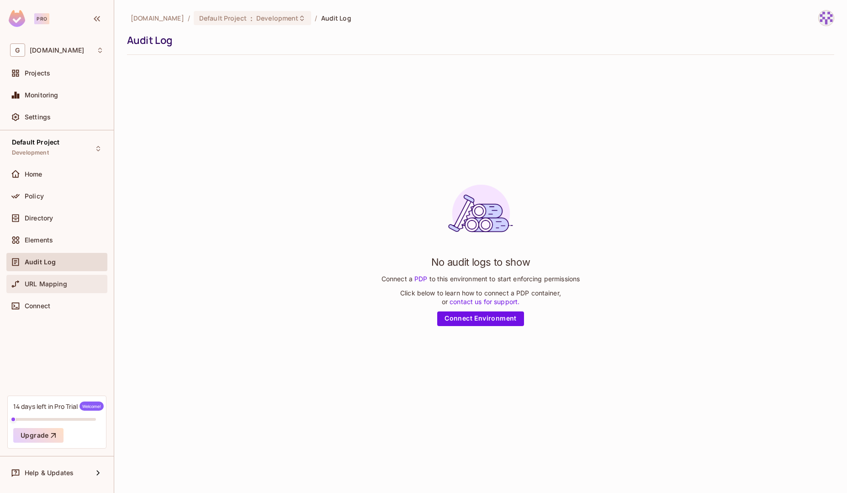
click at [67, 285] on div "URL Mapping" at bounding box center [64, 283] width 79 height 7
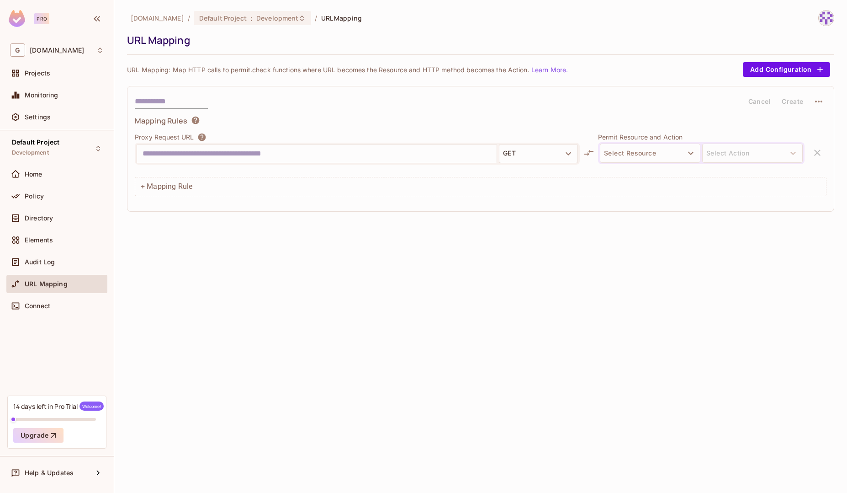
click at [446, 157] on input "text" at bounding box center [317, 153] width 349 height 15
click at [536, 152] on button "GET" at bounding box center [538, 153] width 79 height 19
click at [357, 261] on div at bounding box center [423, 246] width 847 height 493
click at [70, 308] on div "Connect" at bounding box center [64, 305] width 79 height 7
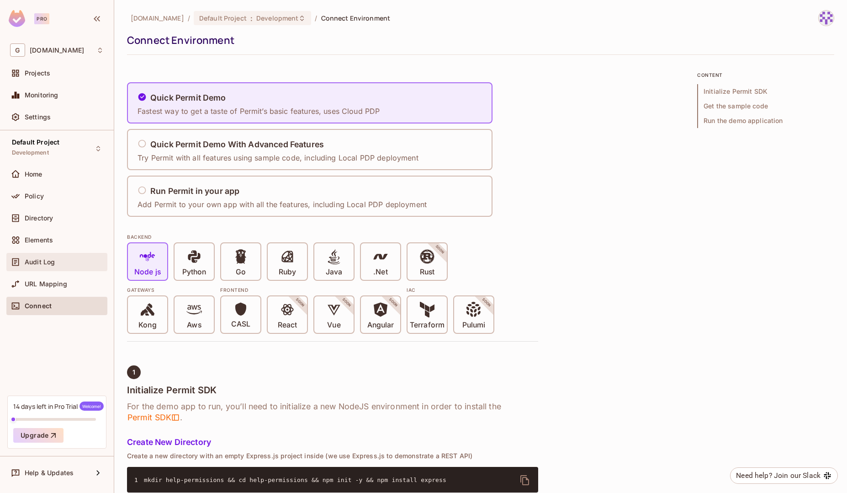
click at [59, 264] on div "Audit Log" at bounding box center [64, 261] width 79 height 7
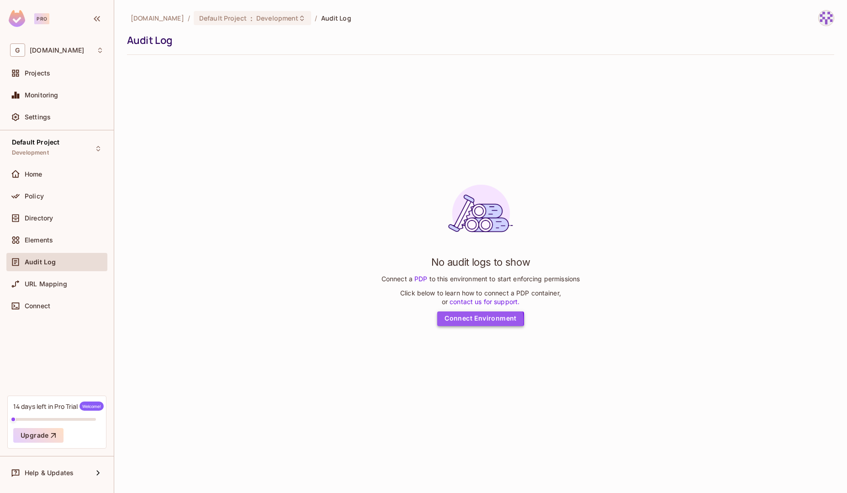
click at [460, 321] on link "Connect Environment" at bounding box center [480, 318] width 87 height 15
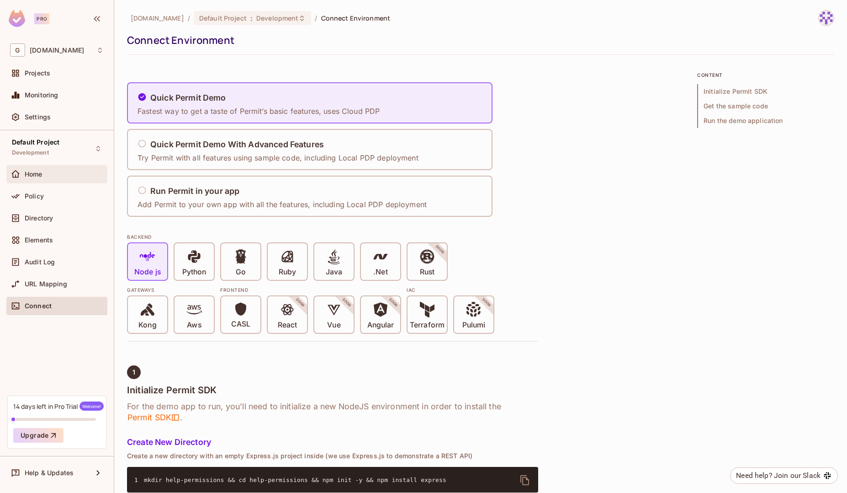
click at [50, 172] on div "Home" at bounding box center [64, 173] width 79 height 7
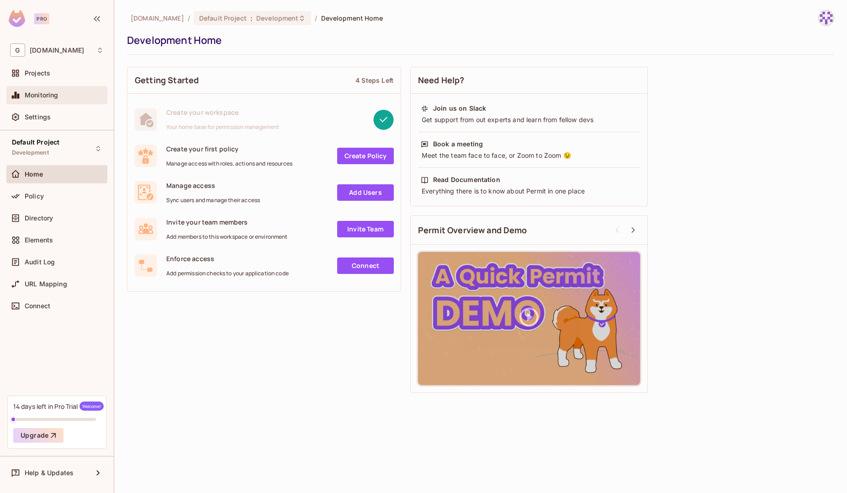
click at [68, 90] on div "Monitoring" at bounding box center [57, 95] width 94 height 11
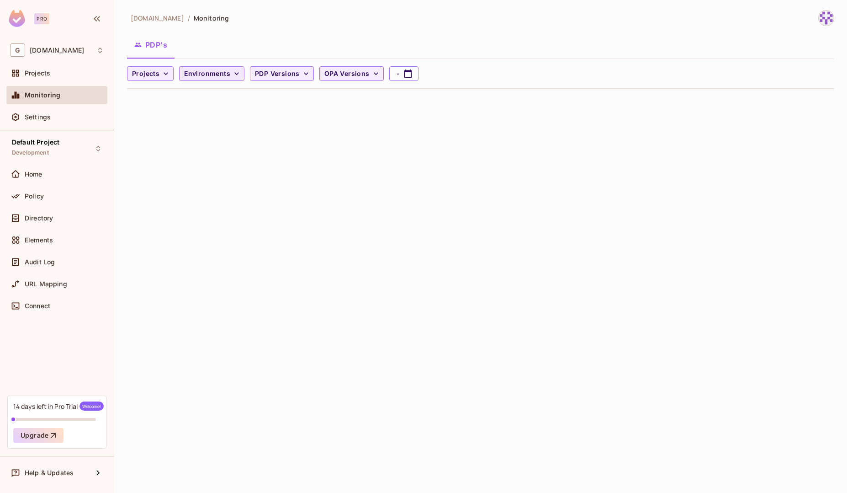
click at [226, 66] on button "Environments" at bounding box center [211, 73] width 65 height 15
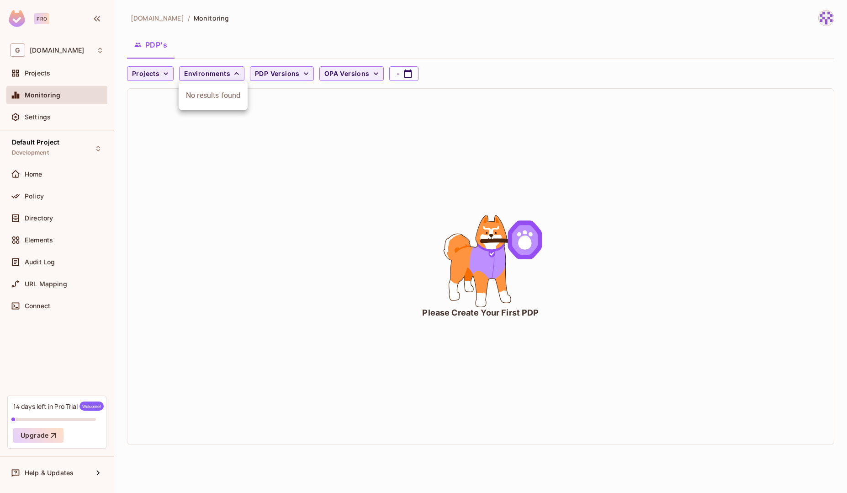
click at [261, 177] on div at bounding box center [423, 246] width 847 height 493
click at [65, 122] on div "Settings" at bounding box center [57, 117] width 94 height 11
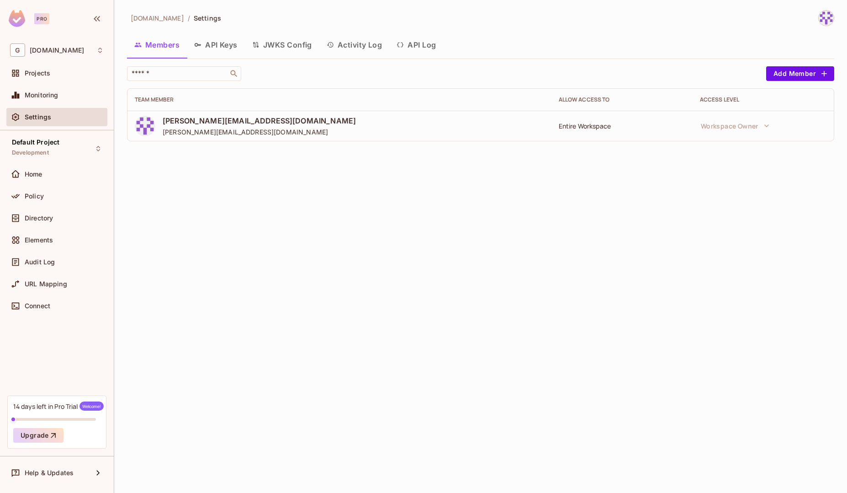
click at [239, 51] on button "API Keys" at bounding box center [216, 44] width 58 height 23
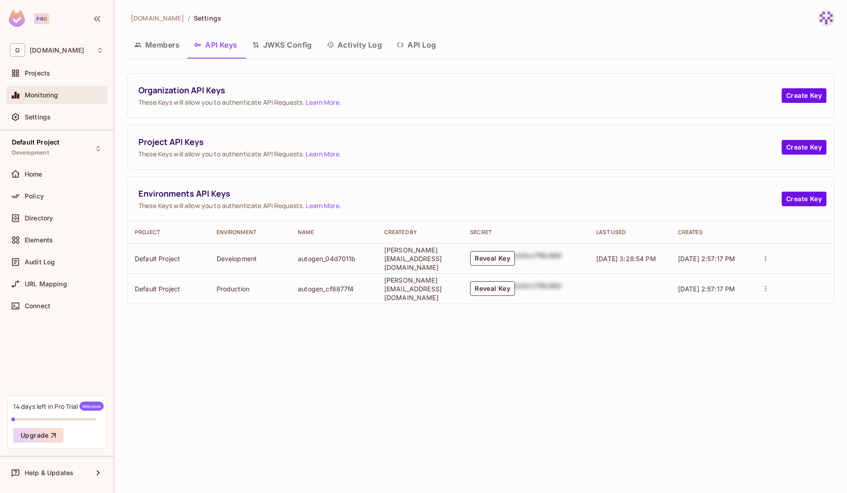
click at [74, 93] on div "Monitoring" at bounding box center [64, 94] width 79 height 7
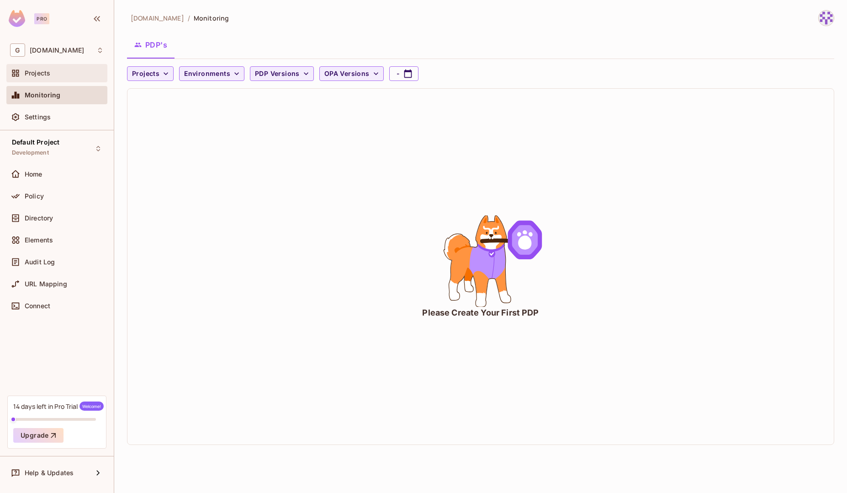
click at [77, 67] on div "Projects" at bounding box center [56, 73] width 101 height 18
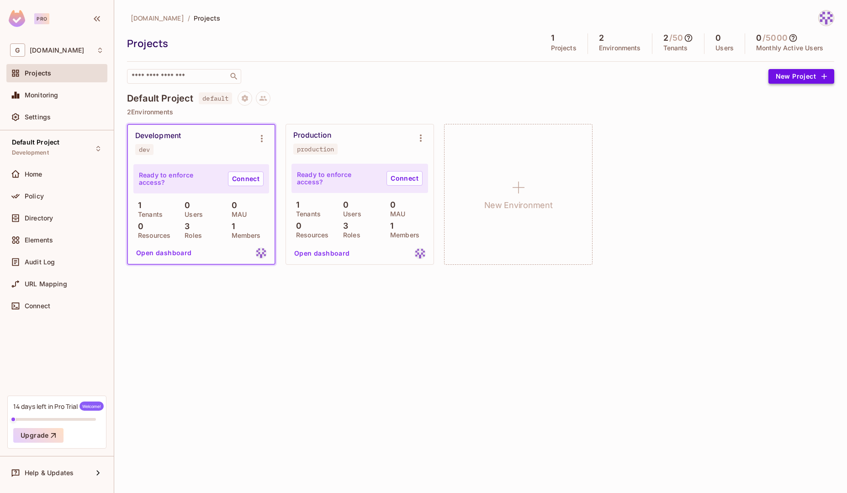
click at [782, 76] on button "New Project" at bounding box center [802, 76] width 66 height 15
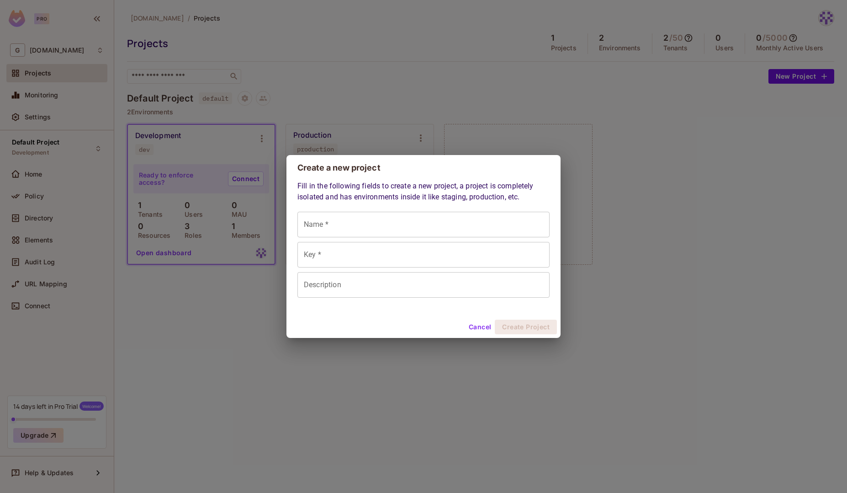
click at [477, 325] on button "Cancel" at bounding box center [480, 326] width 30 height 15
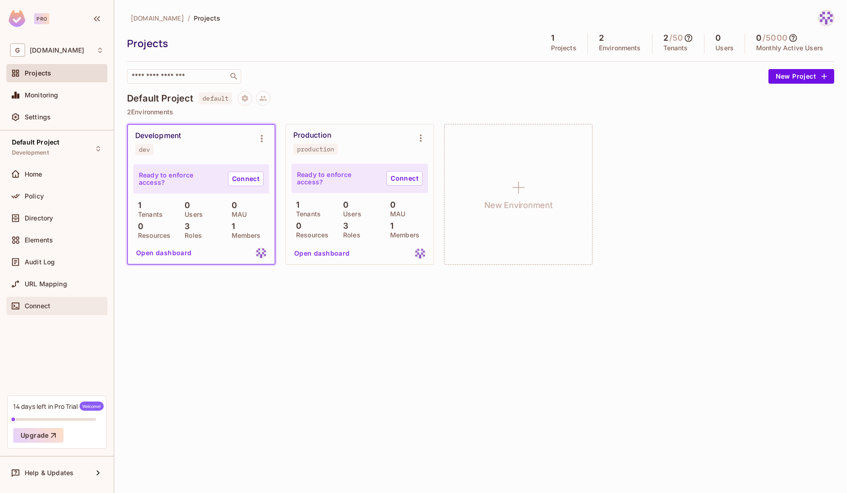
click at [42, 304] on span "Connect" at bounding box center [38, 305] width 26 height 7
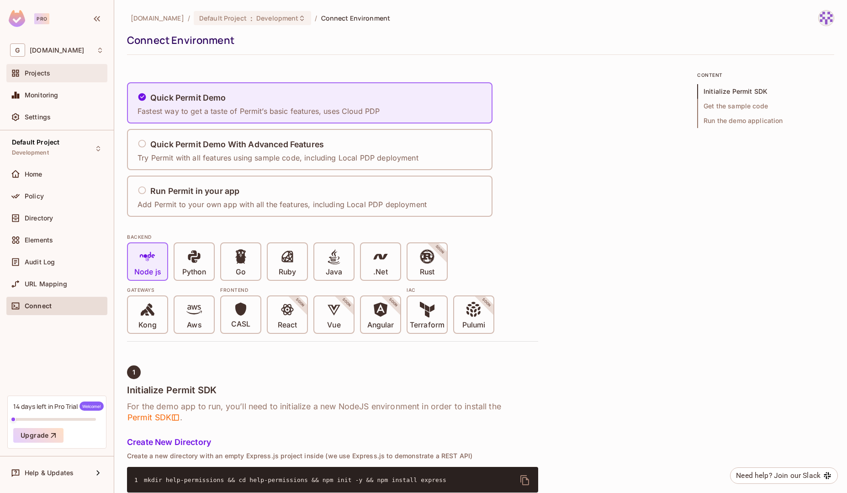
click at [29, 73] on span "Projects" at bounding box center [38, 72] width 26 height 7
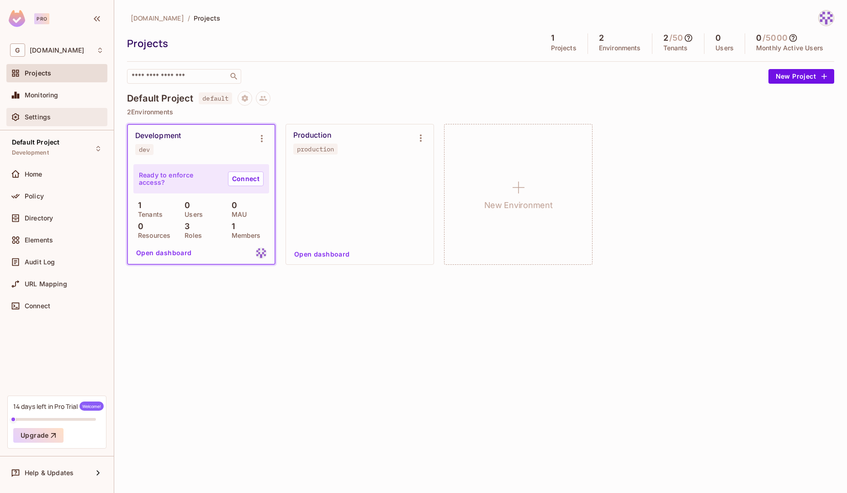
click at [46, 113] on span "Settings" at bounding box center [38, 116] width 26 height 7
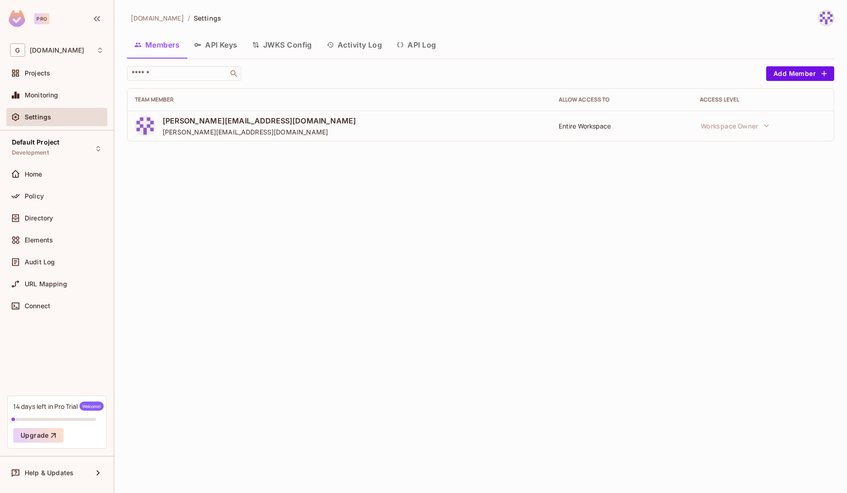
click at [228, 51] on button "API Keys" at bounding box center [216, 44] width 58 height 23
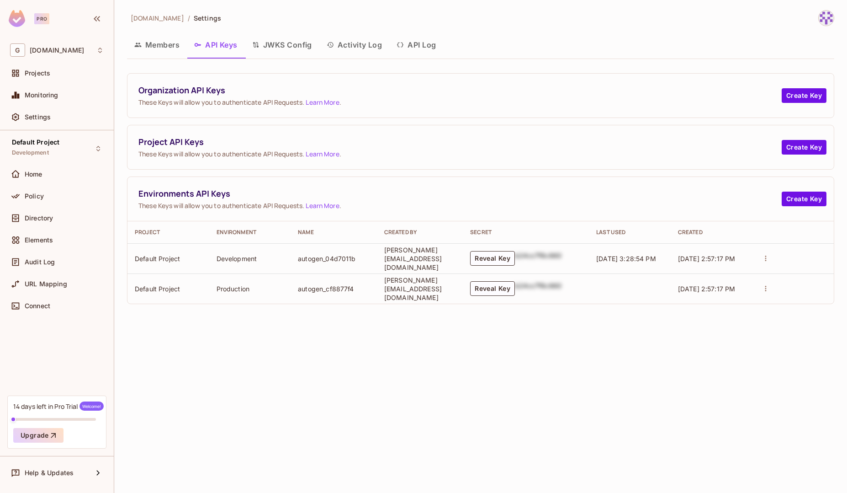
click at [414, 45] on button "API Log" at bounding box center [416, 44] width 54 height 23
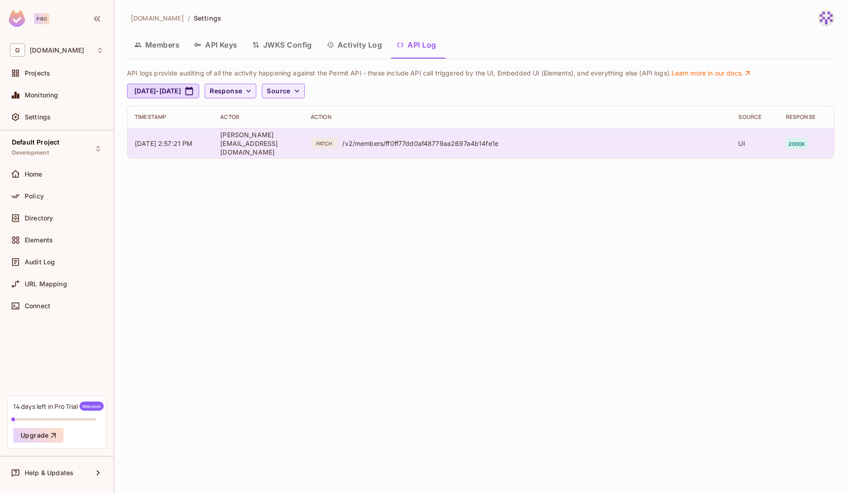
click at [409, 144] on div "/v2/members/ff0ff77dd0af48779aa2697a4b14fe1e" at bounding box center [533, 143] width 382 height 9
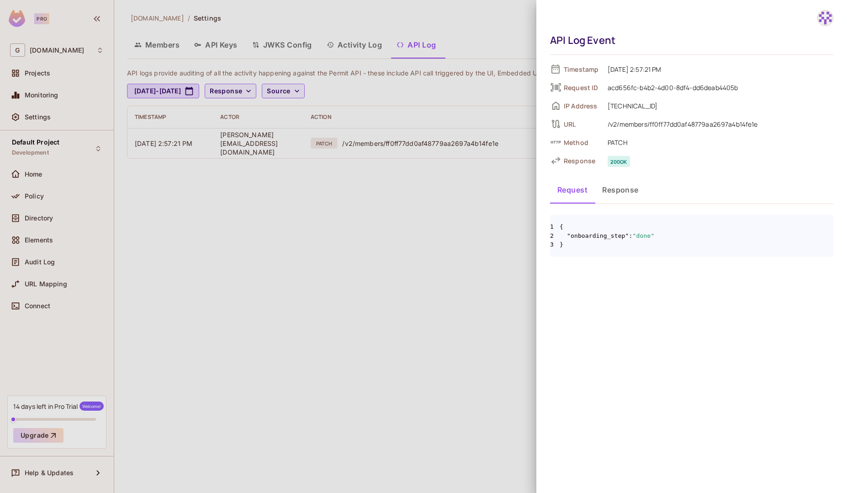
click at [480, 287] on div at bounding box center [423, 246] width 847 height 493
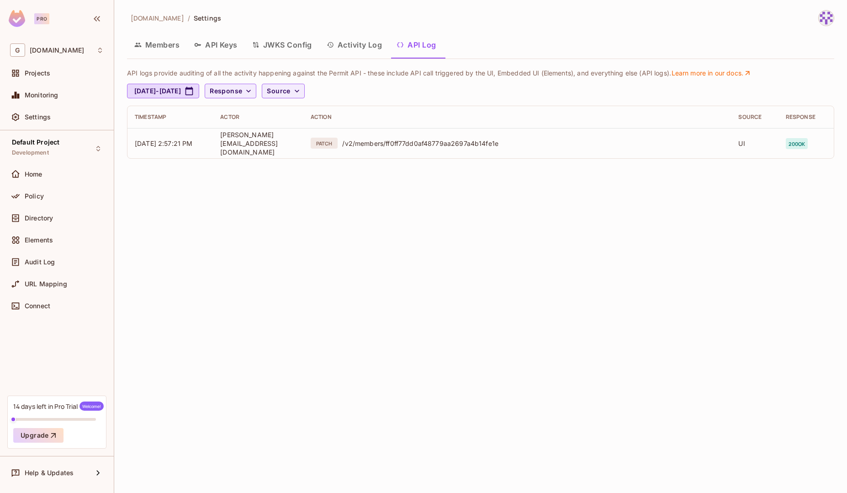
click at [375, 53] on button "Activity Log" at bounding box center [354, 44] width 70 height 23
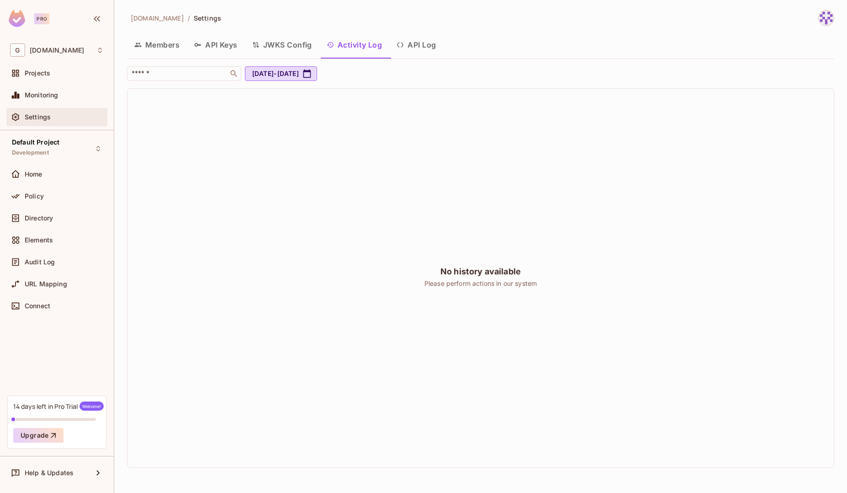
click at [63, 121] on div "Settings" at bounding box center [57, 117] width 94 height 11
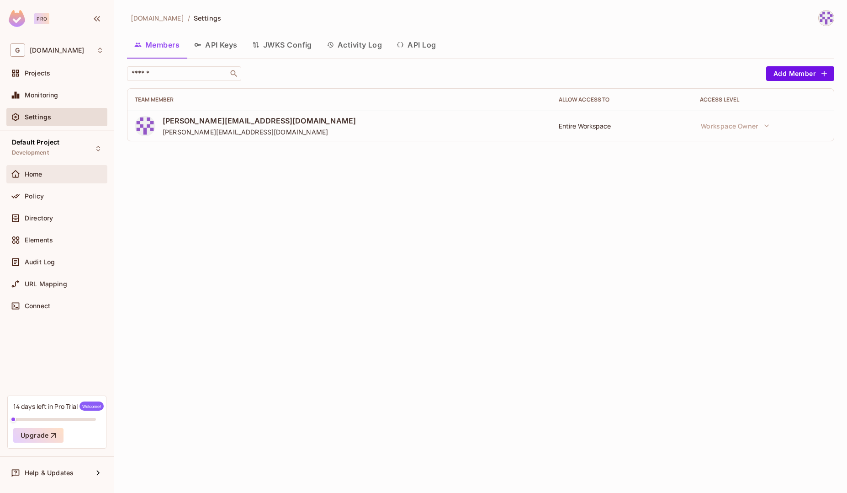
click at [54, 178] on div "Home" at bounding box center [57, 174] width 94 height 11
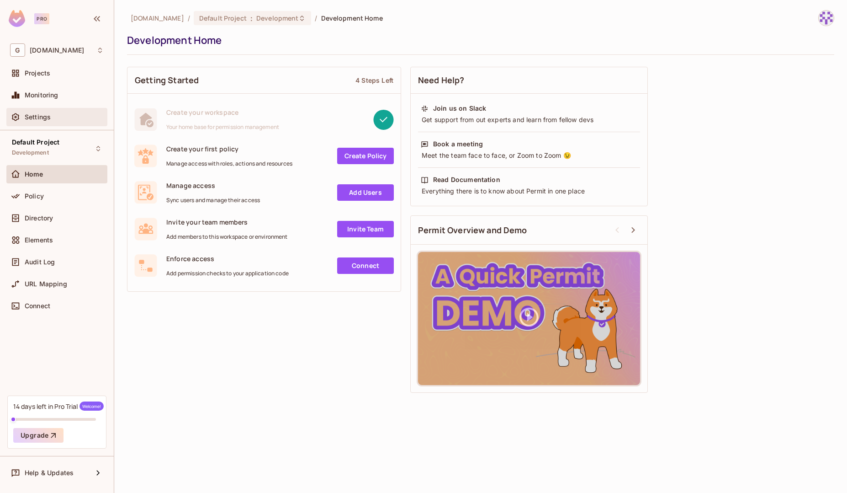
click at [48, 110] on div "Settings" at bounding box center [56, 117] width 101 height 18
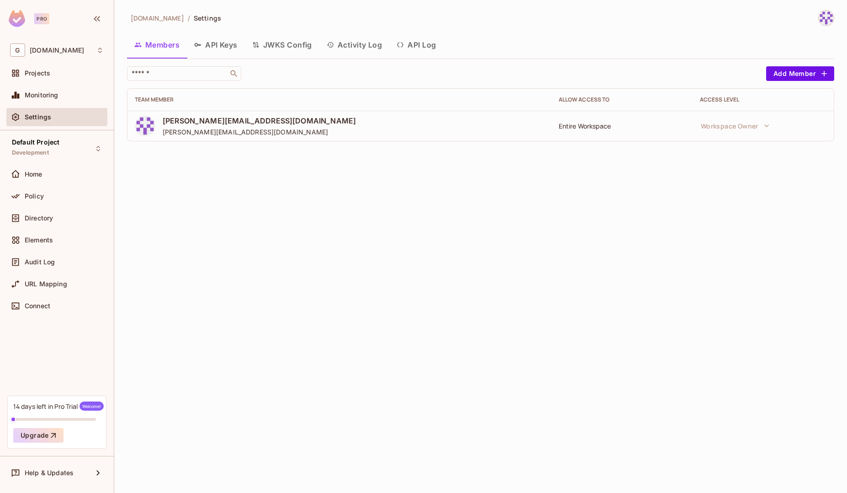
click at [230, 47] on button "API Keys" at bounding box center [216, 44] width 58 height 23
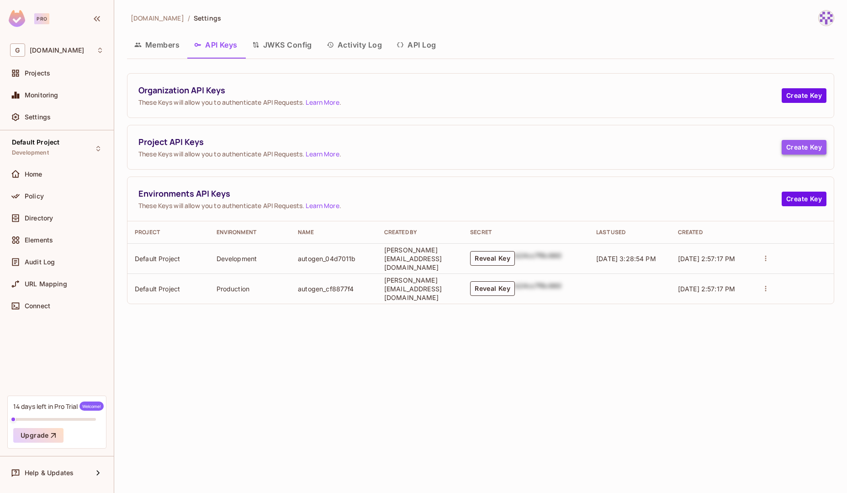
click at [795, 149] on button "Create Key" at bounding box center [804, 147] width 45 height 15
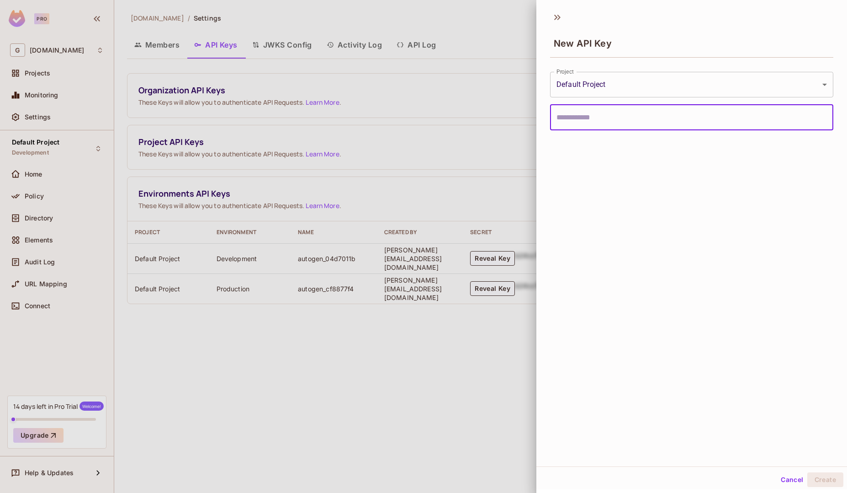
click at [638, 85] on body "**********" at bounding box center [423, 246] width 847 height 493
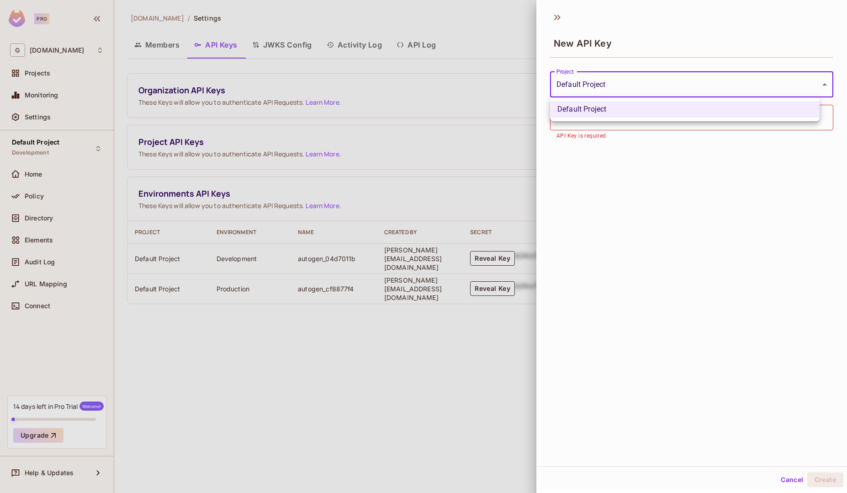
click at [648, 203] on div at bounding box center [423, 246] width 847 height 493
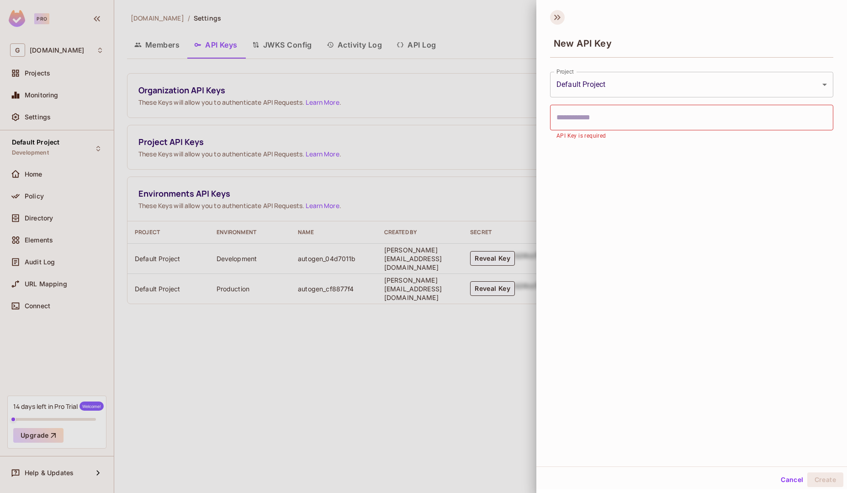
click at [554, 20] on icon at bounding box center [557, 17] width 15 height 15
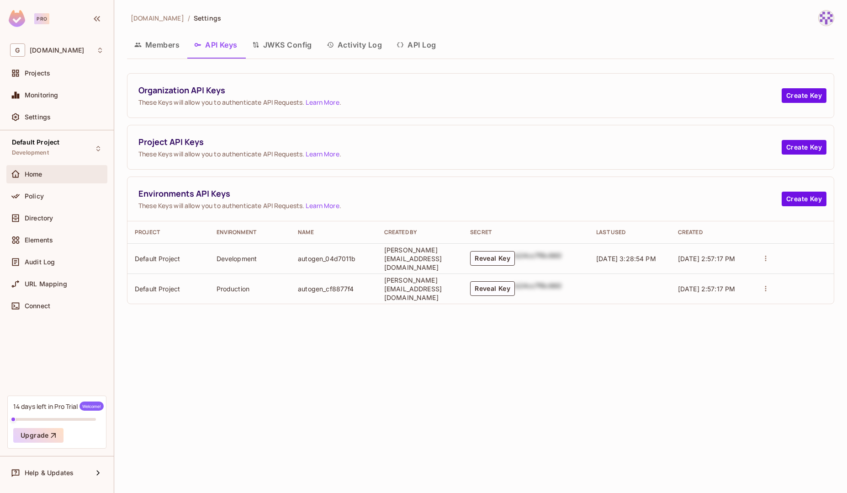
click at [58, 177] on div "Home" at bounding box center [64, 173] width 79 height 7
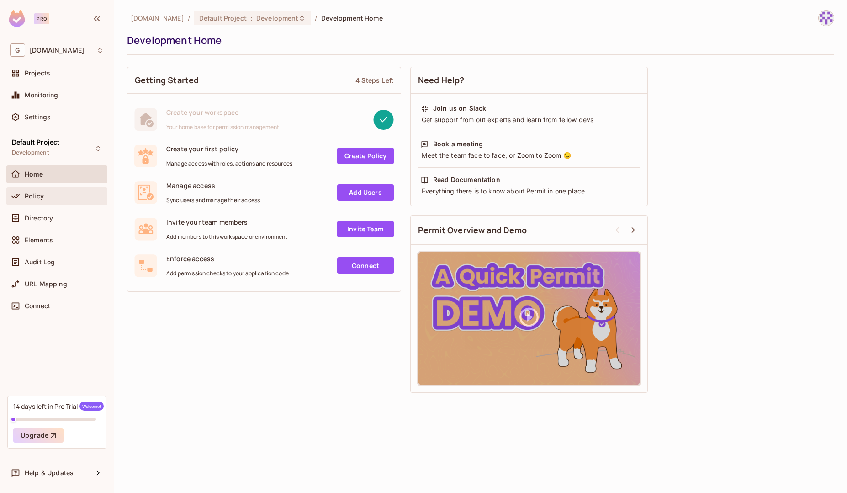
click at [49, 195] on div "Policy" at bounding box center [64, 195] width 79 height 7
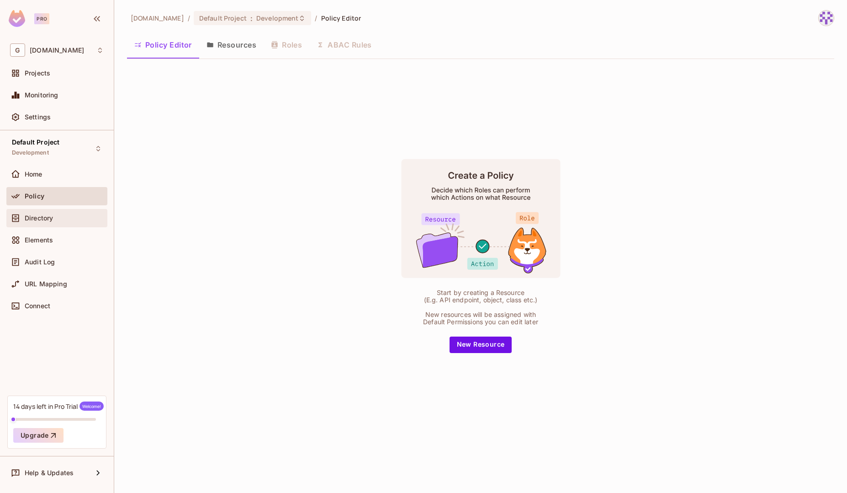
click at [34, 220] on span "Directory" at bounding box center [39, 217] width 28 height 7
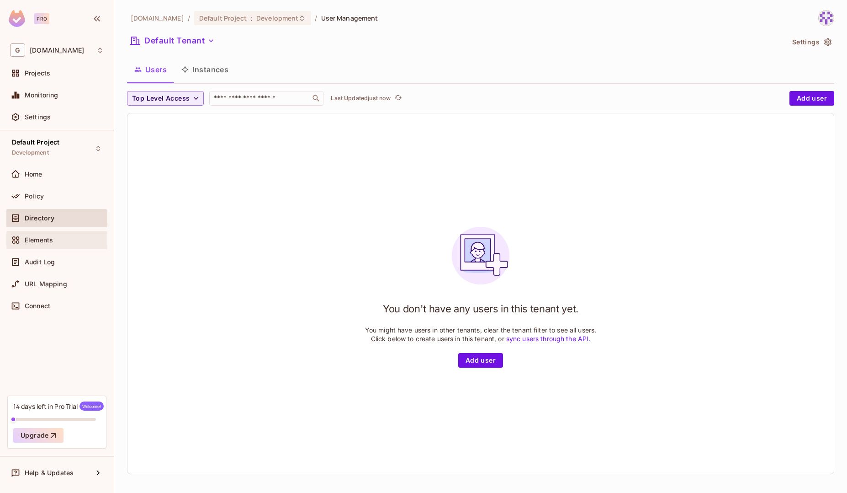
click at [39, 236] on span "Elements" at bounding box center [39, 239] width 28 height 7
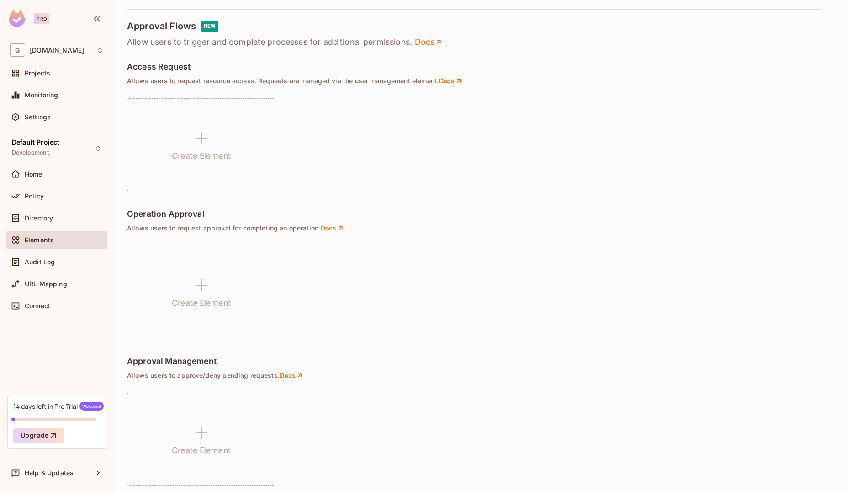
scroll to position [526, 0]
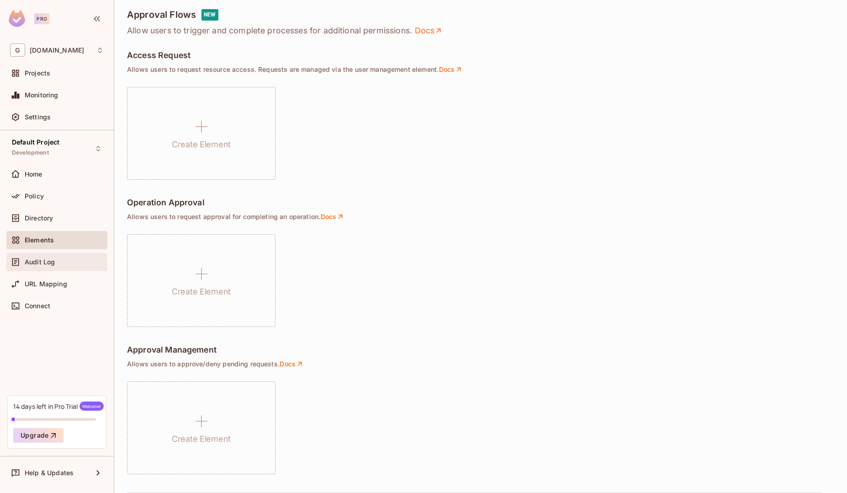
click at [55, 262] on div "Audit Log" at bounding box center [64, 261] width 79 height 7
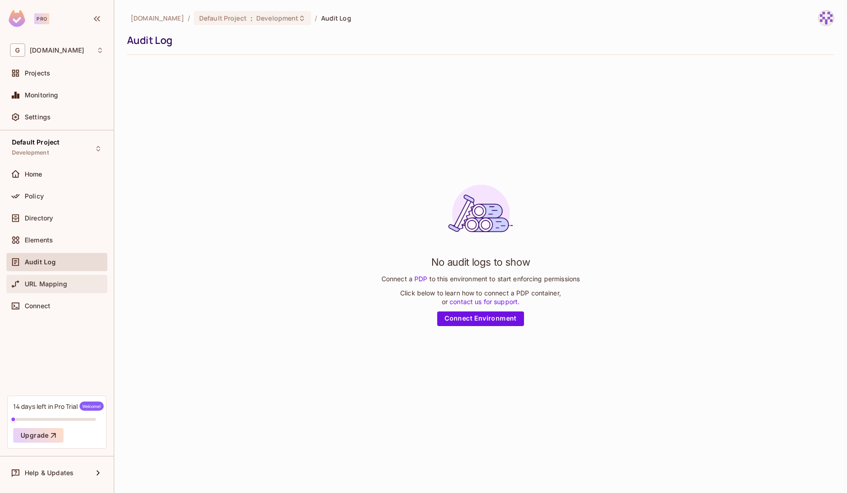
click at [55, 291] on div "URL Mapping" at bounding box center [56, 284] width 101 height 18
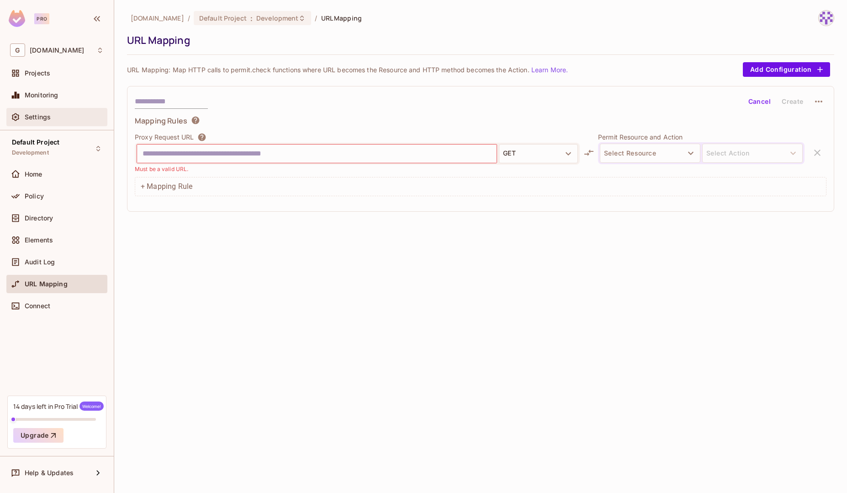
click at [50, 110] on div "Settings" at bounding box center [56, 117] width 101 height 18
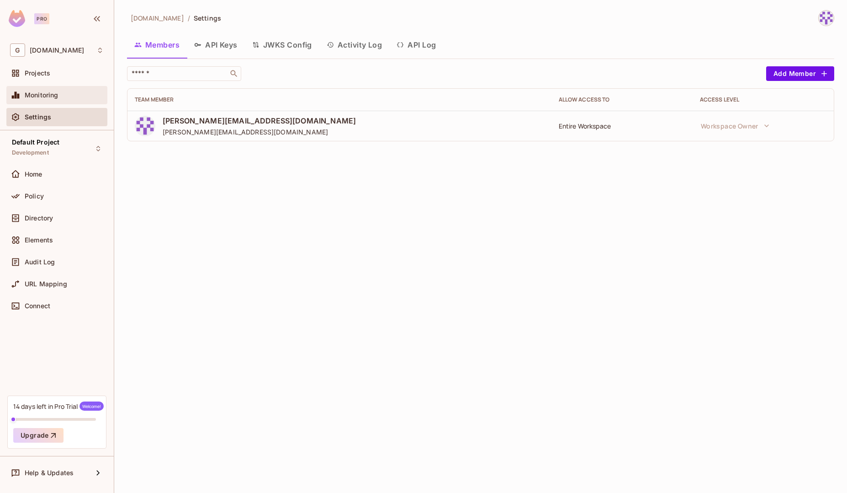
click at [63, 91] on div "Monitoring" at bounding box center [57, 95] width 94 height 11
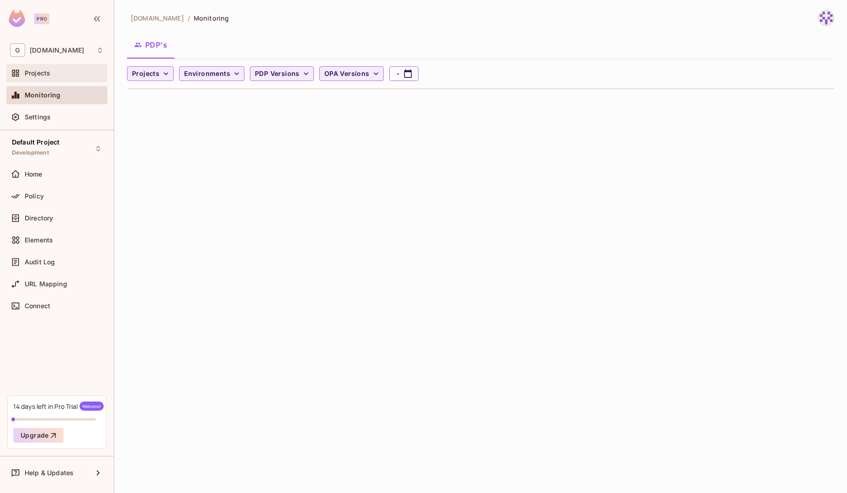
click at [60, 72] on div "Projects" at bounding box center [64, 72] width 79 height 7
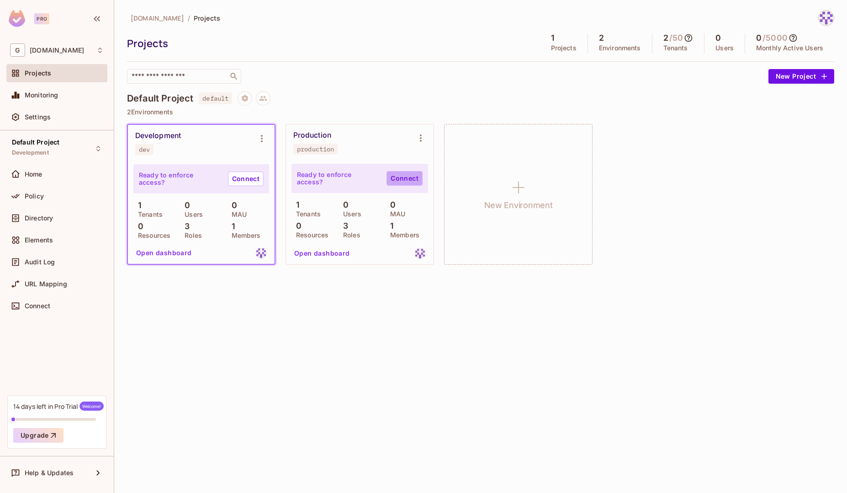
click at [402, 181] on link "Connect" at bounding box center [405, 178] width 36 height 15
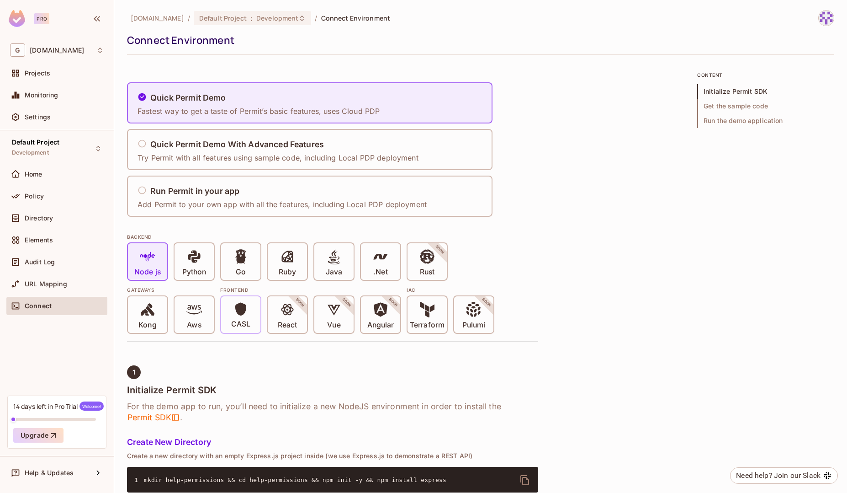
click at [241, 309] on icon at bounding box center [240, 308] width 11 height 13
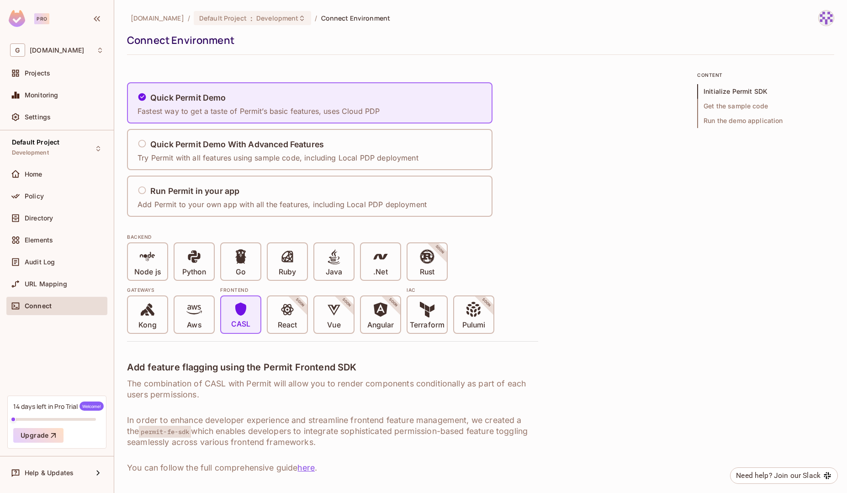
click at [505, 278] on div "Node js Python Go Ruby Java .Net Rust SOON" at bounding box center [332, 261] width 411 height 38
click at [36, 175] on span "Home" at bounding box center [34, 173] width 18 height 7
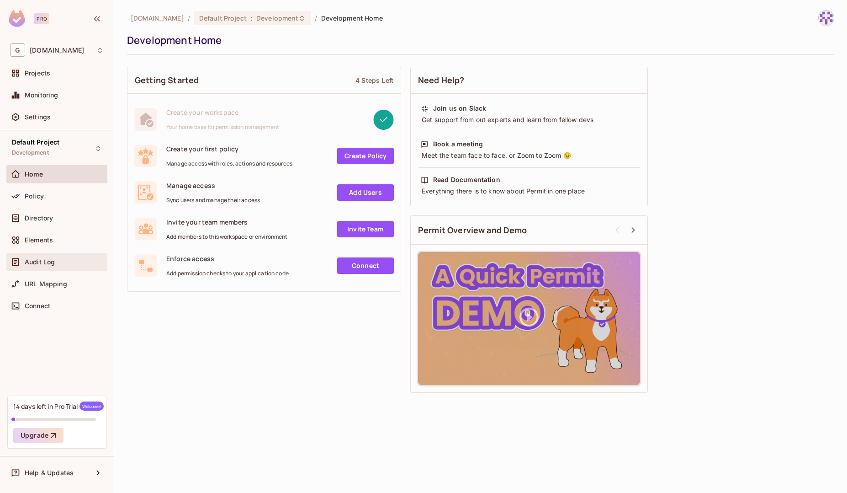
click at [49, 259] on span "Audit Log" at bounding box center [40, 261] width 30 height 7
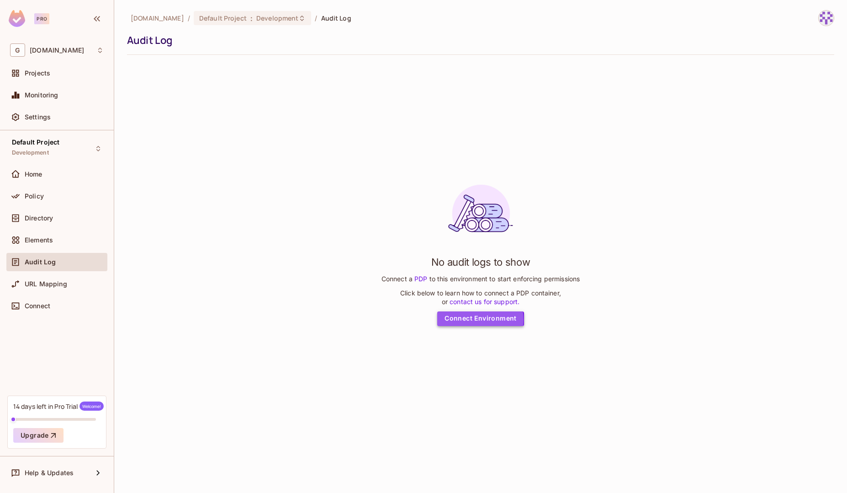
click at [471, 319] on link "Connect Environment" at bounding box center [480, 318] width 87 height 15
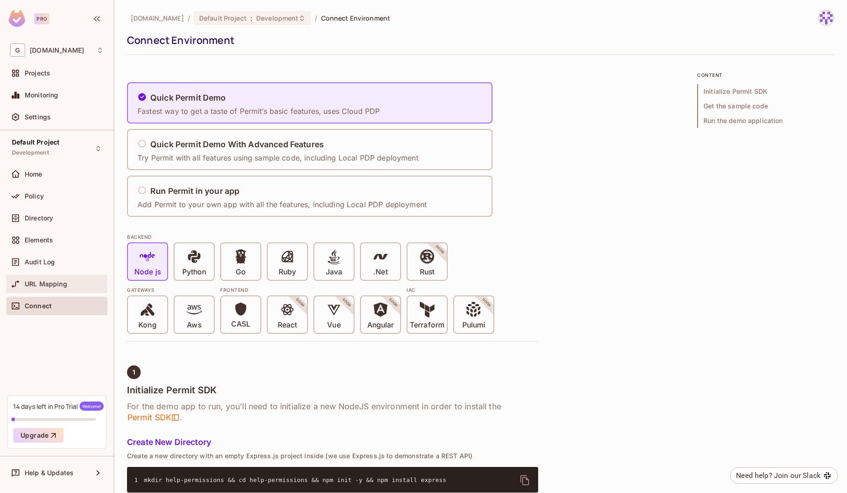
click at [50, 288] on div "URL Mapping" at bounding box center [57, 283] width 94 height 11
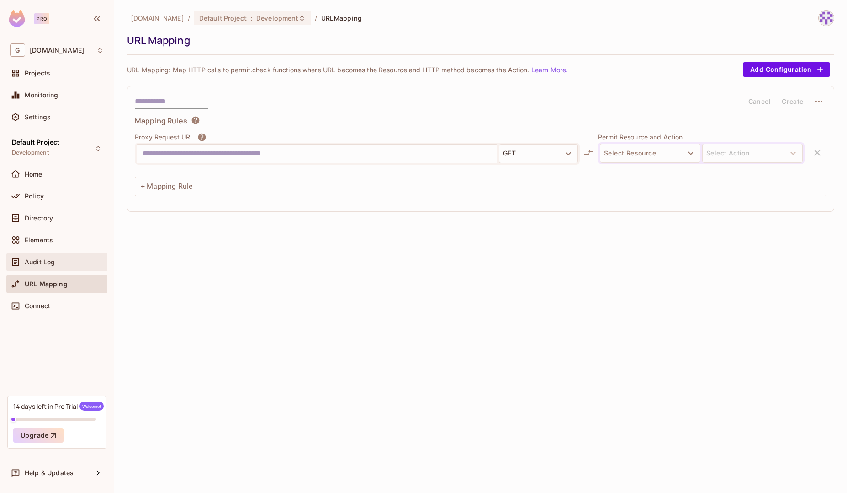
click at [55, 268] on div "Audit Log" at bounding box center [56, 262] width 101 height 18
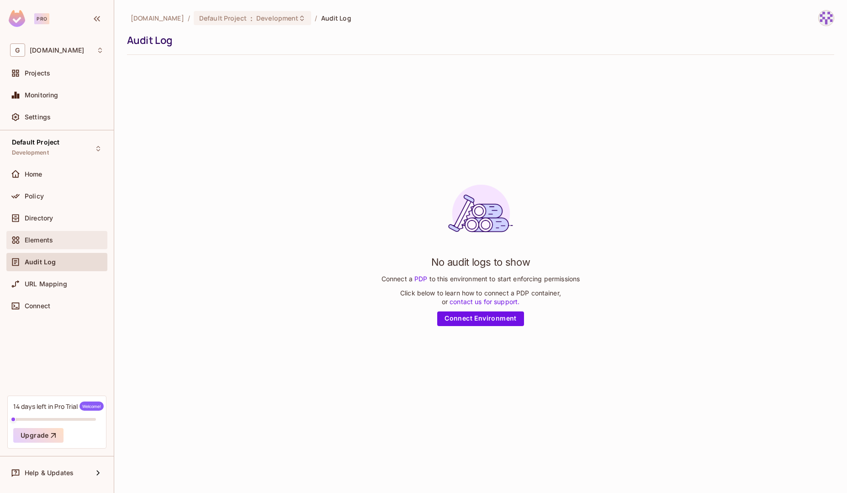
click at [47, 249] on div "Elements" at bounding box center [56, 240] width 101 height 18
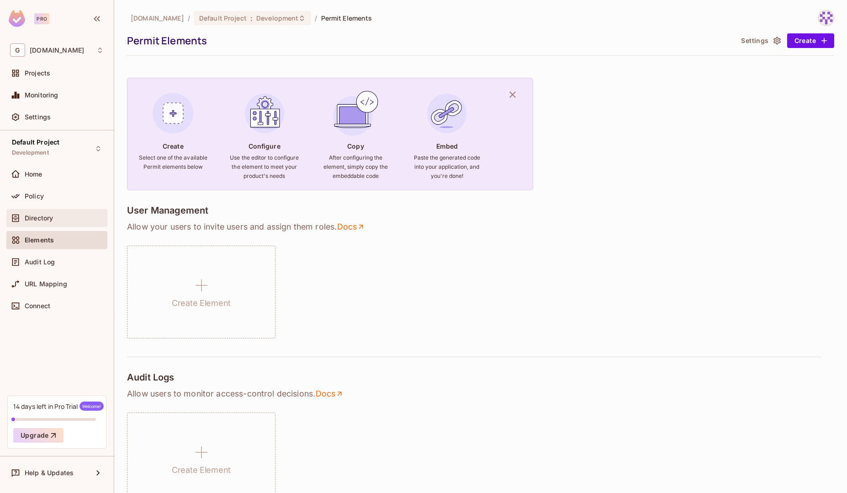
click at [45, 223] on div "Directory" at bounding box center [57, 218] width 94 height 11
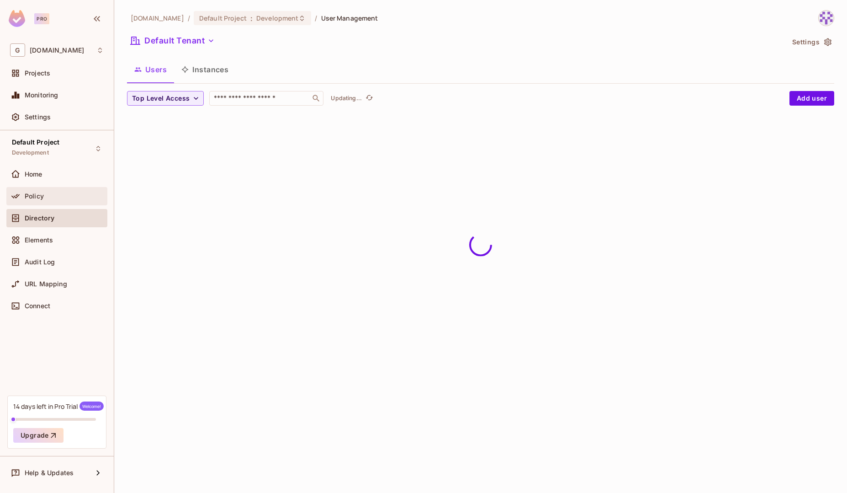
click at [43, 199] on div "Policy" at bounding box center [64, 195] width 79 height 7
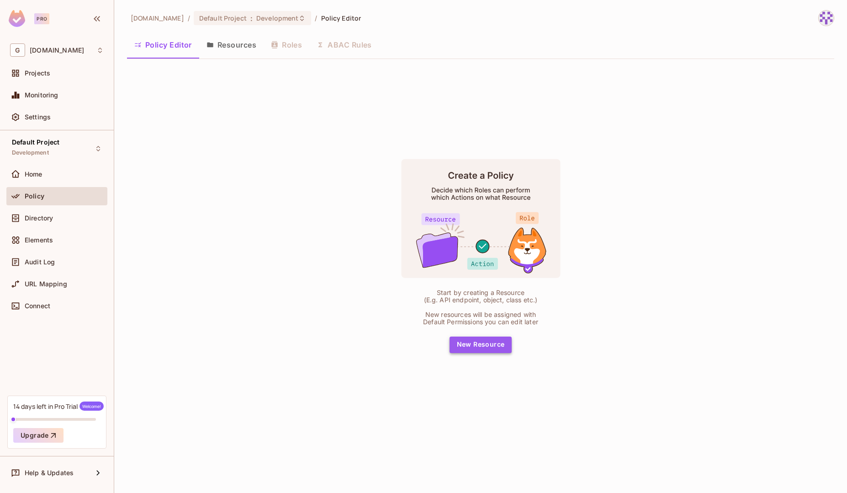
click at [500, 350] on button "New Resource" at bounding box center [481, 344] width 63 height 16
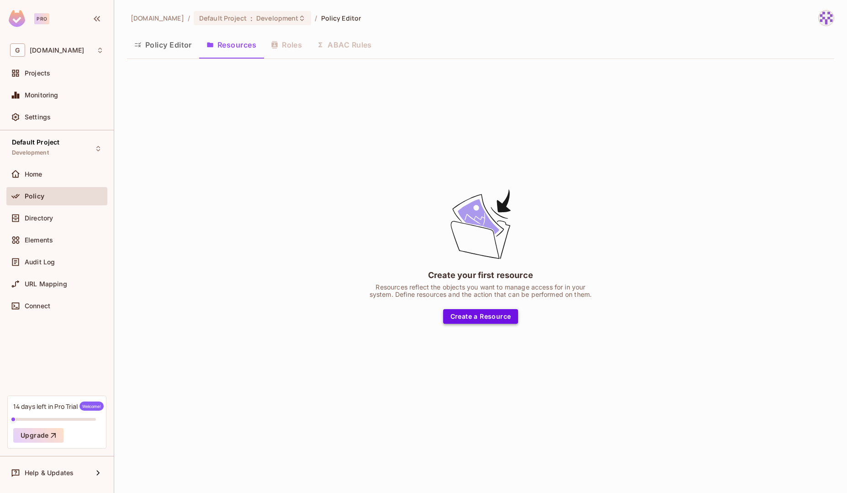
click at [465, 310] on button "Create a Resource" at bounding box center [480, 316] width 75 height 15
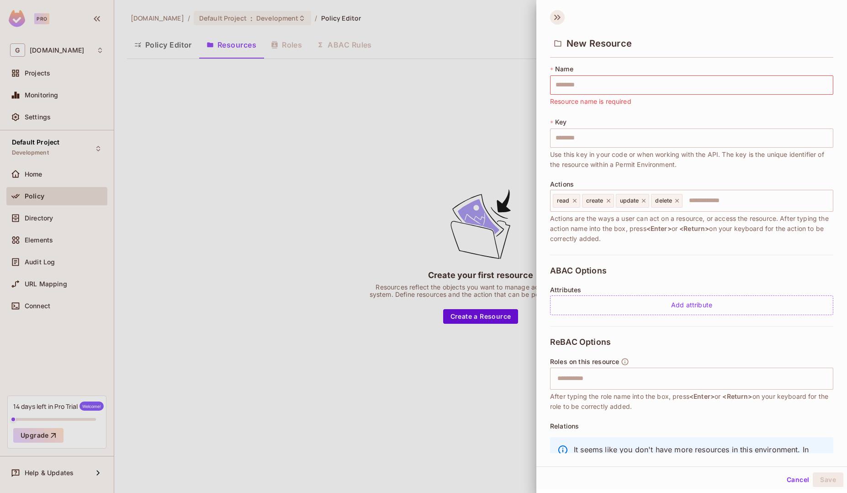
click at [557, 22] on icon at bounding box center [557, 17] width 15 height 15
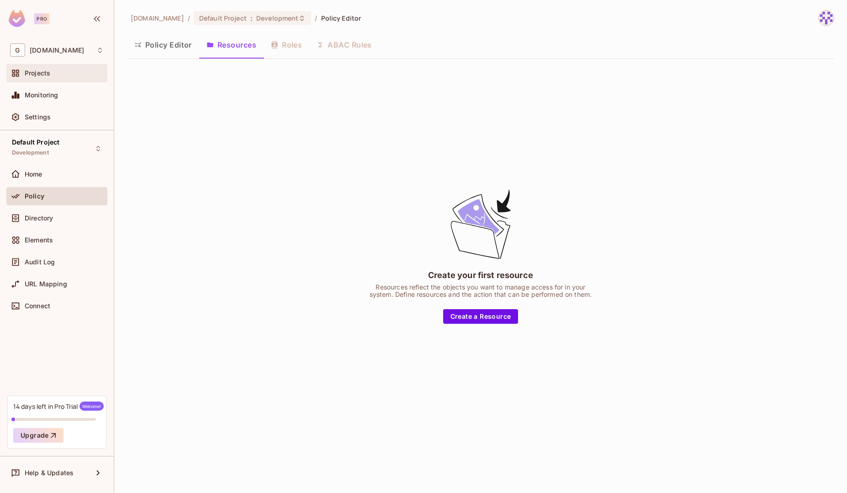
click at [48, 77] on div "Projects" at bounding box center [57, 73] width 94 height 11
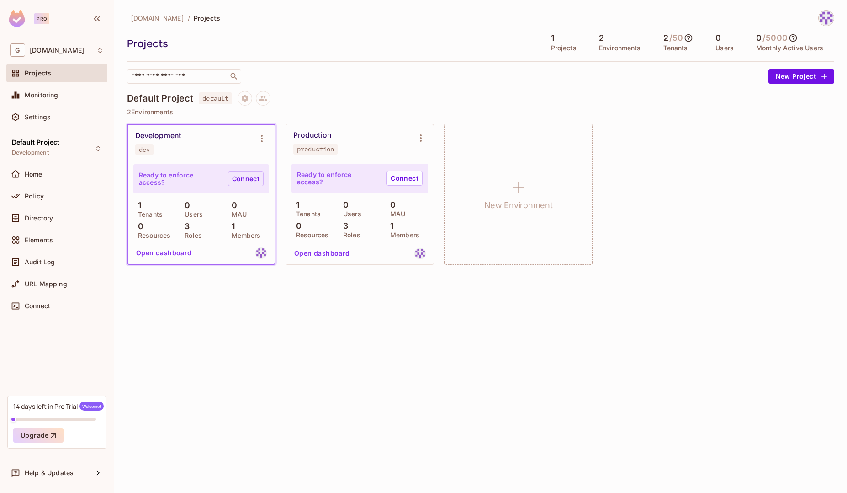
click at [243, 183] on link "Connect" at bounding box center [246, 178] width 36 height 15
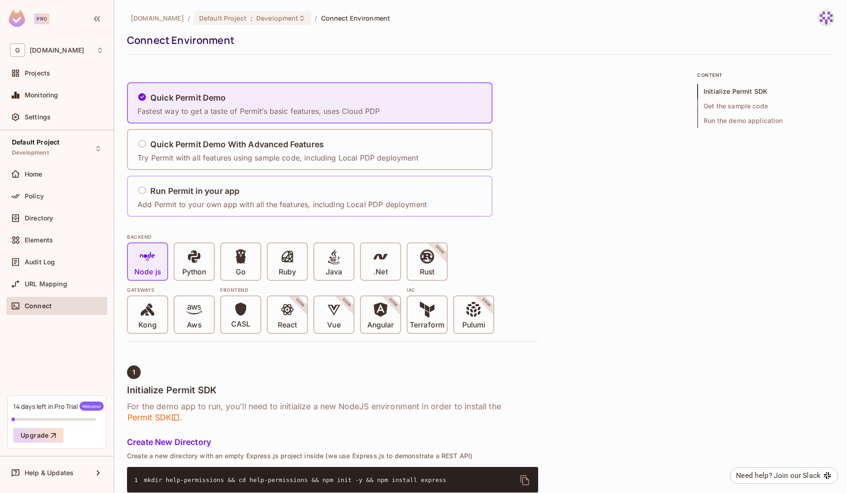
click at [148, 187] on div "Run Permit in your app" at bounding box center [282, 191] width 289 height 11
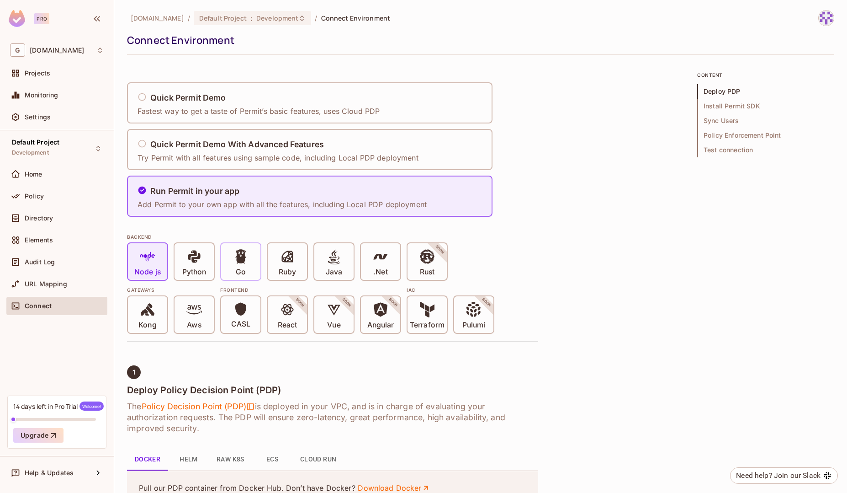
click at [239, 266] on span at bounding box center [241, 258] width 16 height 19
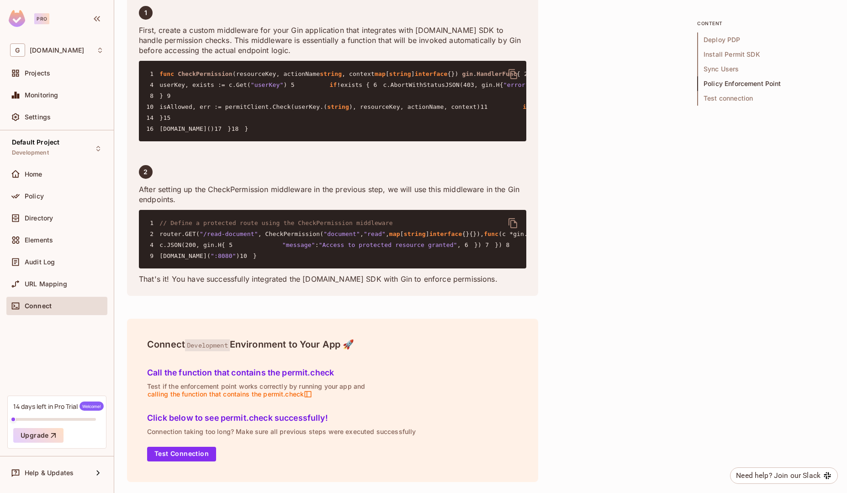
scroll to position [1810, 0]
click at [72, 52] on div "G gnapi.tech" at bounding box center [57, 49] width 94 height 13
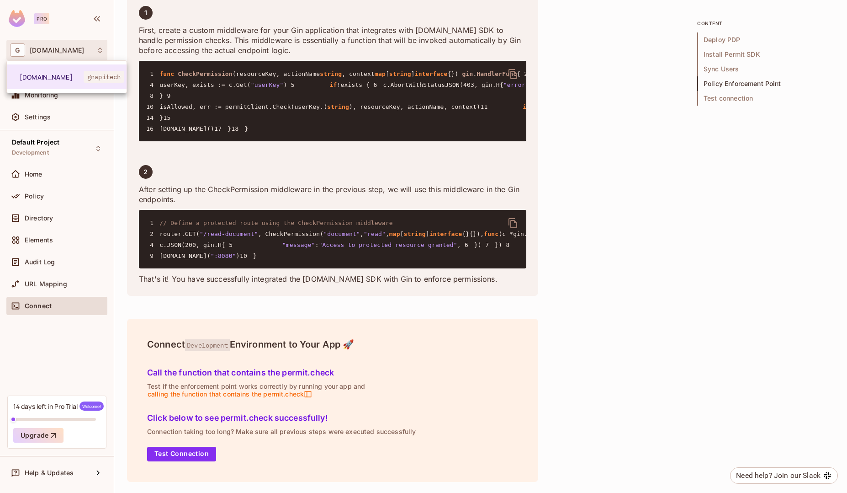
drag, startPoint x: 651, startPoint y: 265, endPoint x: 519, endPoint y: 245, distance: 133.6
click at [633, 262] on div at bounding box center [423, 246] width 847 height 493
click at [49, 91] on span "Monitoring" at bounding box center [42, 94] width 34 height 7
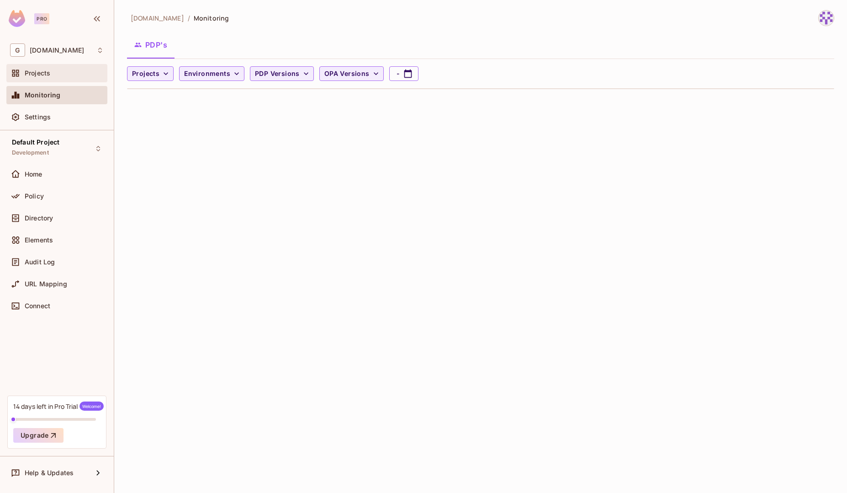
click at [46, 75] on span "Projects" at bounding box center [38, 72] width 26 height 7
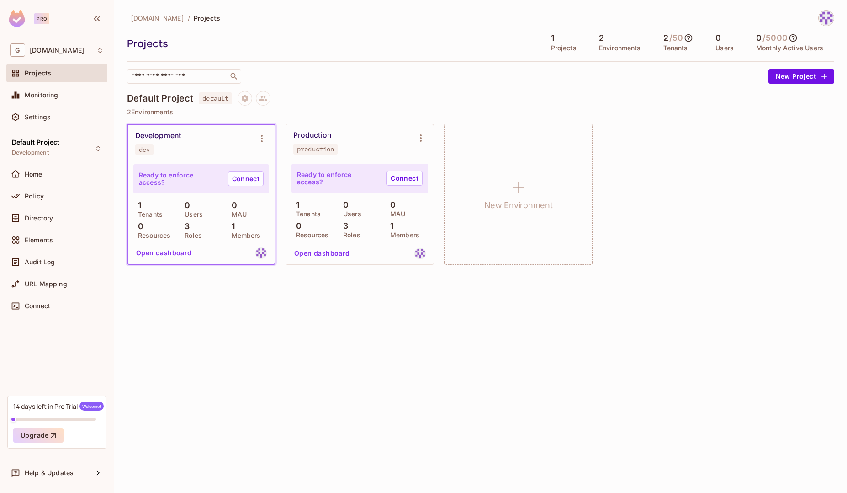
click at [48, 164] on div "Default Project Development Home Policy Directory Elements Audit Log URL Mappin…" at bounding box center [57, 262] width 114 height 265
click at [47, 176] on div "Home" at bounding box center [64, 173] width 79 height 7
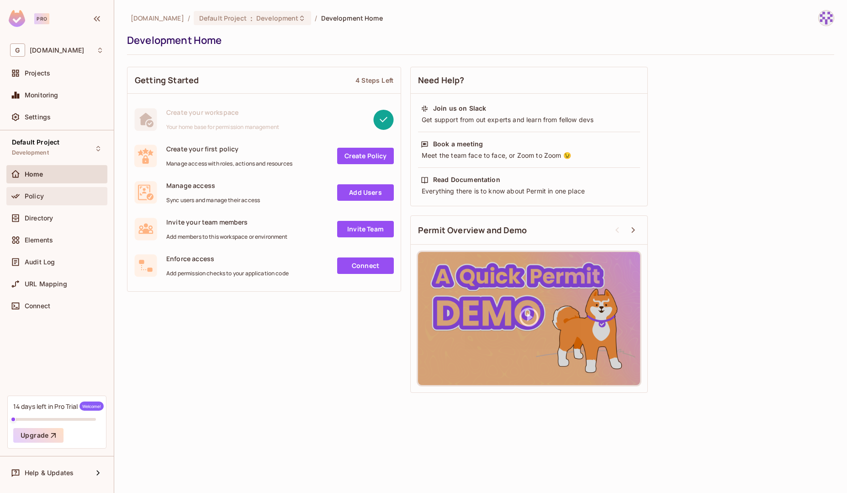
click at [46, 202] on div "Policy" at bounding box center [56, 196] width 101 height 18
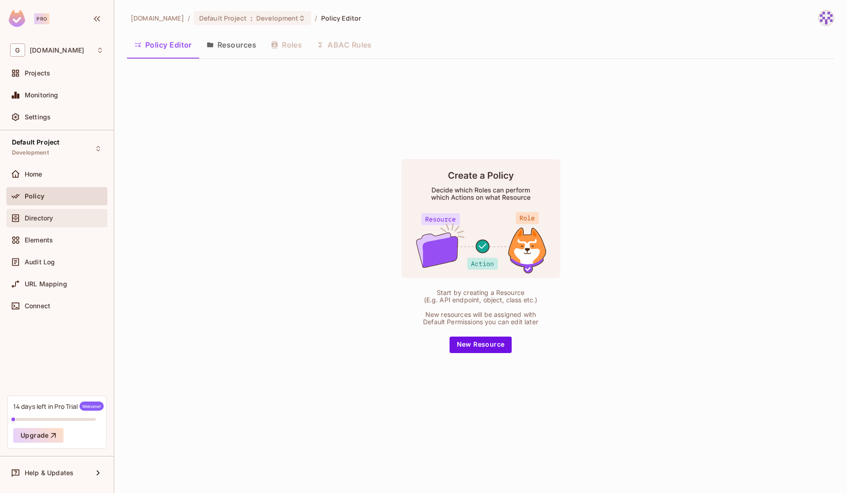
click at [44, 223] on div "Directory" at bounding box center [57, 218] width 94 height 11
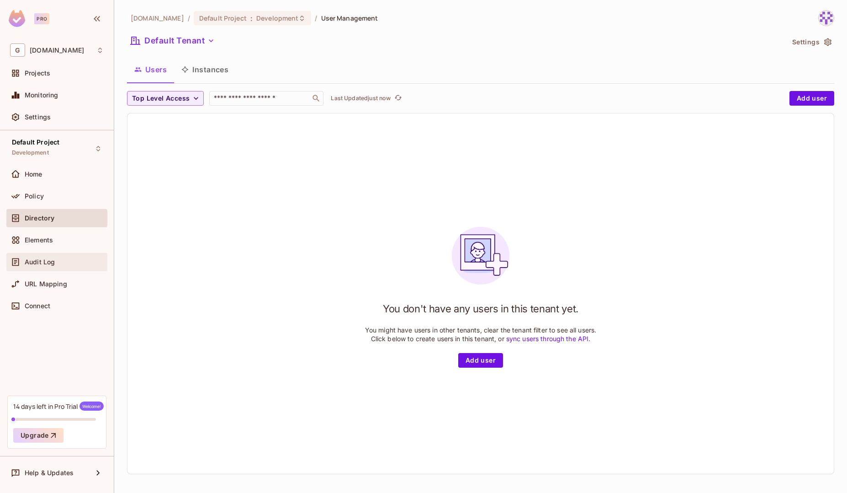
click at [48, 254] on div "Audit Log" at bounding box center [56, 262] width 101 height 18
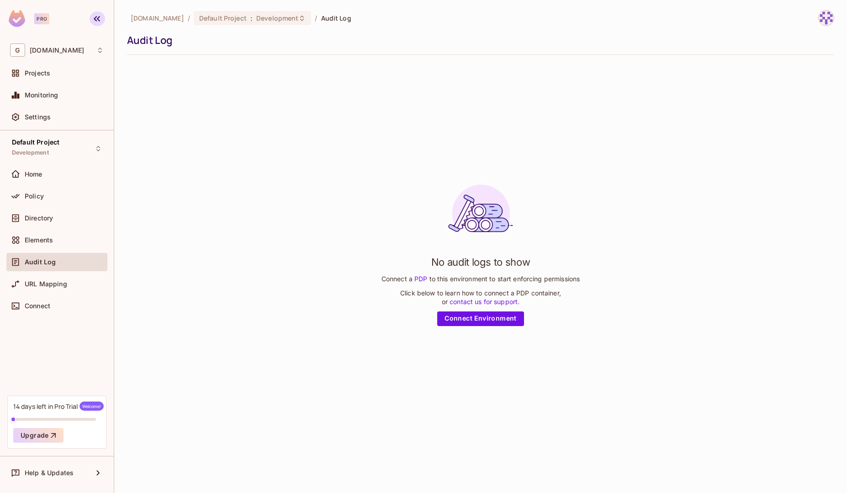
click at [101, 18] on icon "button" at bounding box center [96, 18] width 11 height 11
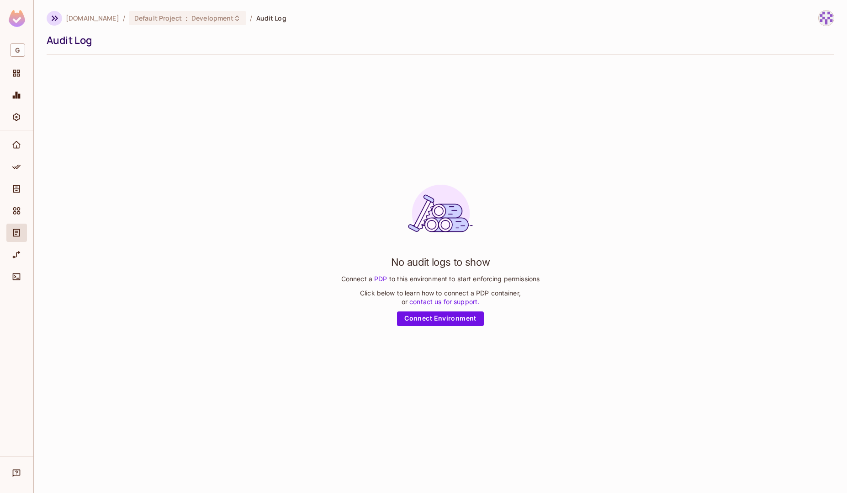
click at [55, 16] on icon "button" at bounding box center [54, 18] width 11 height 11
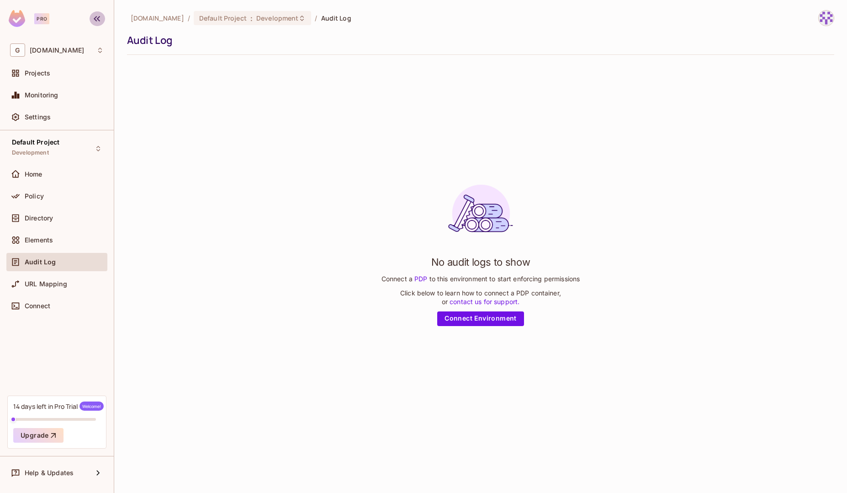
click at [95, 22] on icon "button" at bounding box center [96, 18] width 11 height 11
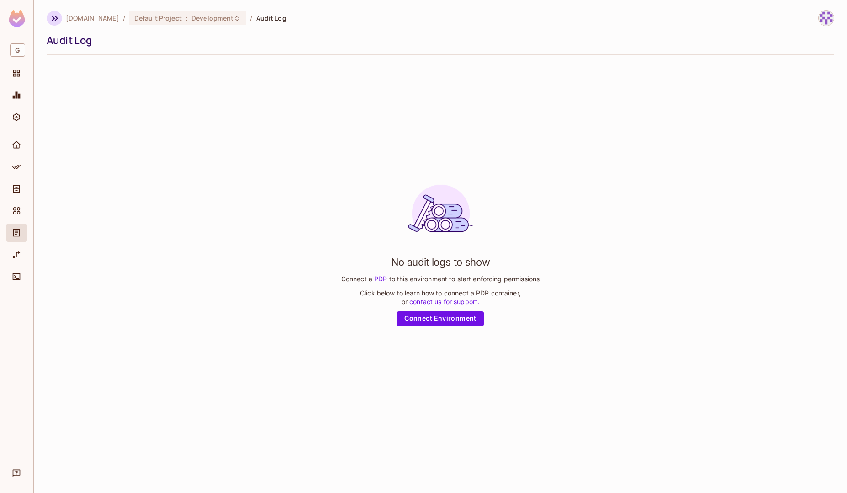
click at [53, 20] on icon "button" at bounding box center [54, 18] width 11 height 11
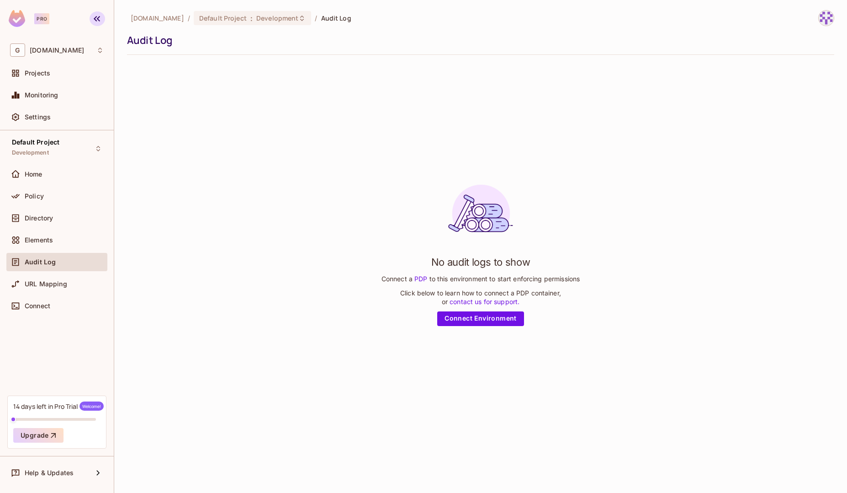
click at [97, 19] on icon "button" at bounding box center [96, 18] width 11 height 11
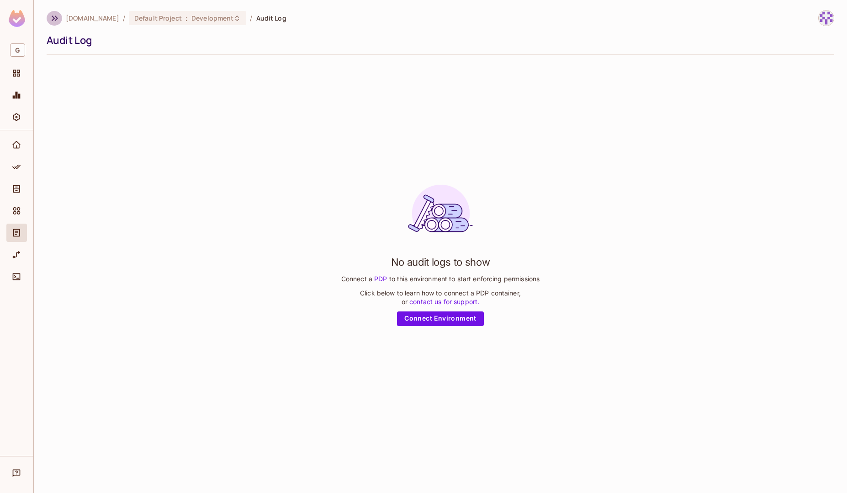
click at [53, 19] on icon "button" at bounding box center [54, 18] width 11 height 11
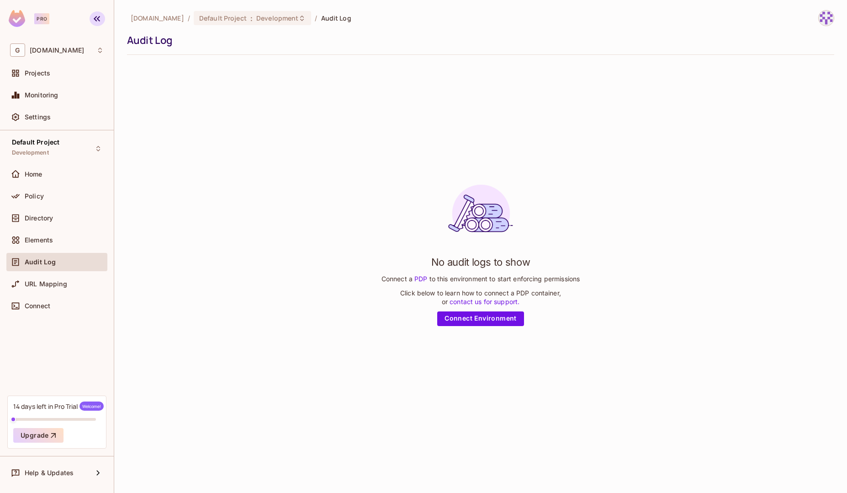
click at [101, 20] on icon "button" at bounding box center [96, 18] width 11 height 11
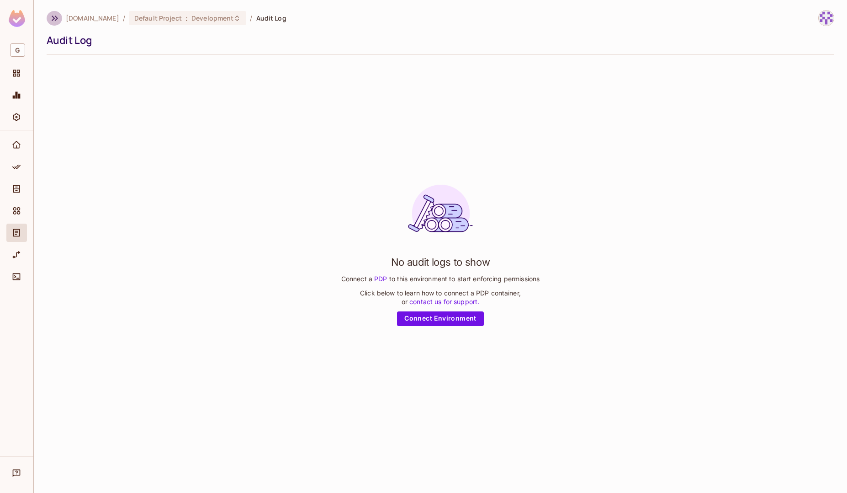
click at [55, 21] on icon "button" at bounding box center [54, 18] width 11 height 11
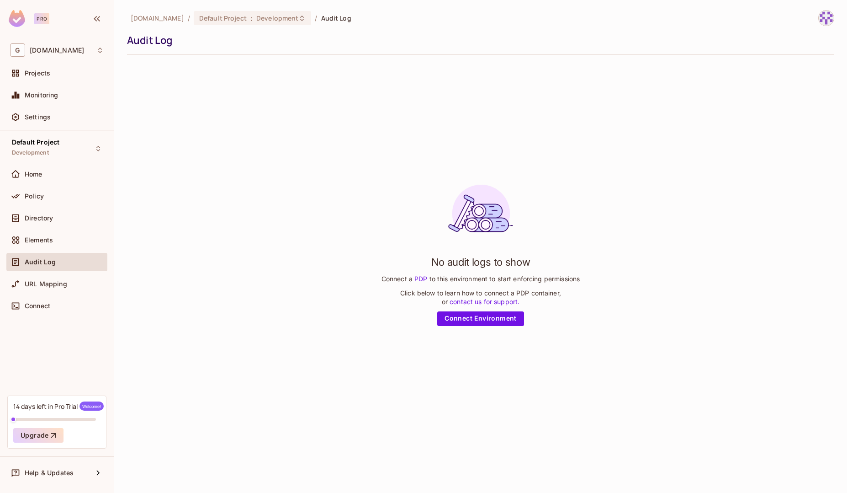
click at [145, 22] on ol "gnapi.tech / Default Project : Development / Audit Log" at bounding box center [241, 18] width 221 height 14
click at [142, 17] on span "gnapi.tech" at bounding box center [157, 18] width 53 height 9
click at [54, 112] on div "Settings" at bounding box center [57, 117] width 94 height 11
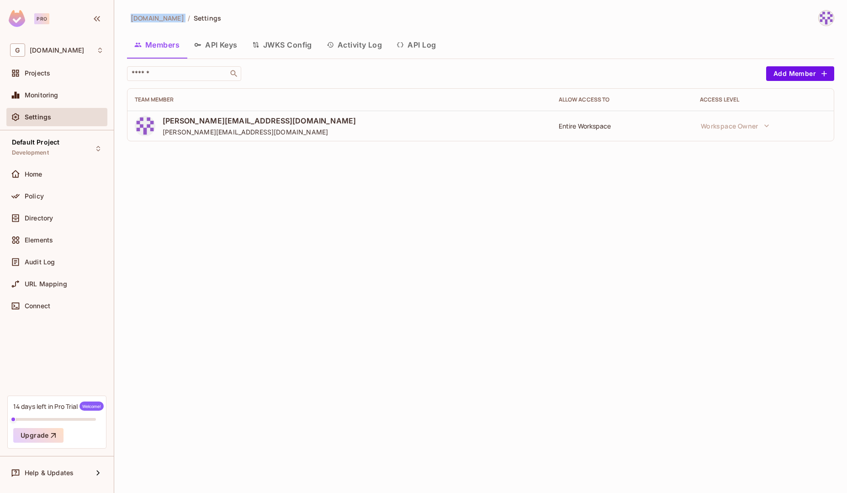
drag, startPoint x: 129, startPoint y: 20, endPoint x: 168, endPoint y: 20, distance: 38.9
click at [168, 20] on div "gnapi.tech / Settings" at bounding box center [174, 18] width 94 height 16
click at [45, 180] on div "Home" at bounding box center [56, 174] width 101 height 18
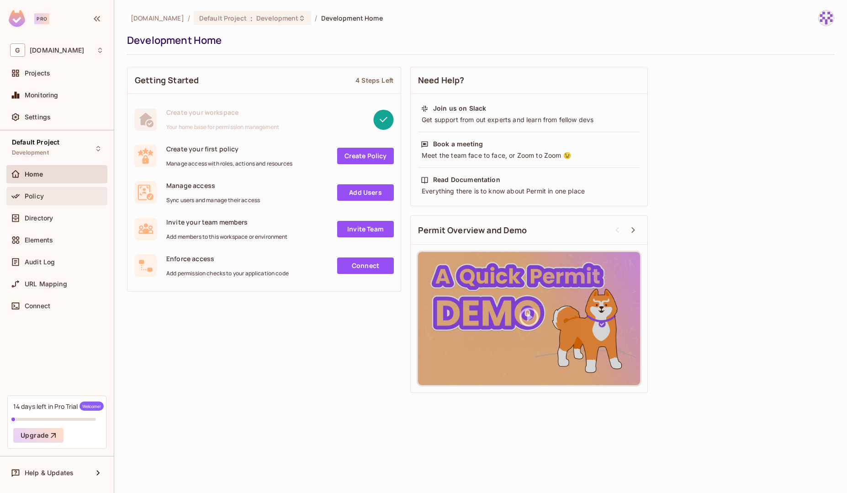
click at [46, 196] on div "Policy" at bounding box center [64, 195] width 79 height 7
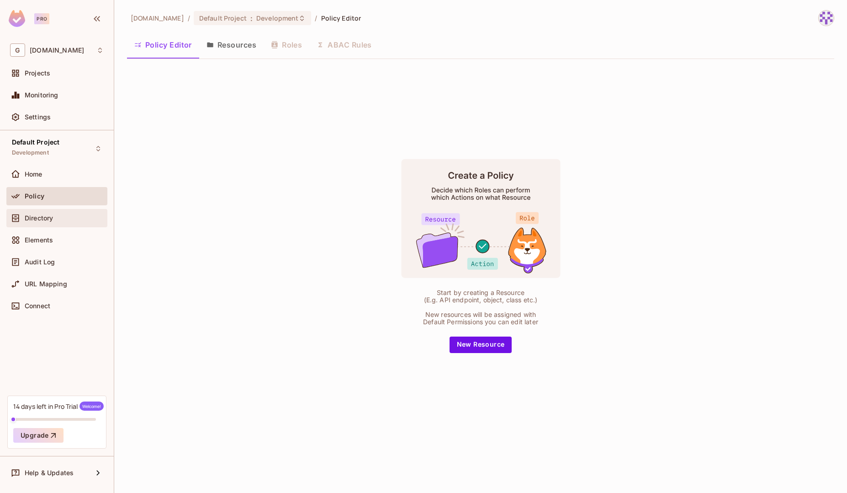
click at [46, 213] on div "Directory" at bounding box center [57, 218] width 94 height 11
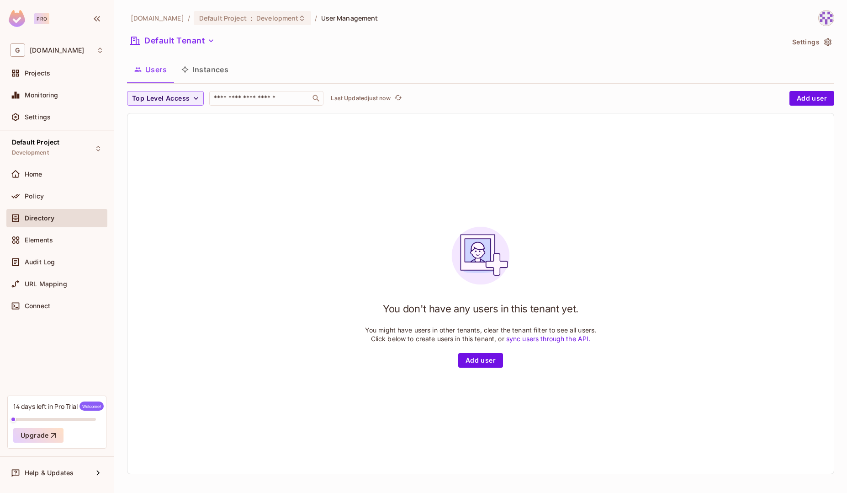
click at [820, 17] on img at bounding box center [826, 18] width 15 height 15
click at [625, 40] on div at bounding box center [423, 246] width 847 height 493
click at [824, 40] on icon "button" at bounding box center [828, 41] width 9 height 9
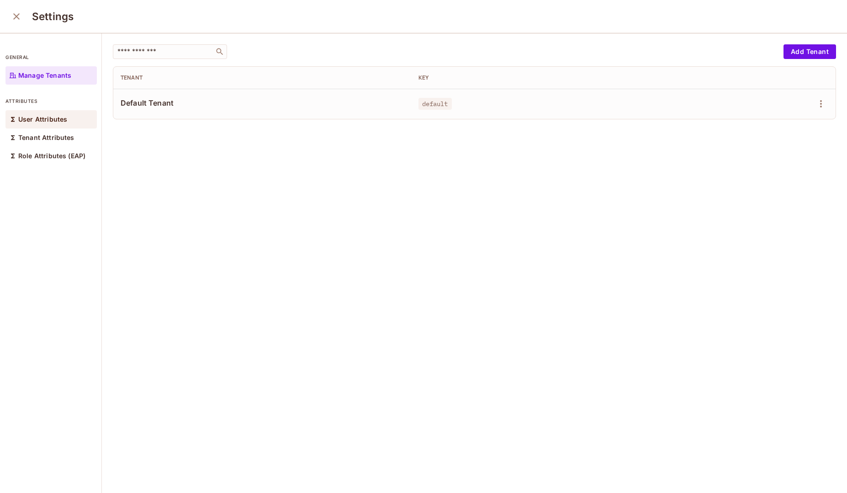
click at [32, 120] on p "User Attributes" at bounding box center [42, 119] width 49 height 7
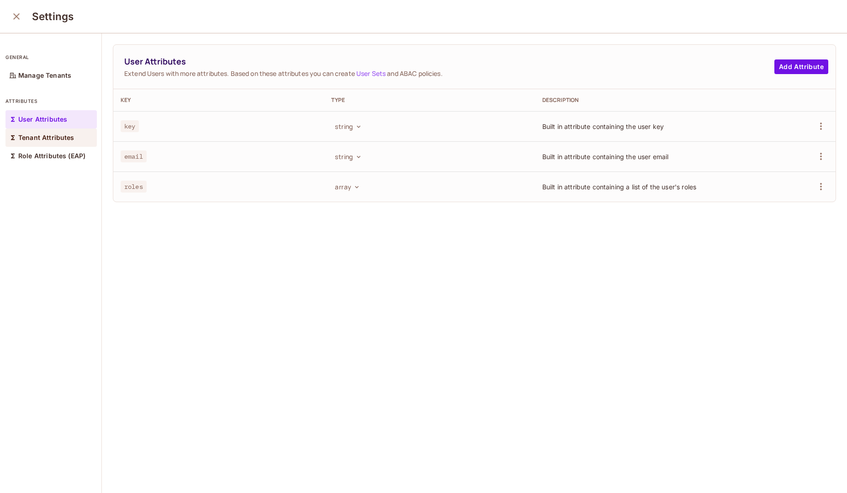
click at [52, 143] on div "Tenant Attributes" at bounding box center [50, 137] width 91 height 18
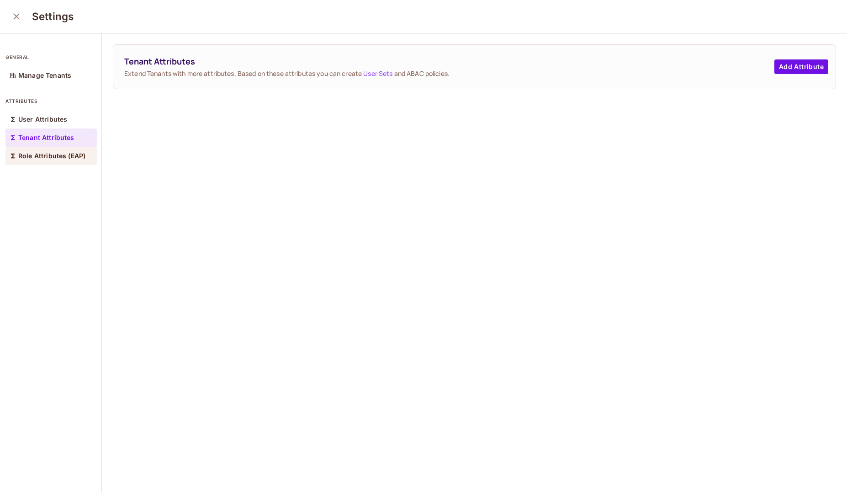
click at [56, 156] on p "Role Attributes (EAP)" at bounding box center [51, 155] width 67 height 7
click at [57, 75] on p "Manage Tenants" at bounding box center [44, 75] width 53 height 7
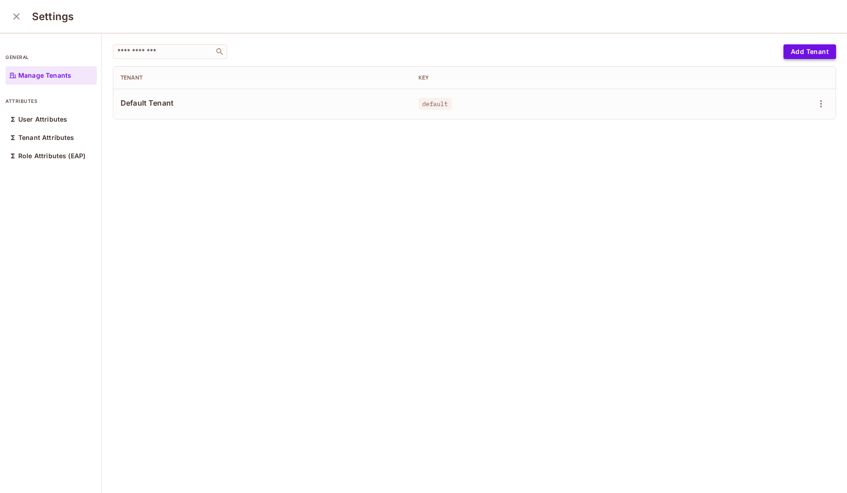
click at [789, 50] on button "Add Tenant" at bounding box center [810, 51] width 53 height 15
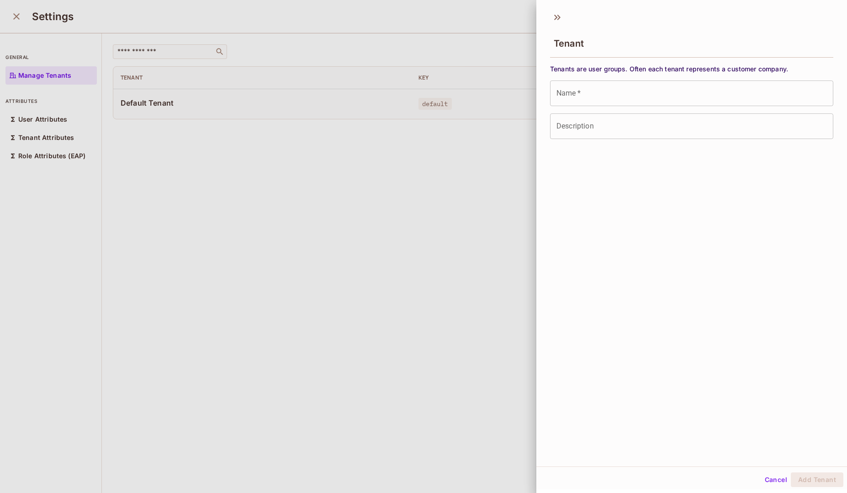
drag, startPoint x: 624, startPoint y: 101, endPoint x: 611, endPoint y: 132, distance: 33.2
click at [622, 102] on input "Name   *" at bounding box center [691, 93] width 283 height 26
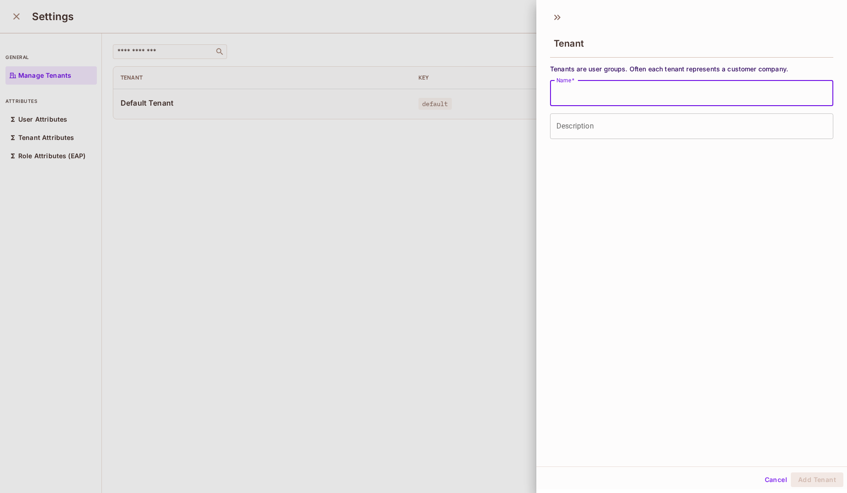
click at [610, 142] on div "Tenant Tenants are user groups. Often each tenant represents a customer company…" at bounding box center [692, 236] width 311 height 460
click at [554, 15] on icon at bounding box center [557, 17] width 15 height 15
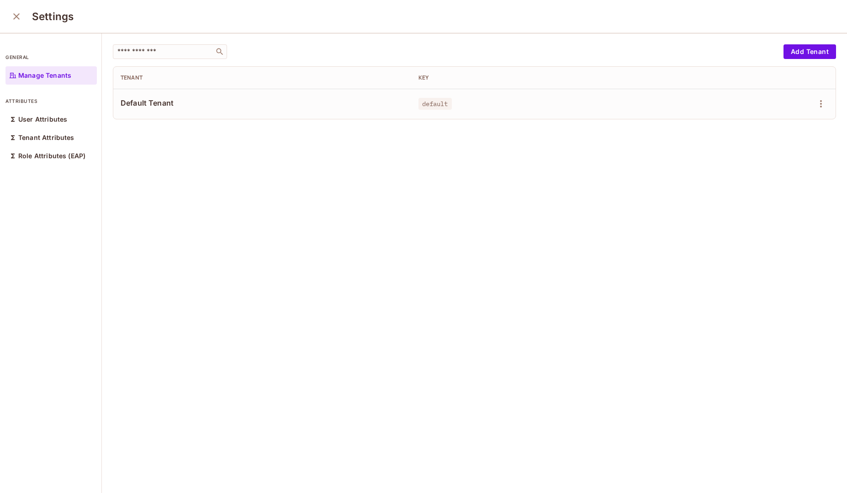
click at [18, 15] on icon "close" at bounding box center [16, 16] width 6 height 6
